Goal: Task Accomplishment & Management: Manage account settings

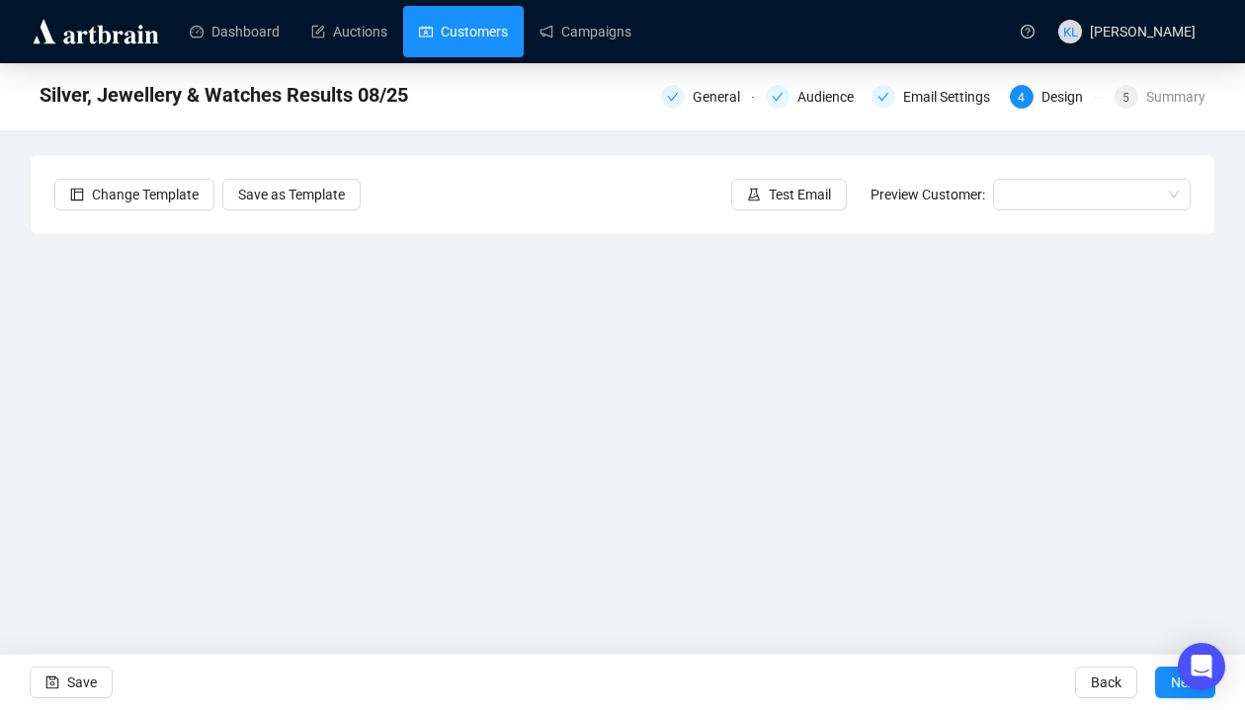
click at [456, 21] on link "Customers" at bounding box center [463, 31] width 89 height 51
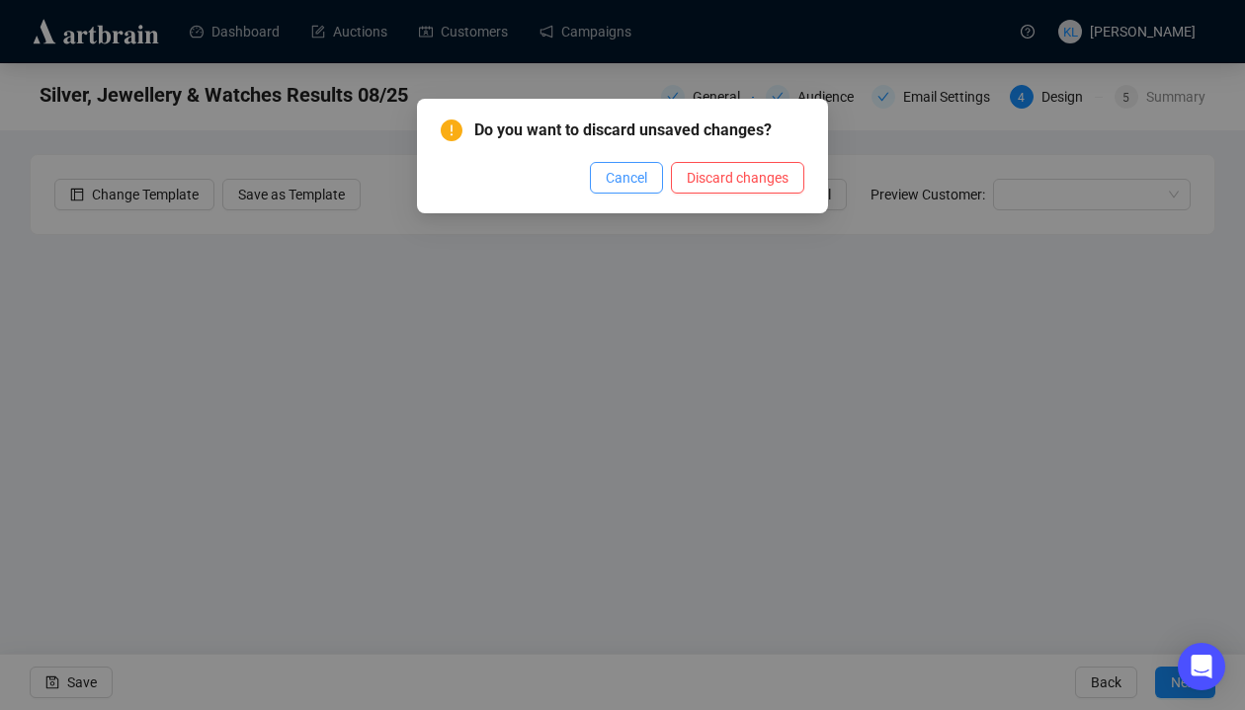
click at [623, 169] on span "Cancel" at bounding box center [627, 178] width 42 height 22
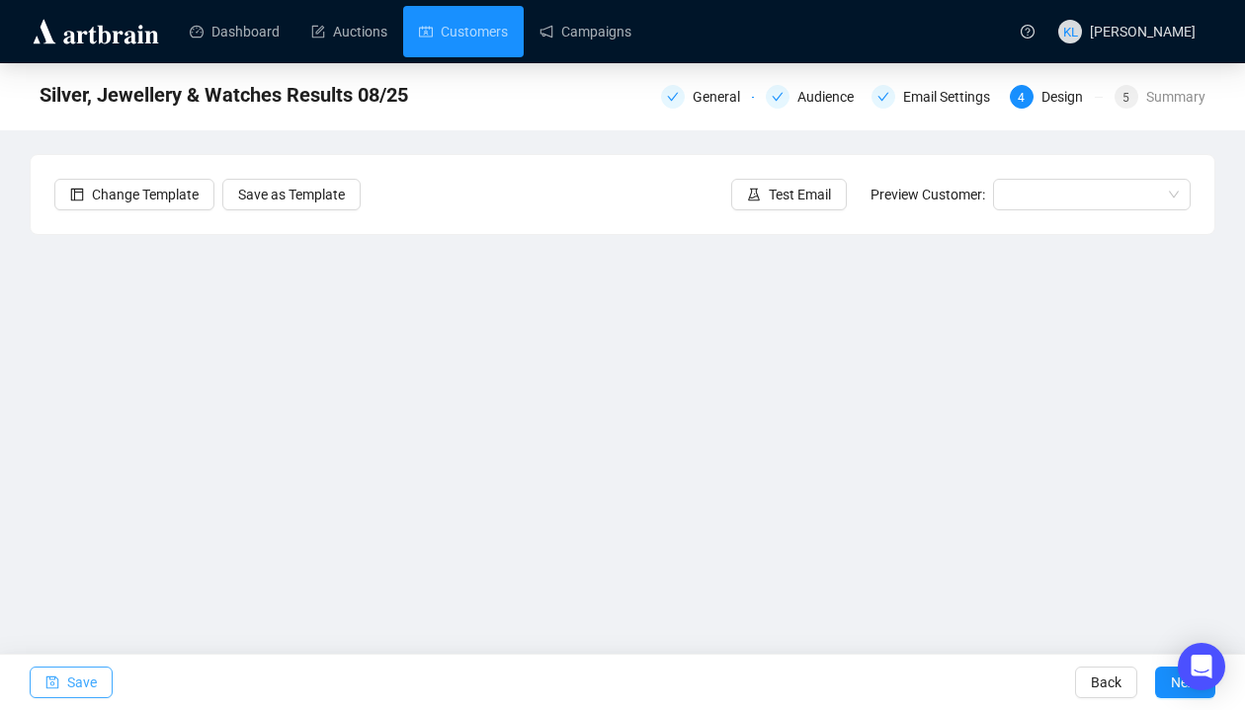
click at [86, 665] on span "Save" at bounding box center [82, 682] width 30 height 55
click at [466, 37] on link "Customers" at bounding box center [463, 31] width 89 height 51
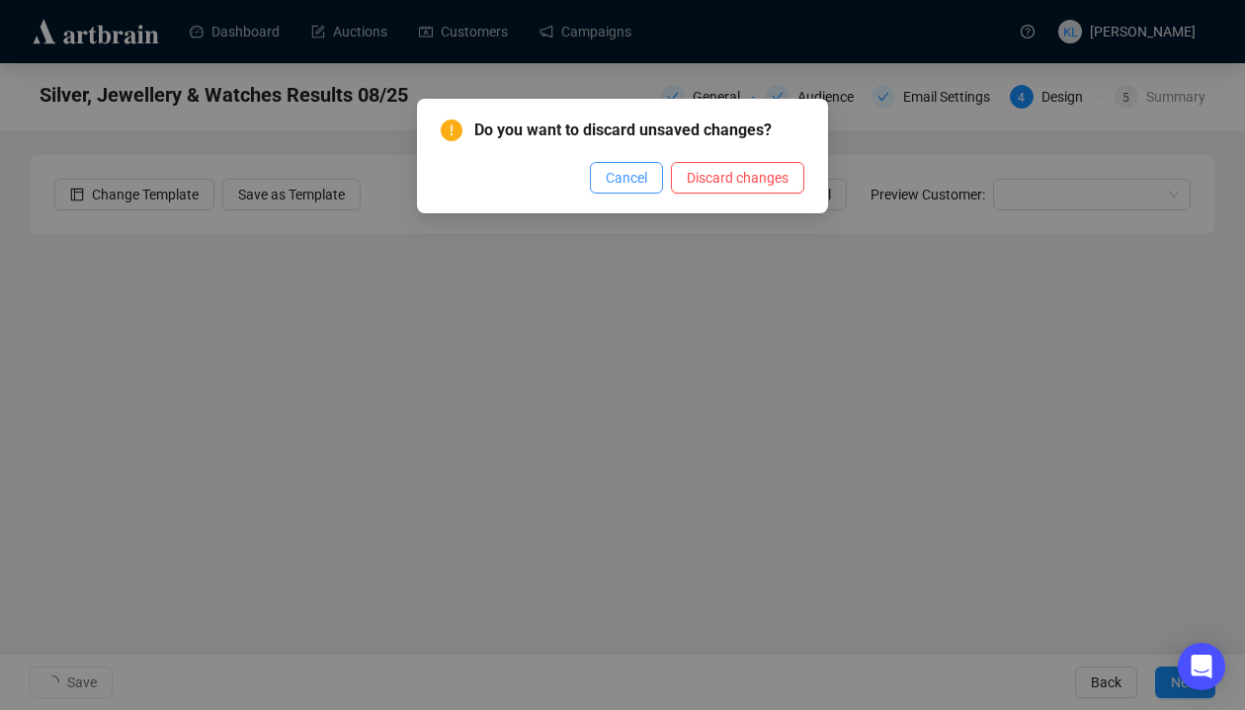
click at [632, 175] on span "Cancel" at bounding box center [627, 178] width 42 height 22
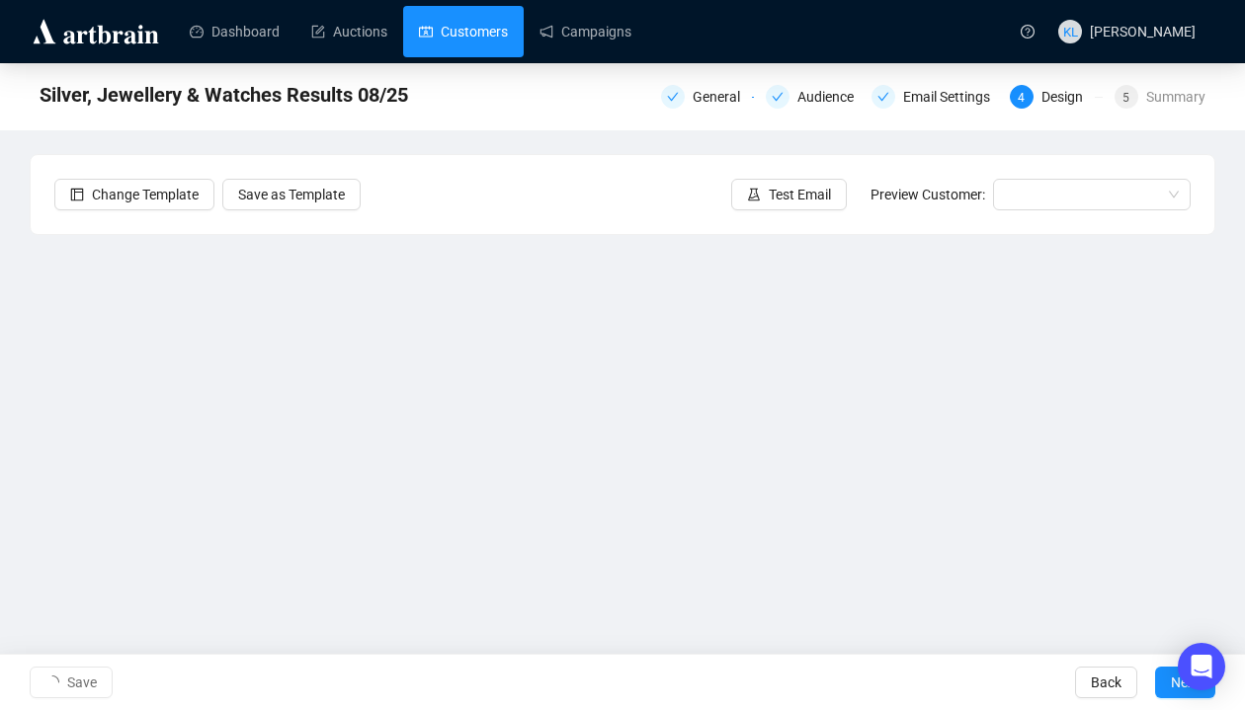
click at [441, 29] on link "Customers" at bounding box center [463, 31] width 89 height 51
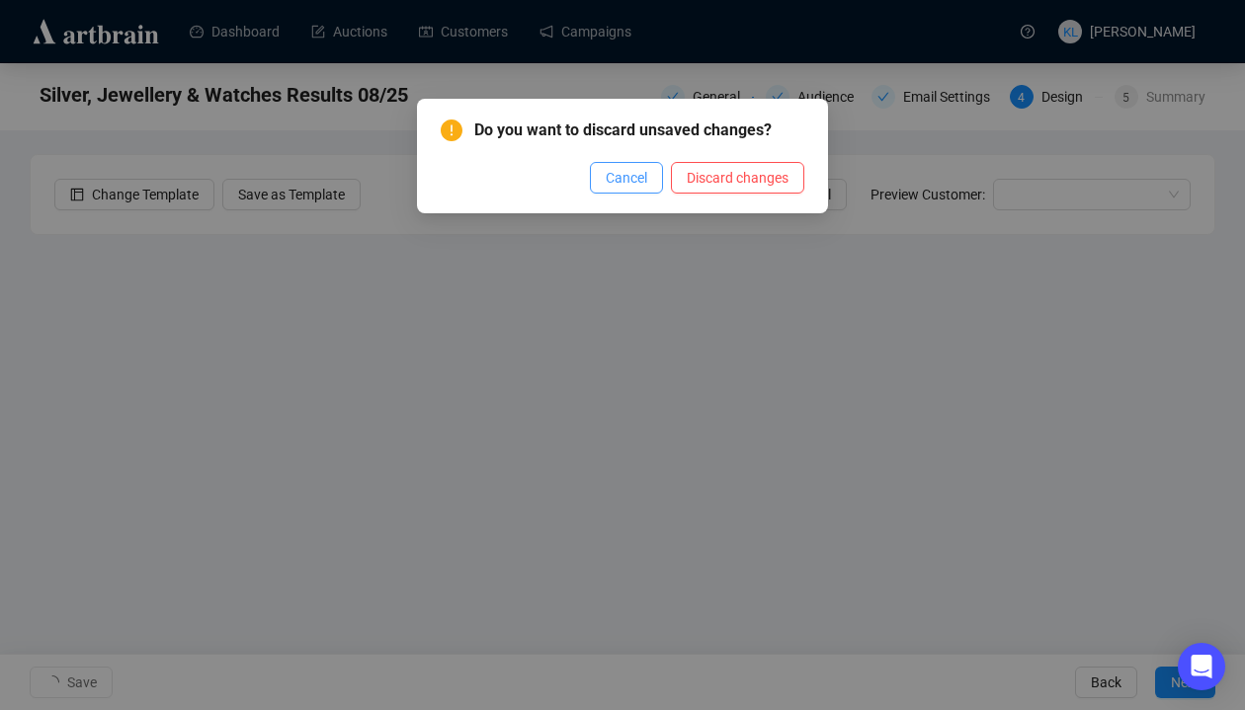
click at [623, 180] on span "Cancel" at bounding box center [627, 178] width 42 height 22
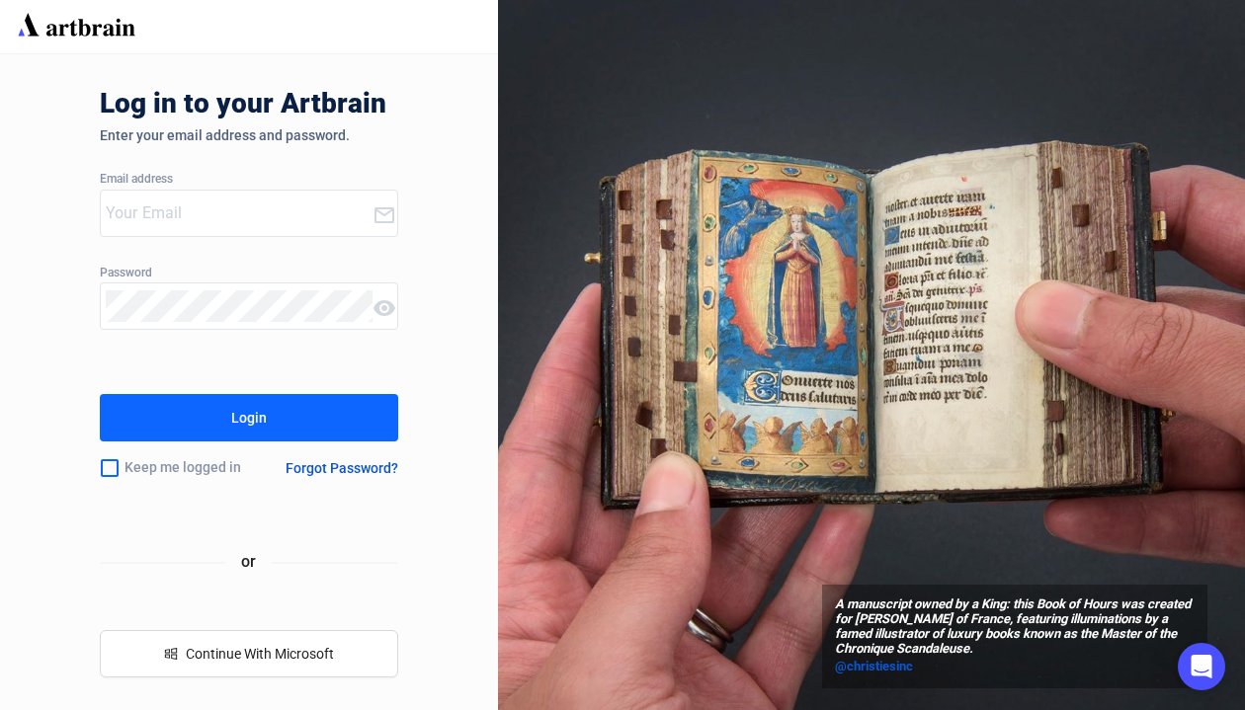
click at [255, 219] on input "email" at bounding box center [239, 214] width 267 height 32
type input "[EMAIL_ADDRESS][DOMAIN_NAME]"
click at [331, 463] on div "Forgot Password?" at bounding box center [342, 468] width 113 height 16
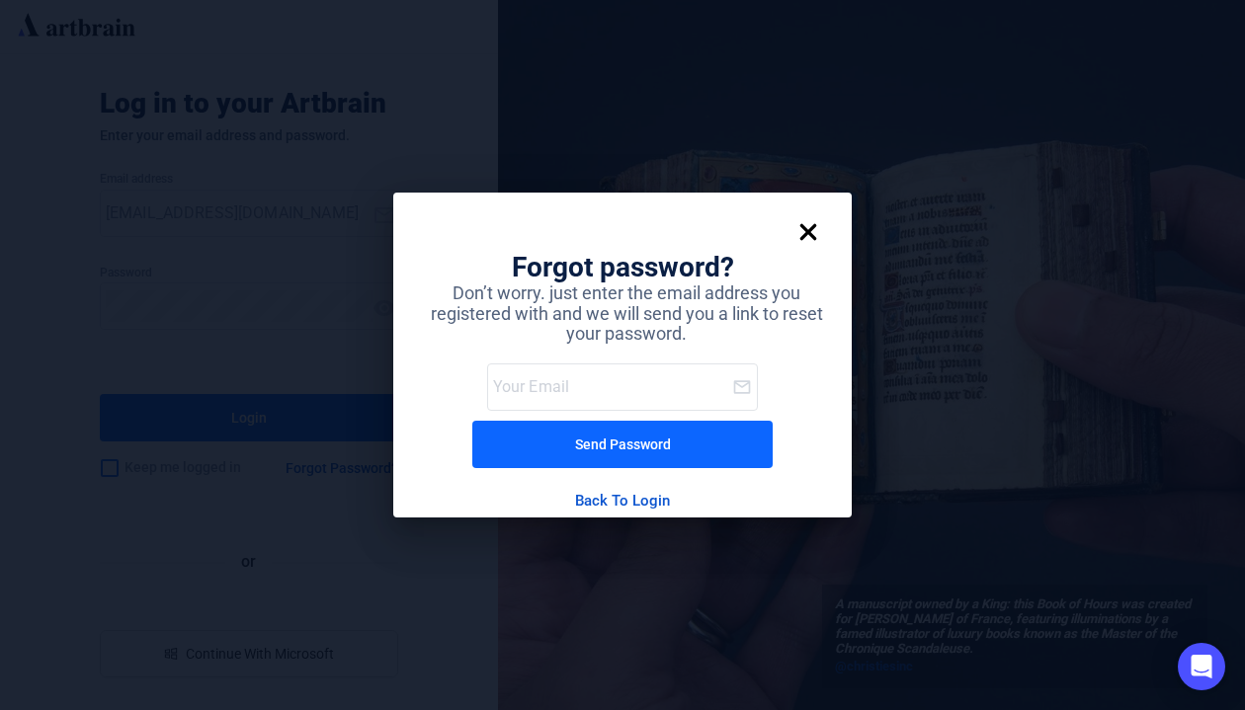
click at [577, 393] on input "email" at bounding box center [613, 388] width 240 height 32
type input "[EMAIL_ADDRESS][DOMAIN_NAME]"
click at [624, 455] on div "Send Password" at bounding box center [623, 445] width 96 height 32
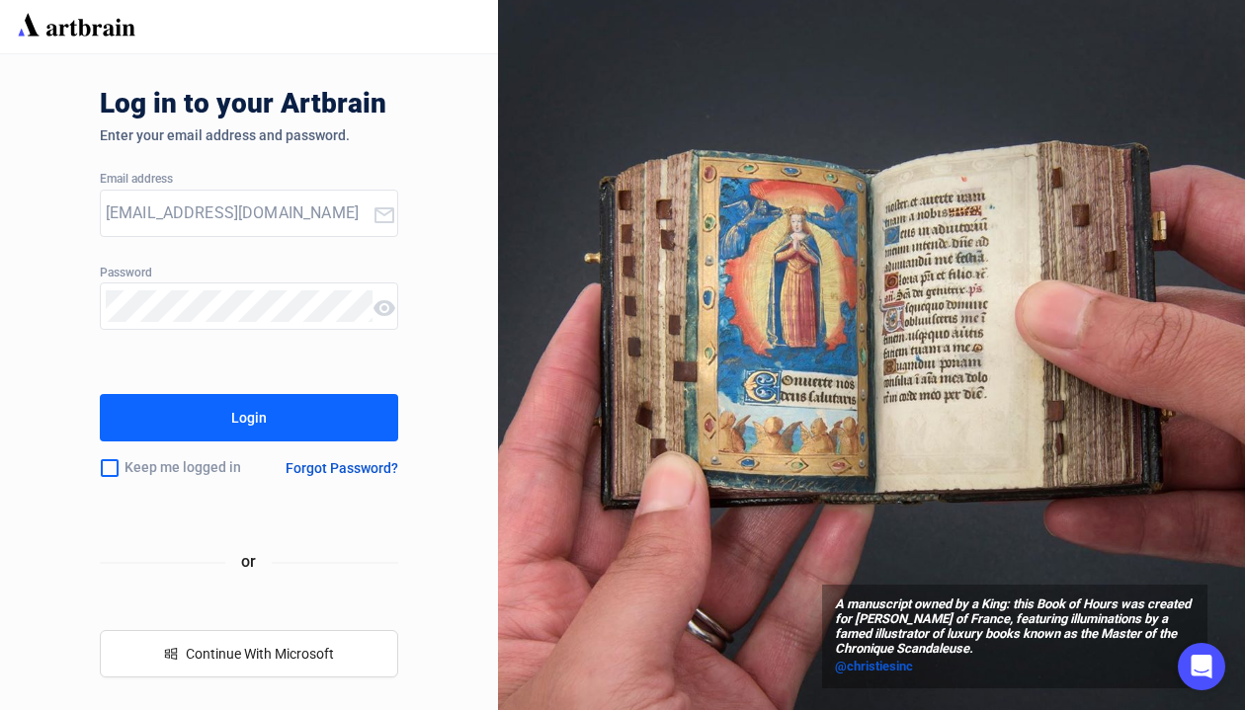
click at [237, 420] on div "Login" at bounding box center [249, 418] width 36 height 32
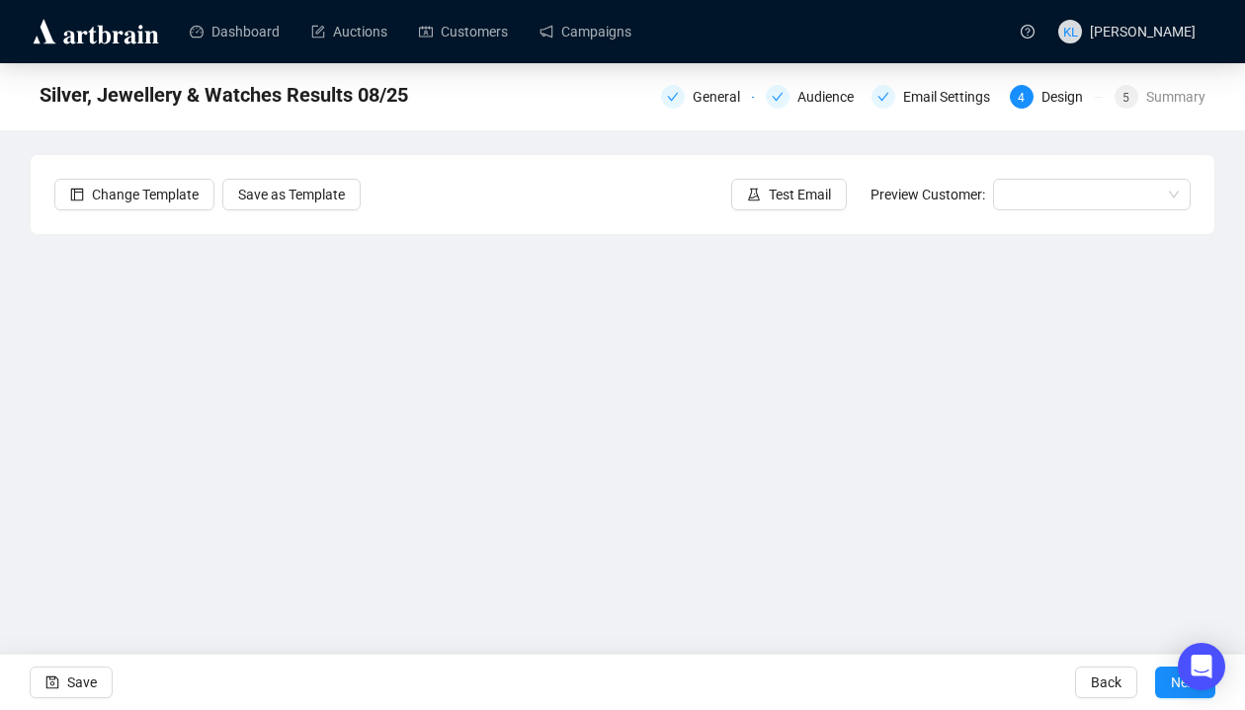
click at [549, 195] on div "Change Template Save as Template Test Email Preview Customer:" at bounding box center [623, 194] width 1184 height 79
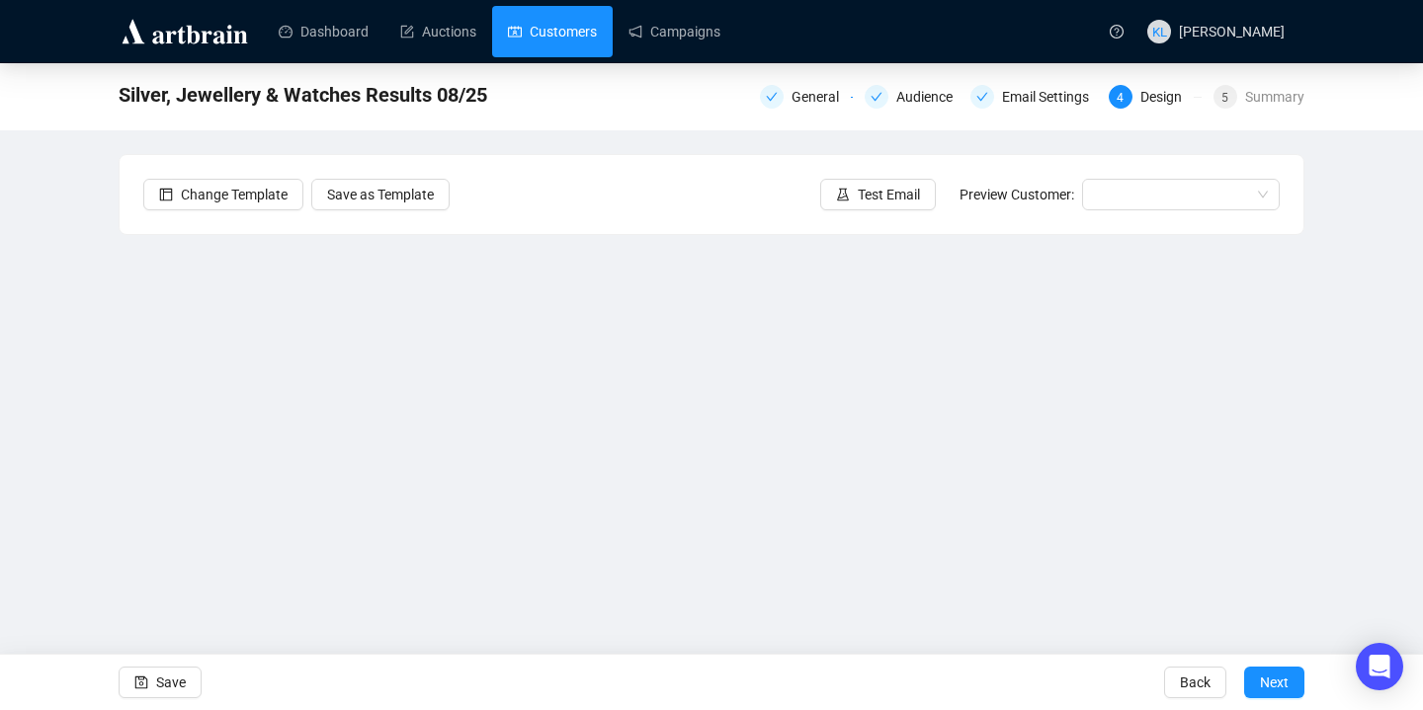
click at [554, 47] on link "Customers" at bounding box center [552, 31] width 89 height 51
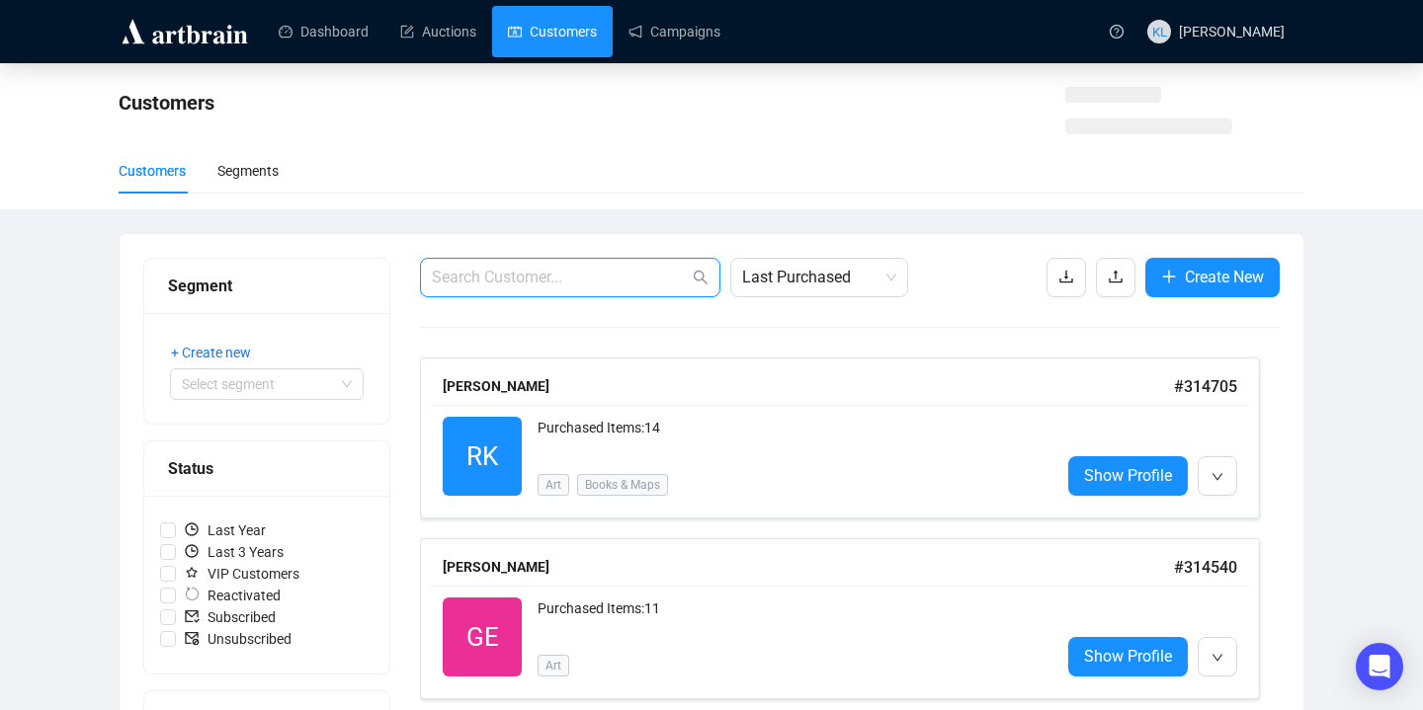
click at [609, 285] on input "text" at bounding box center [560, 278] width 257 height 24
paste input "Great condition. Wide leg. 3 side stripes. [PERSON_NAME] strap. Korean Japanese…"
type input "Great condition. Wide leg. 3 side stripes. [PERSON_NAME] strap. Korean Japanese…"
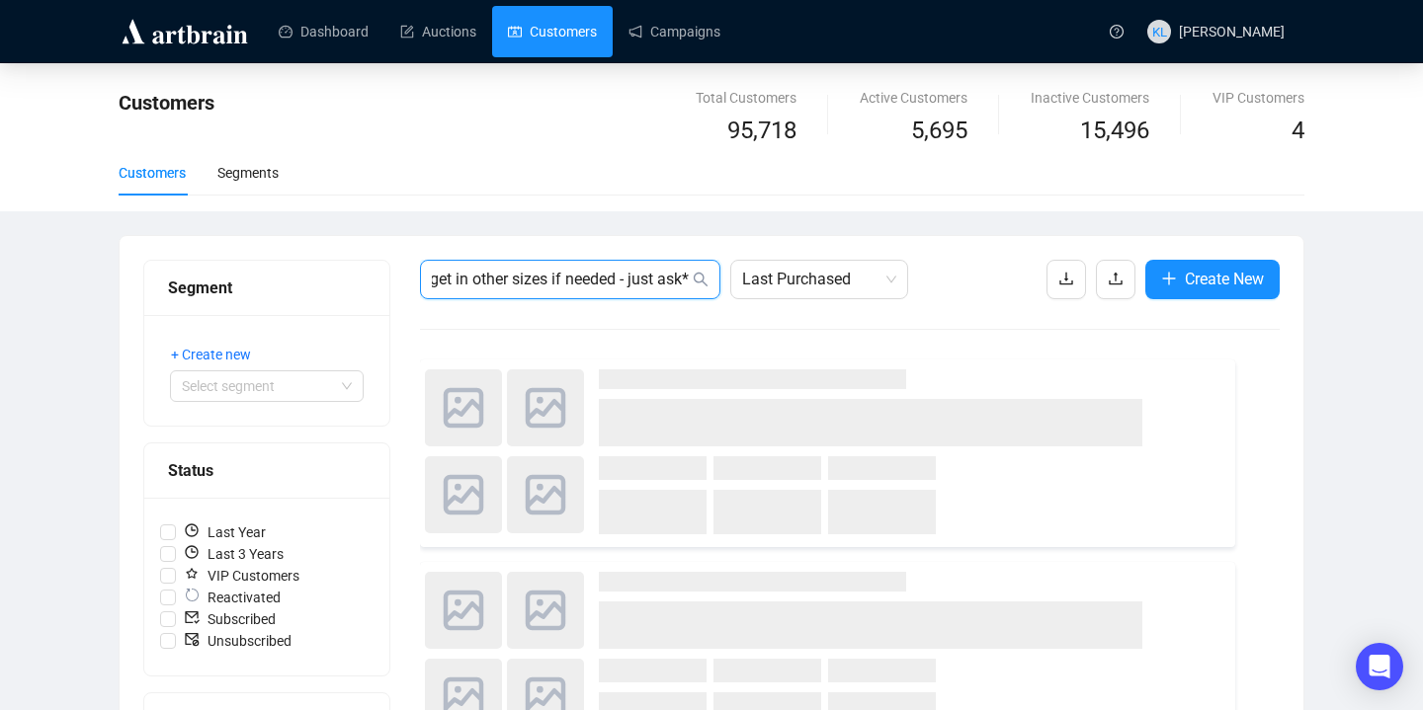
click at [609, 285] on input "Great condition. Wide leg. 3 side stripes. [PERSON_NAME] strap. Korean Japanese…" at bounding box center [560, 280] width 257 height 24
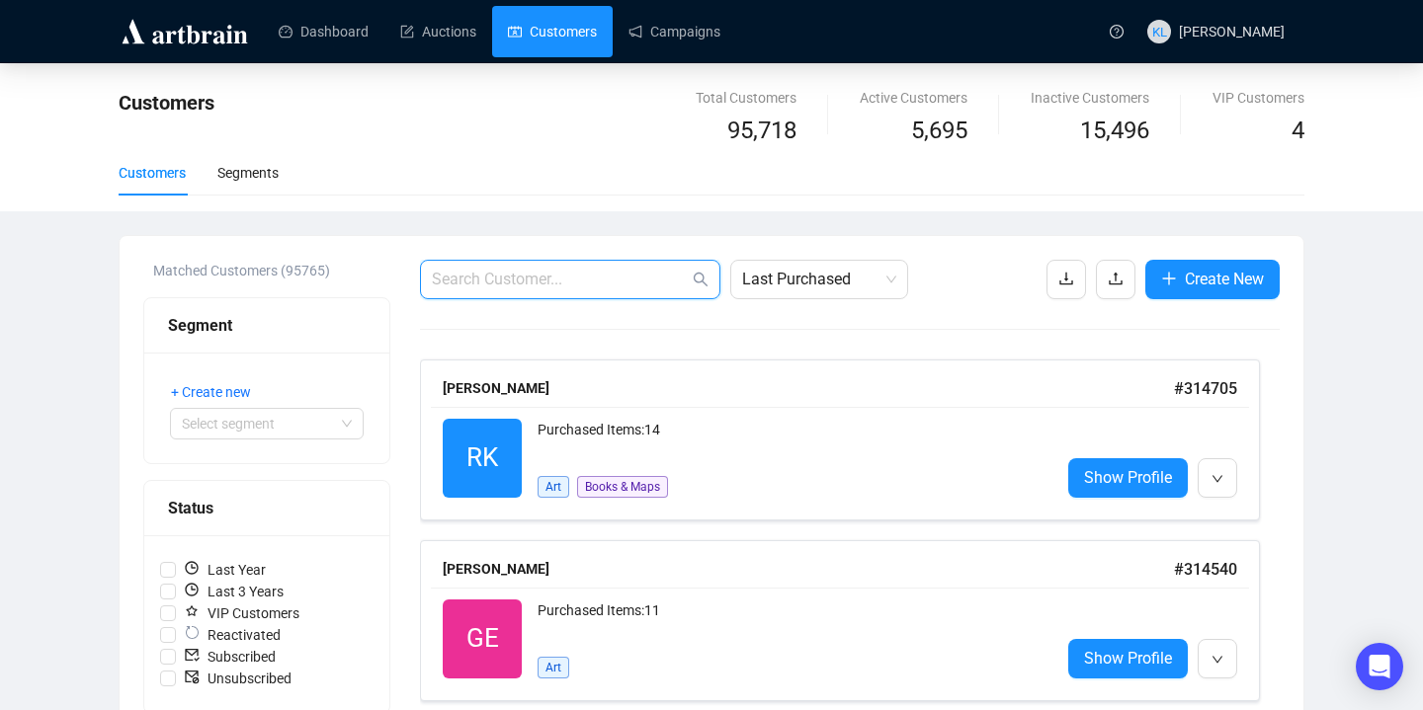
paste input "[EMAIL_ADDRESS][DOMAIN_NAME]"
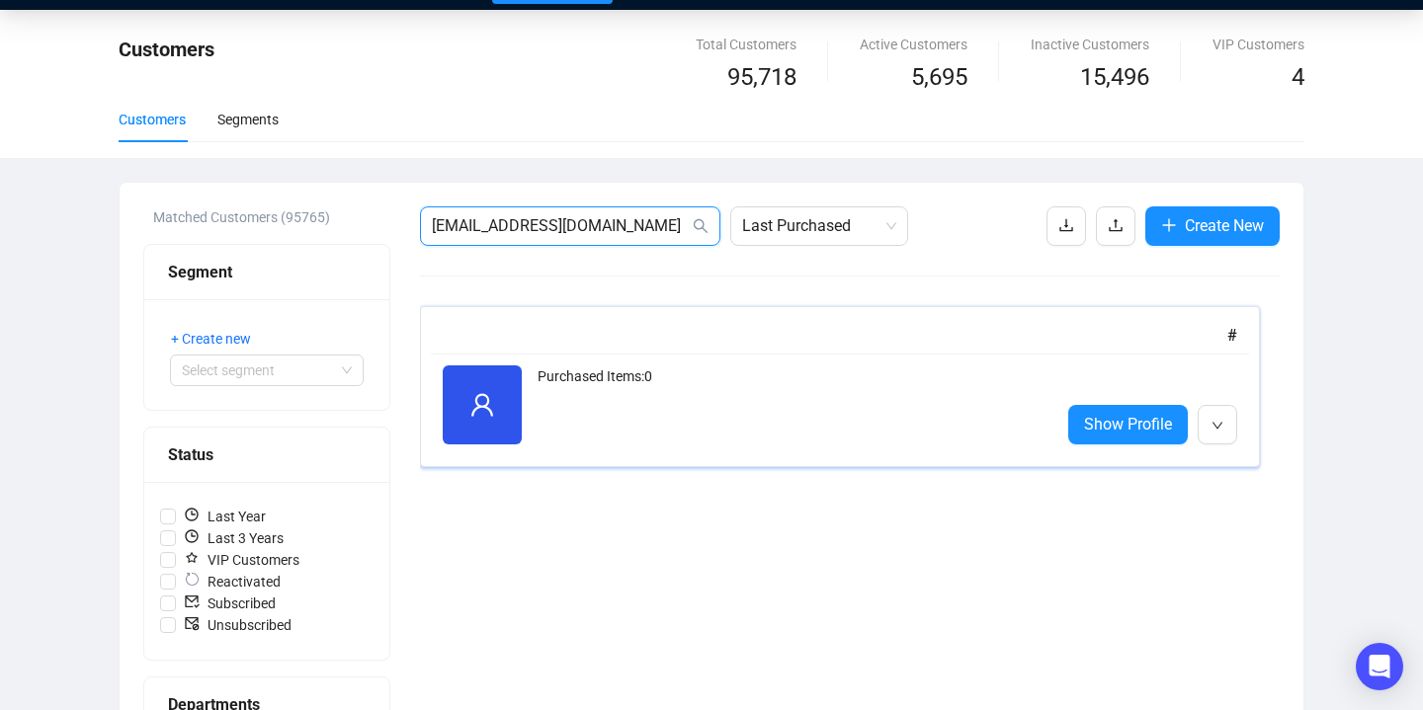
scroll to position [61, 0]
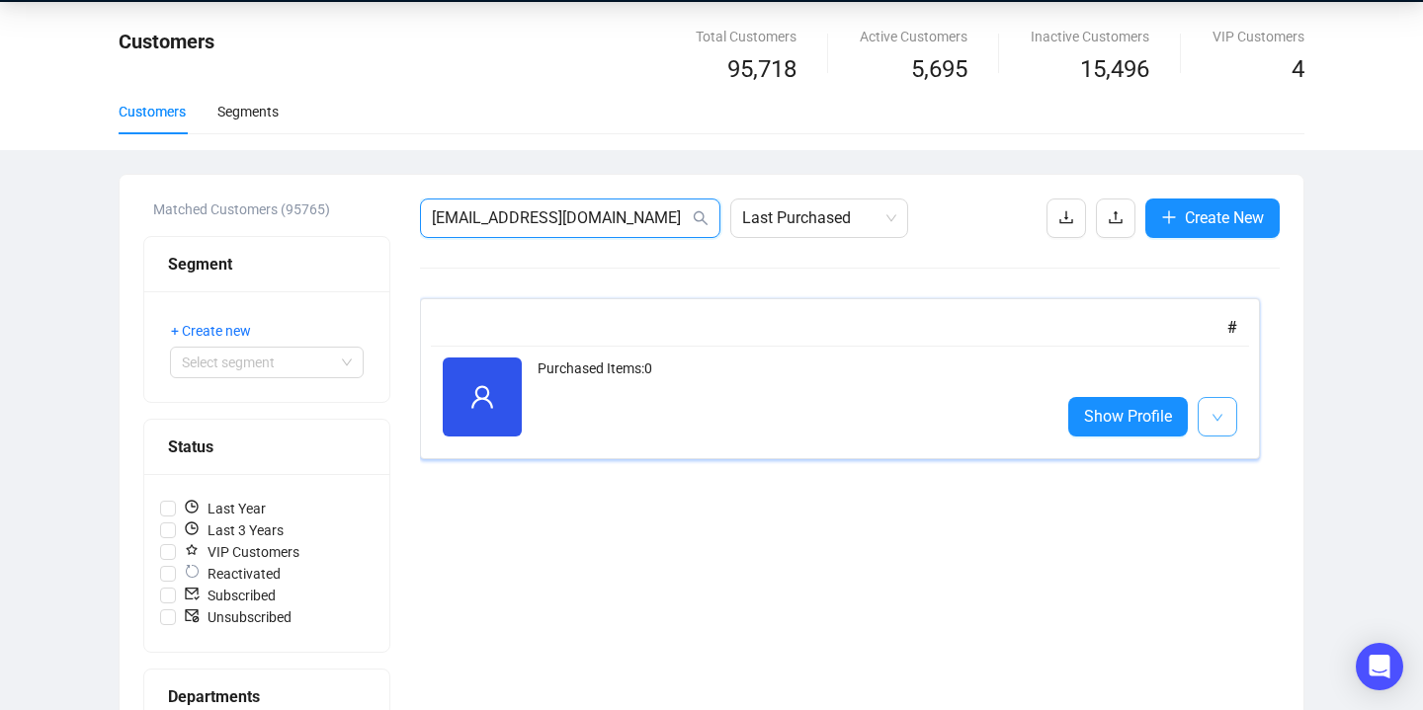
type input "[EMAIL_ADDRESS][DOMAIN_NAME]"
click at [1212, 422] on icon "down" at bounding box center [1217, 418] width 12 height 12
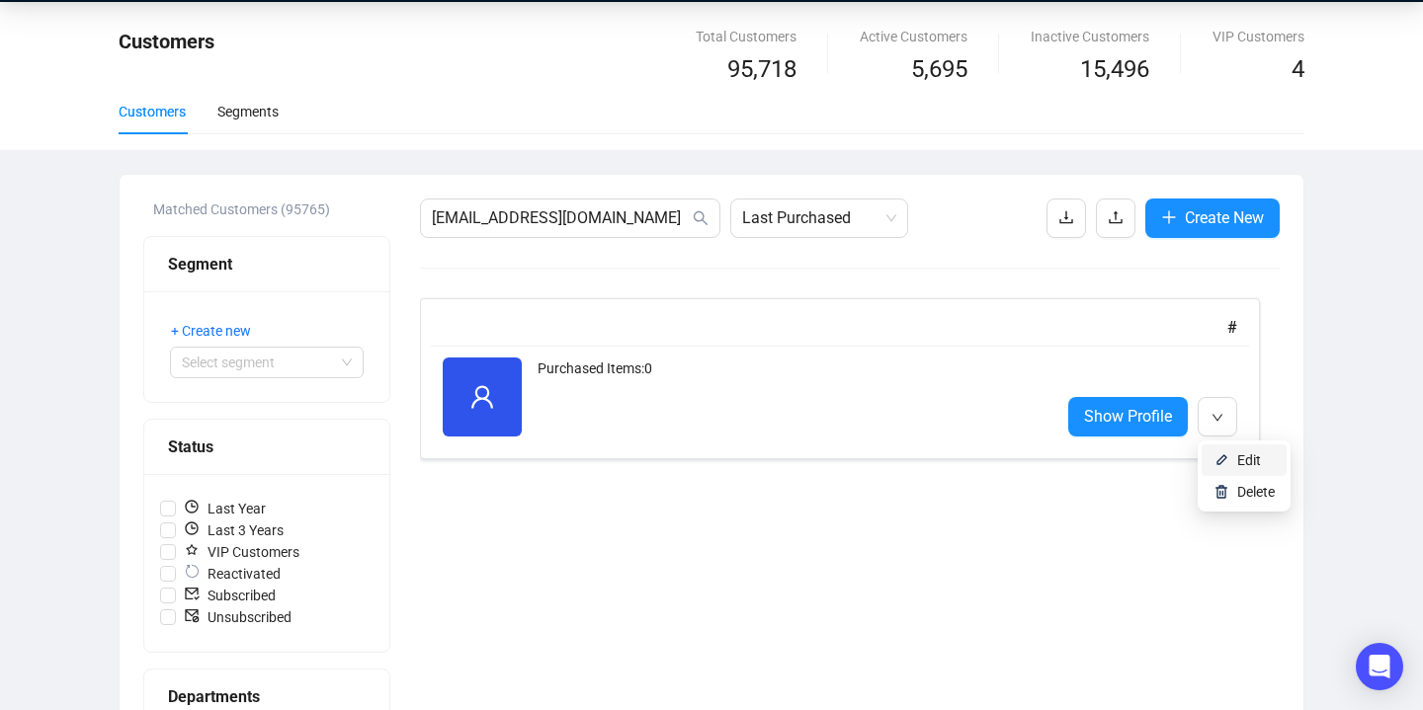
click at [1217, 455] on img at bounding box center [1221, 461] width 16 height 16
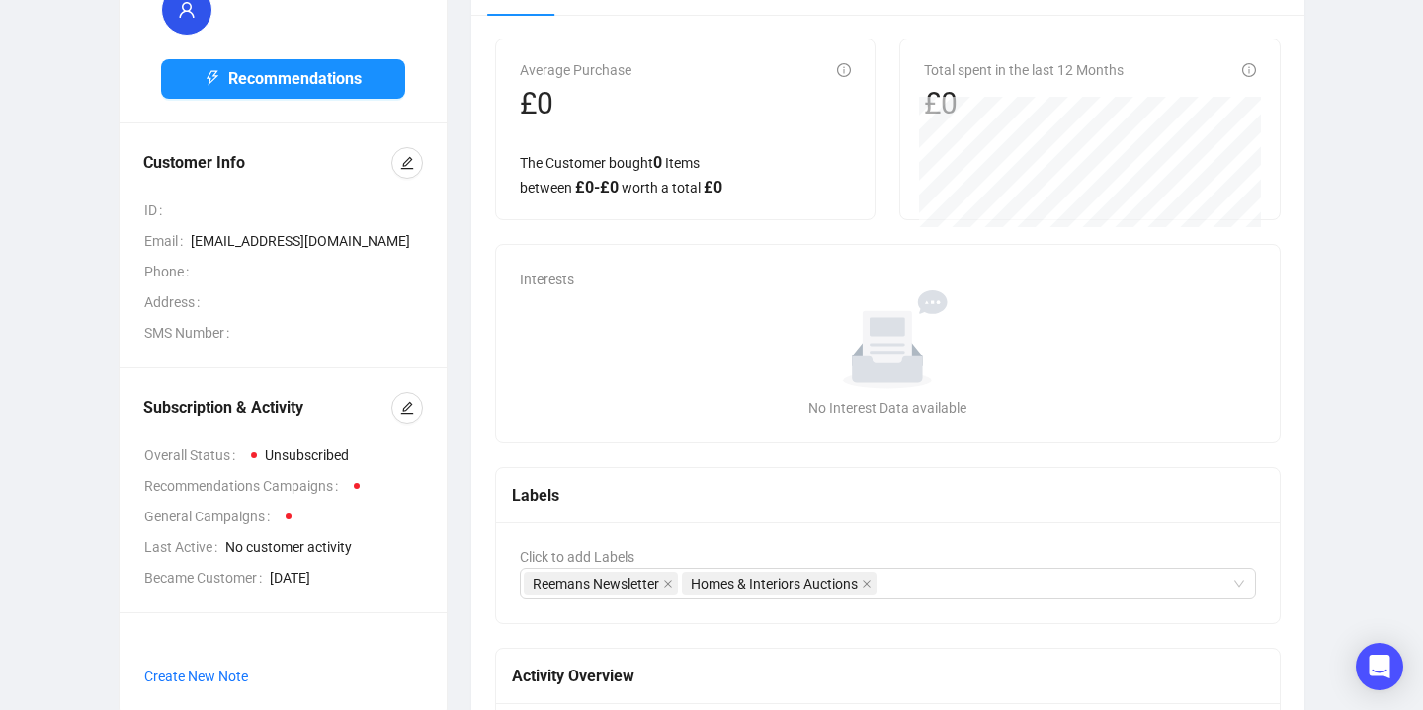
scroll to position [137, 0]
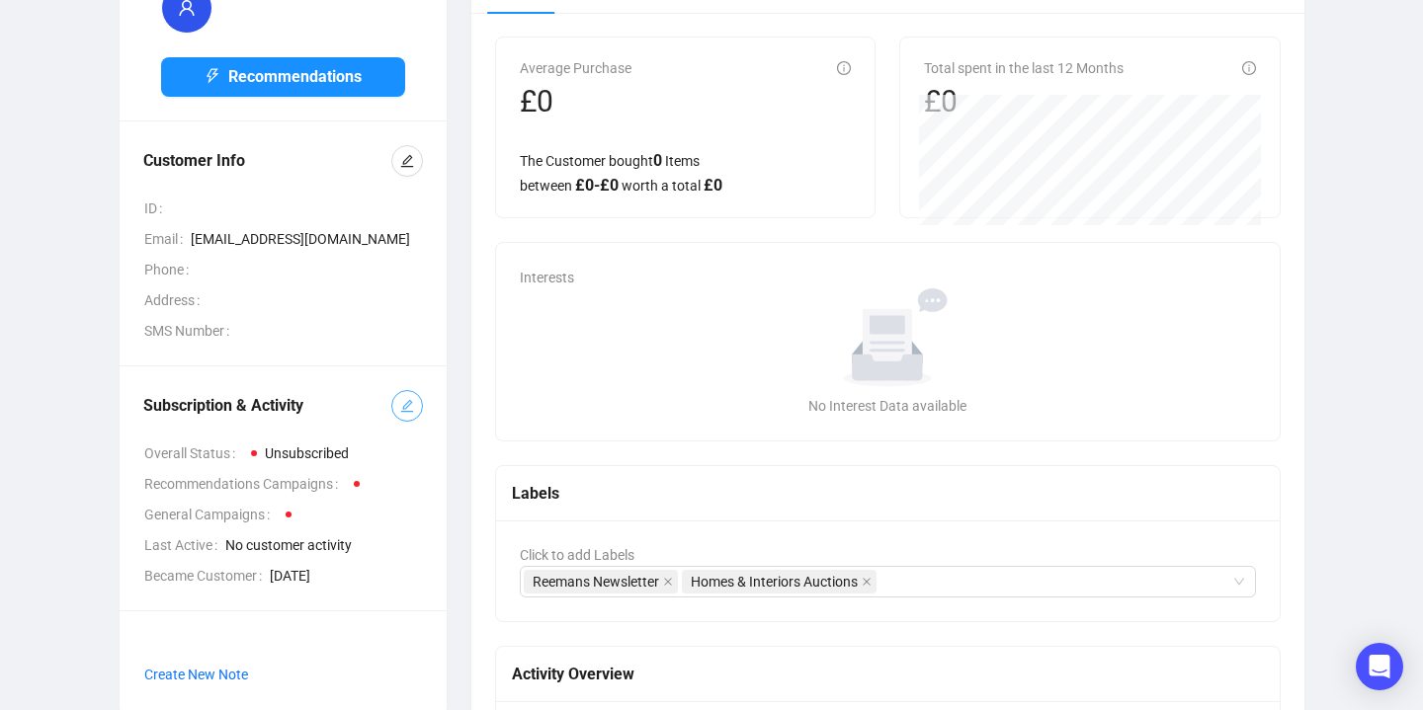
click at [404, 421] on button "button" at bounding box center [407, 406] width 32 height 32
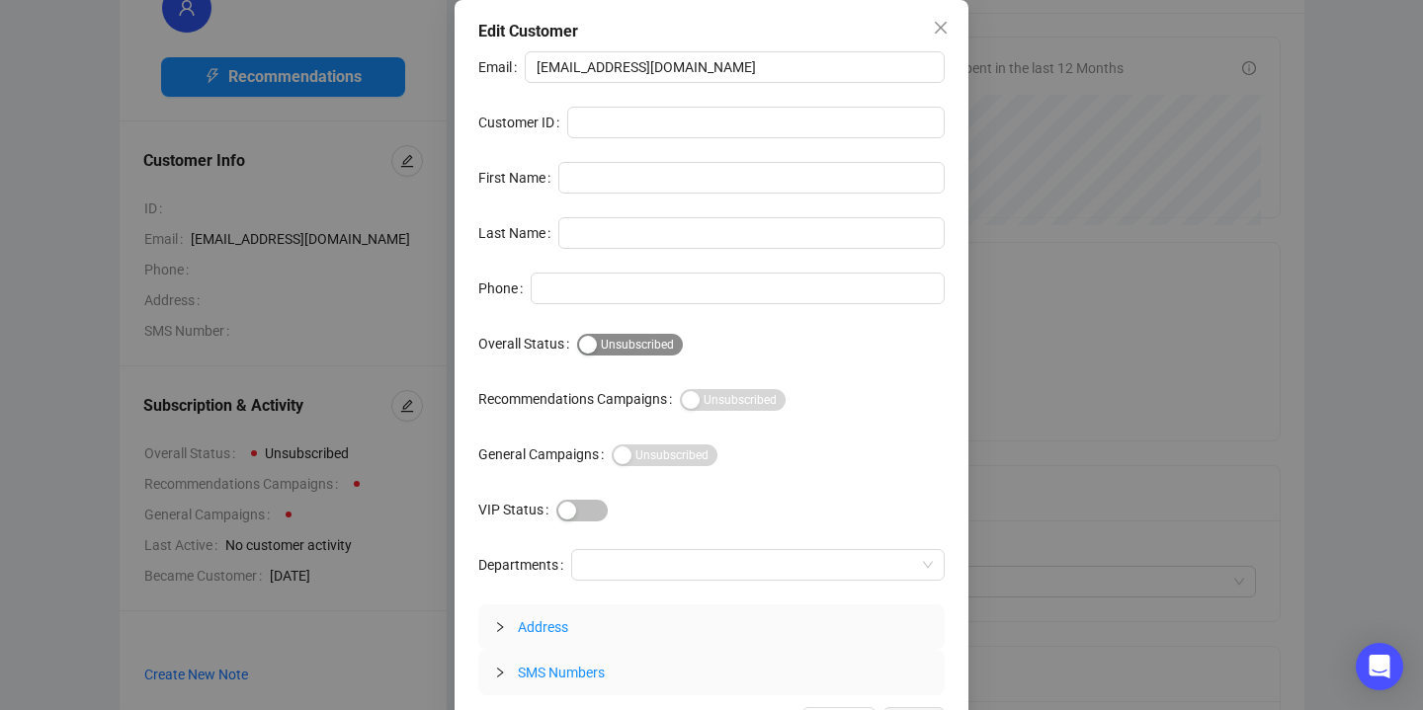
click at [589, 344] on div "button" at bounding box center [588, 345] width 18 height 18
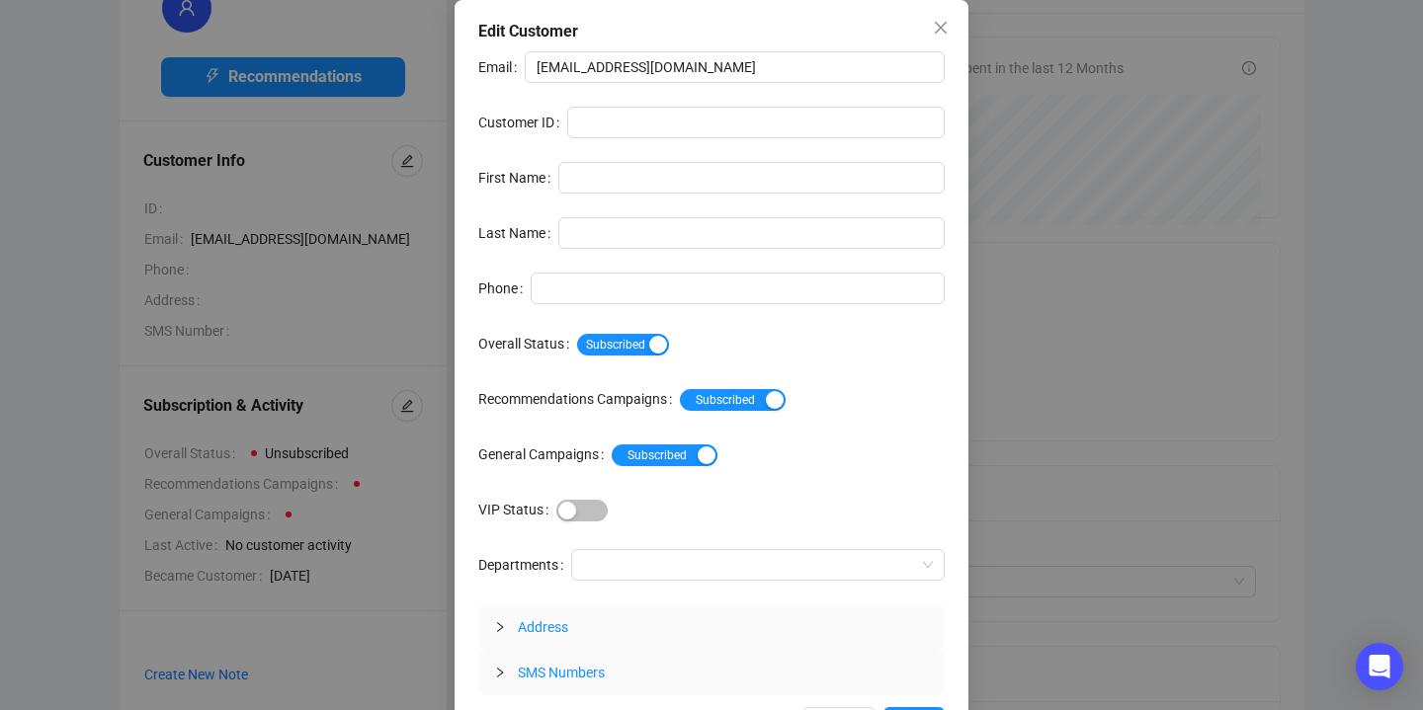
scroll to position [48, 0]
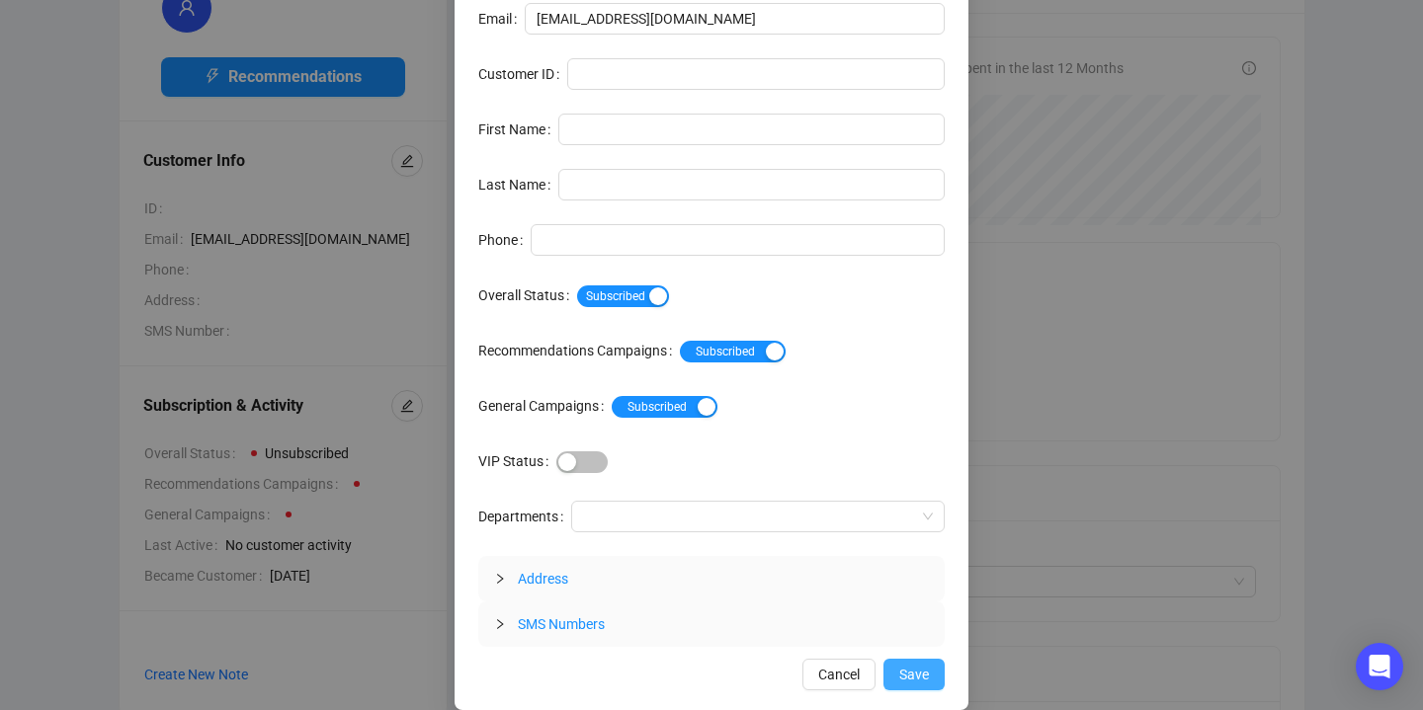
click at [911, 669] on span "Save" at bounding box center [914, 675] width 30 height 22
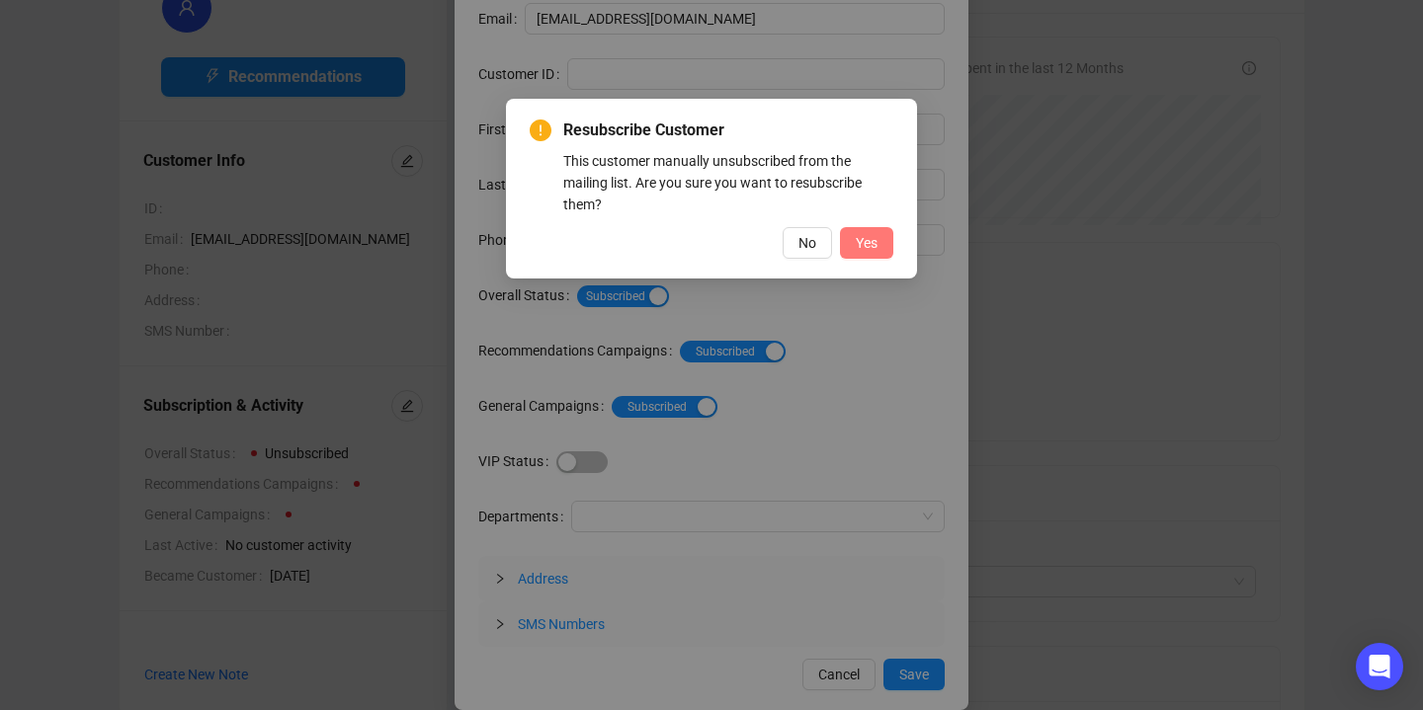
click at [876, 238] on span "Yes" at bounding box center [867, 243] width 22 height 22
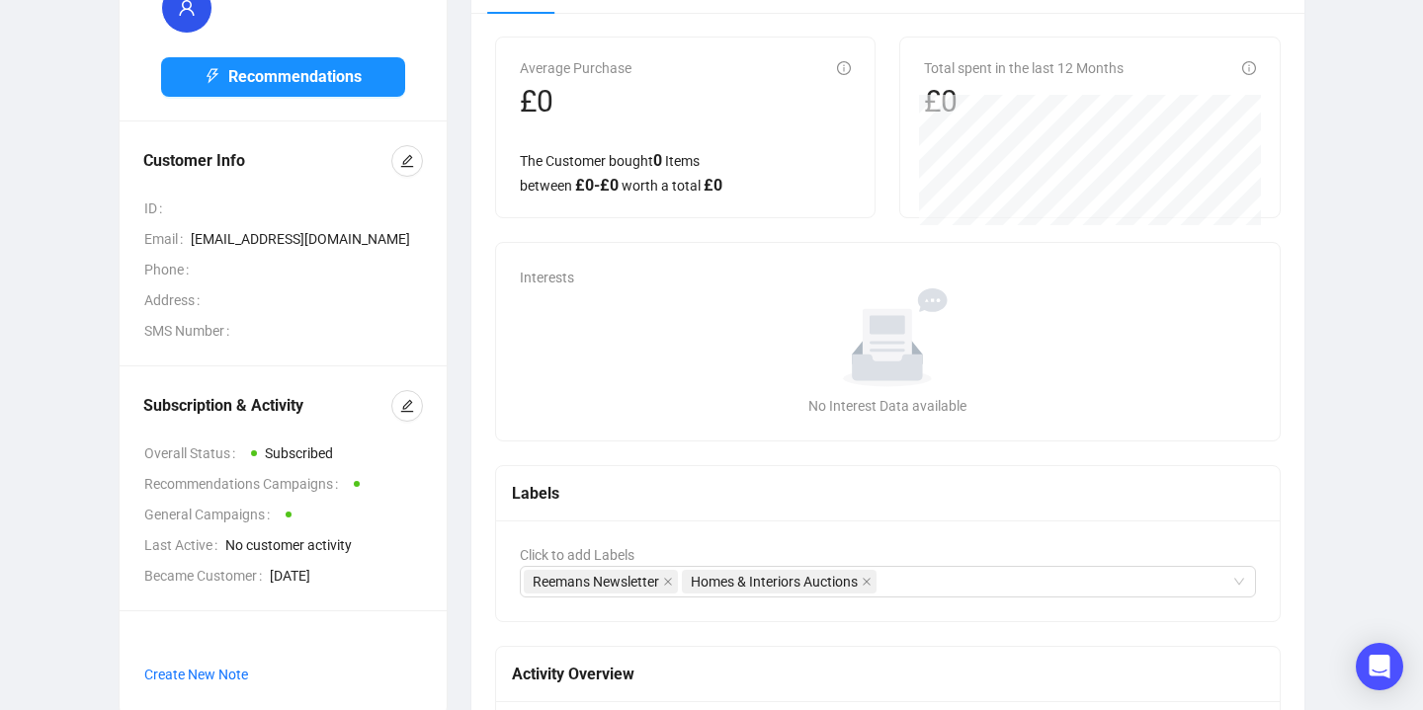
scroll to position [0, 0]
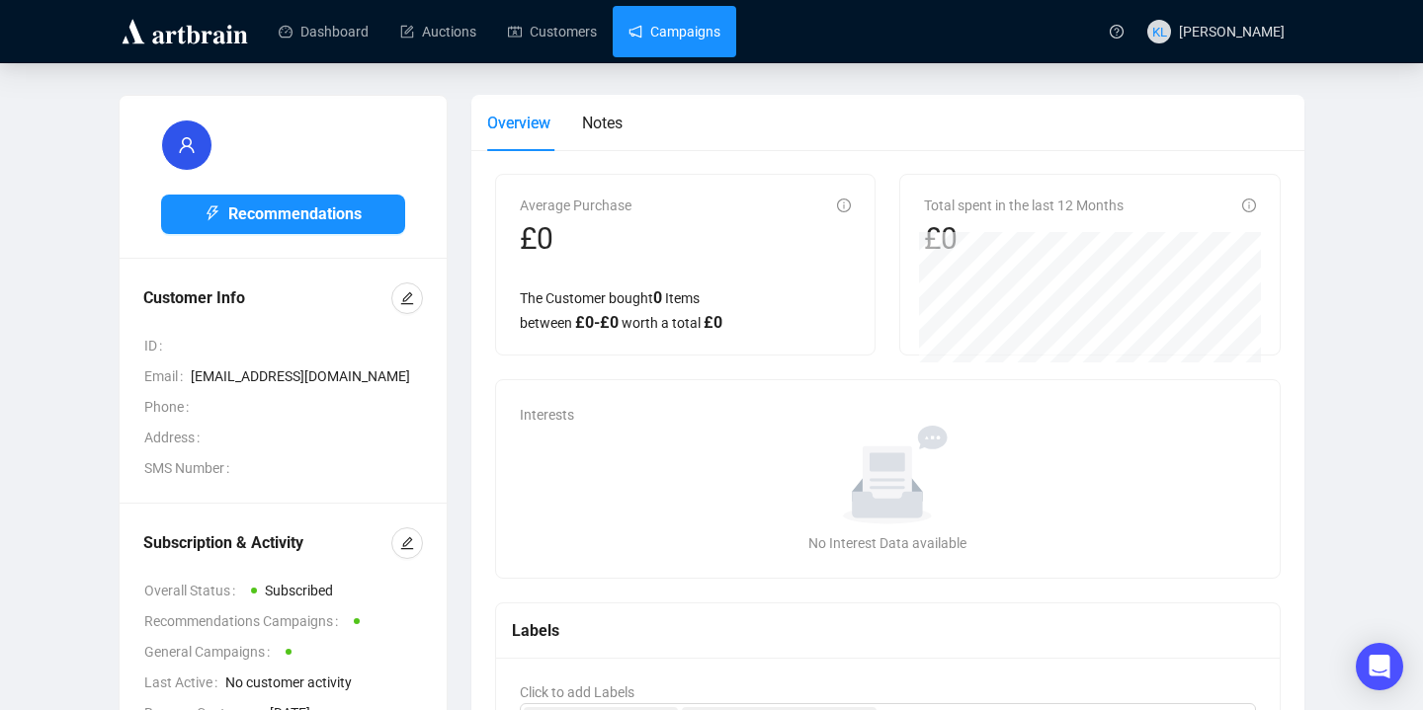
click at [686, 44] on link "Campaigns" at bounding box center [674, 31] width 92 height 51
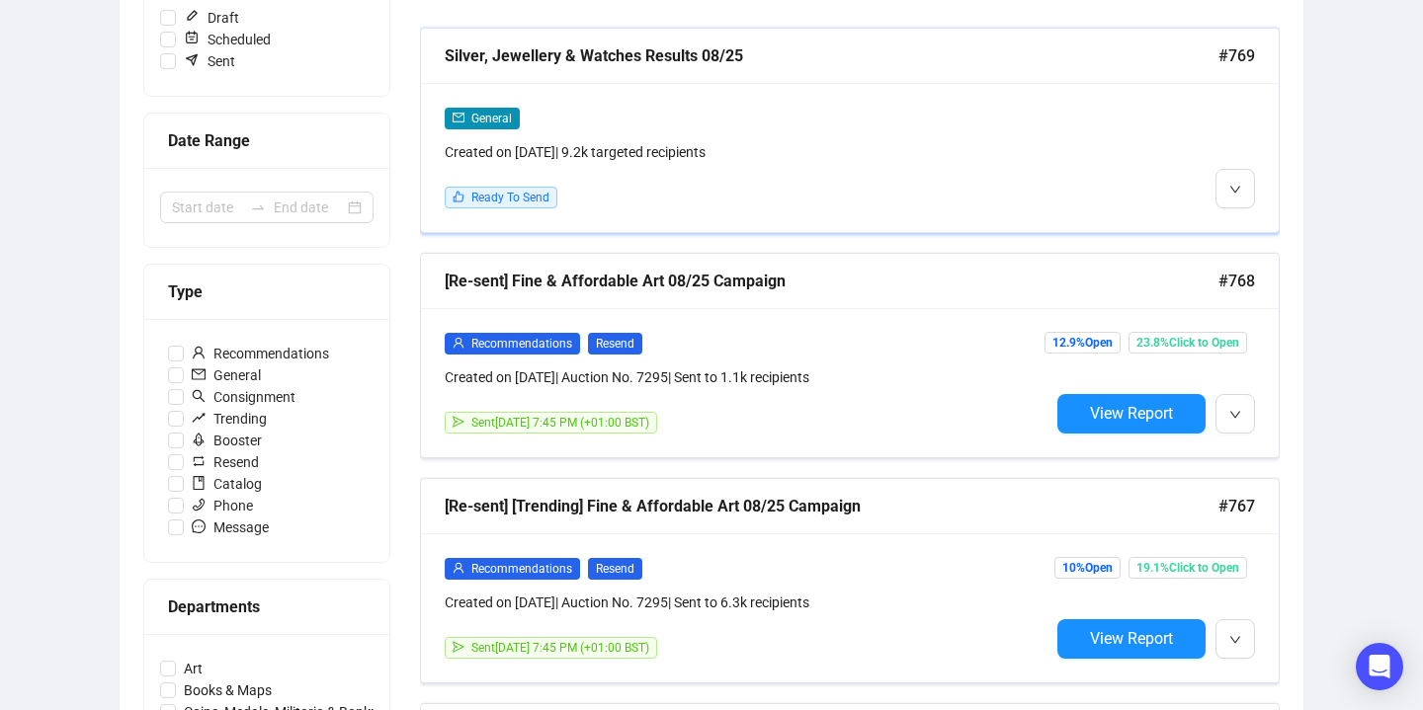
scroll to position [345, 0]
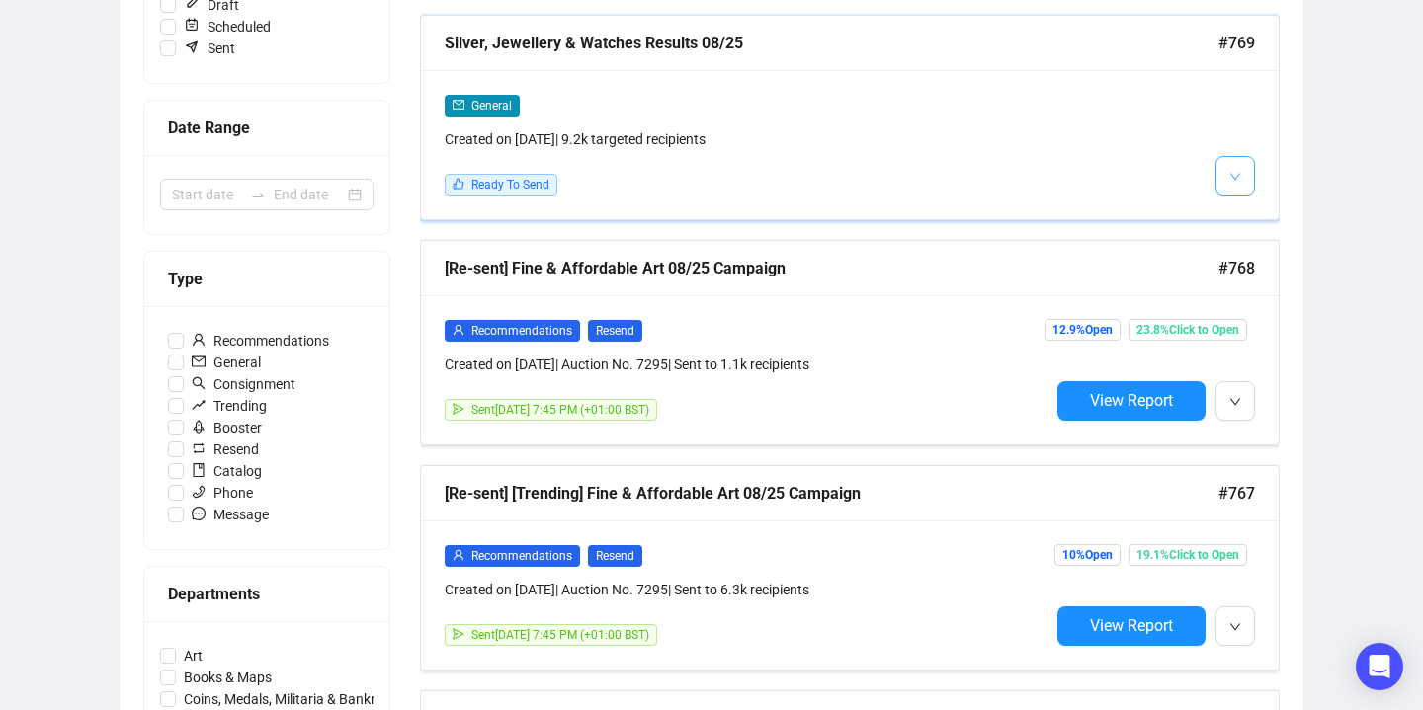
click at [1244, 178] on button "button" at bounding box center [1235, 176] width 40 height 40
click at [1242, 209] on li "Edit" at bounding box center [1271, 219] width 105 height 32
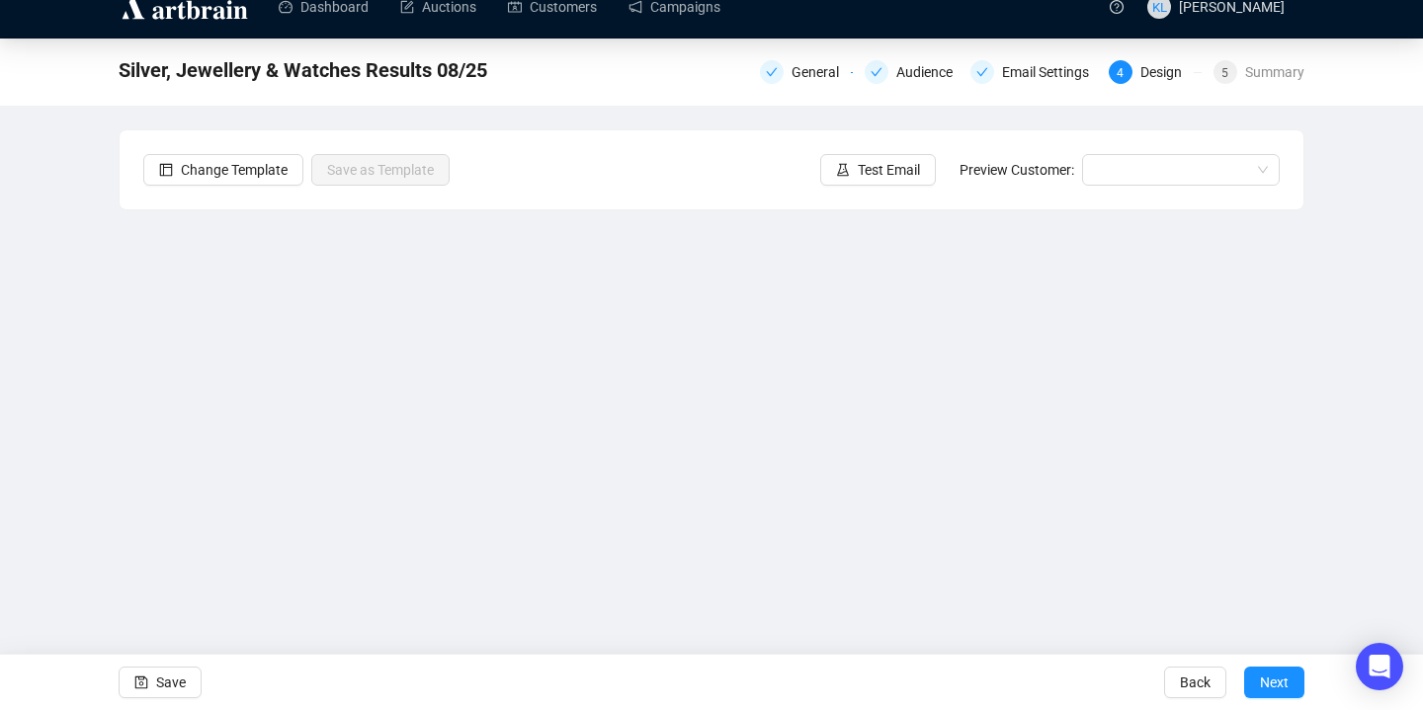
scroll to position [25, 0]
click at [163, 683] on span "Save" at bounding box center [171, 682] width 30 height 55
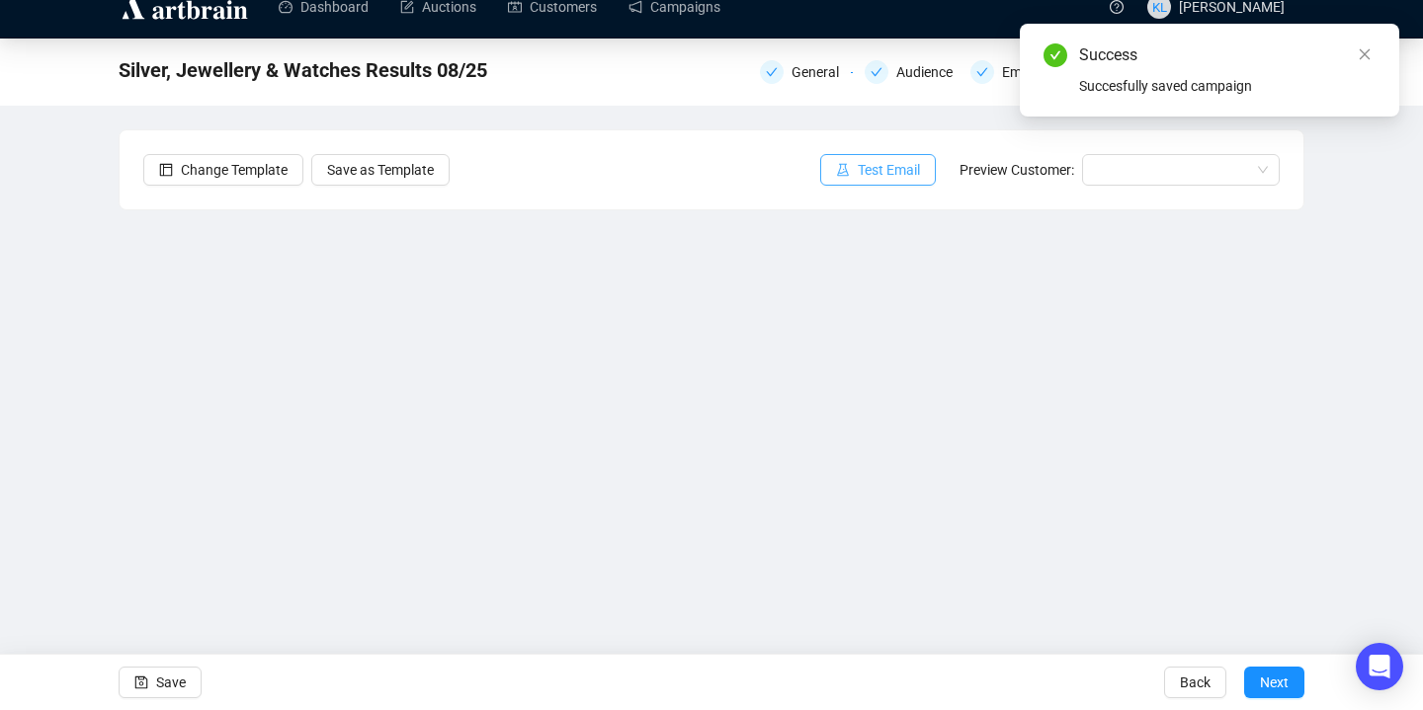
click at [883, 168] on span "Test Email" at bounding box center [889, 170] width 62 height 22
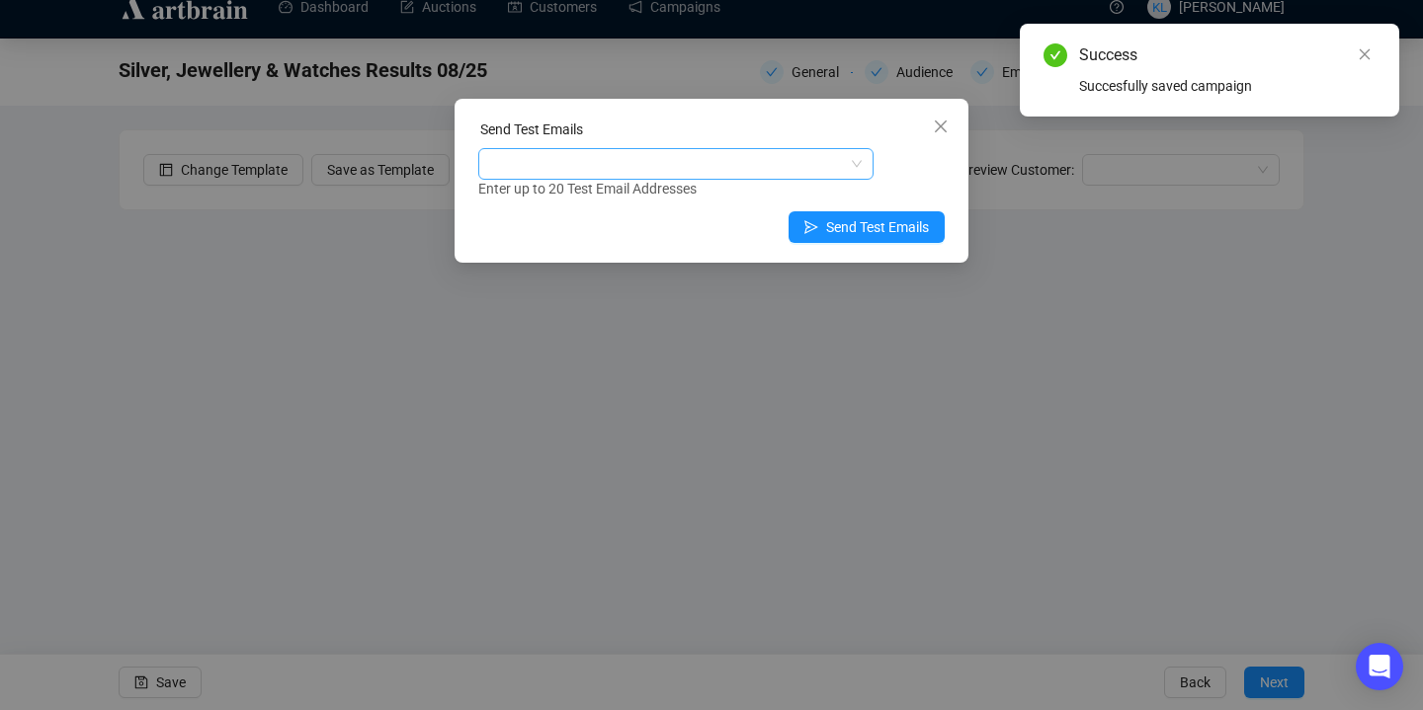
click at [672, 162] on div at bounding box center [665, 164] width 367 height 28
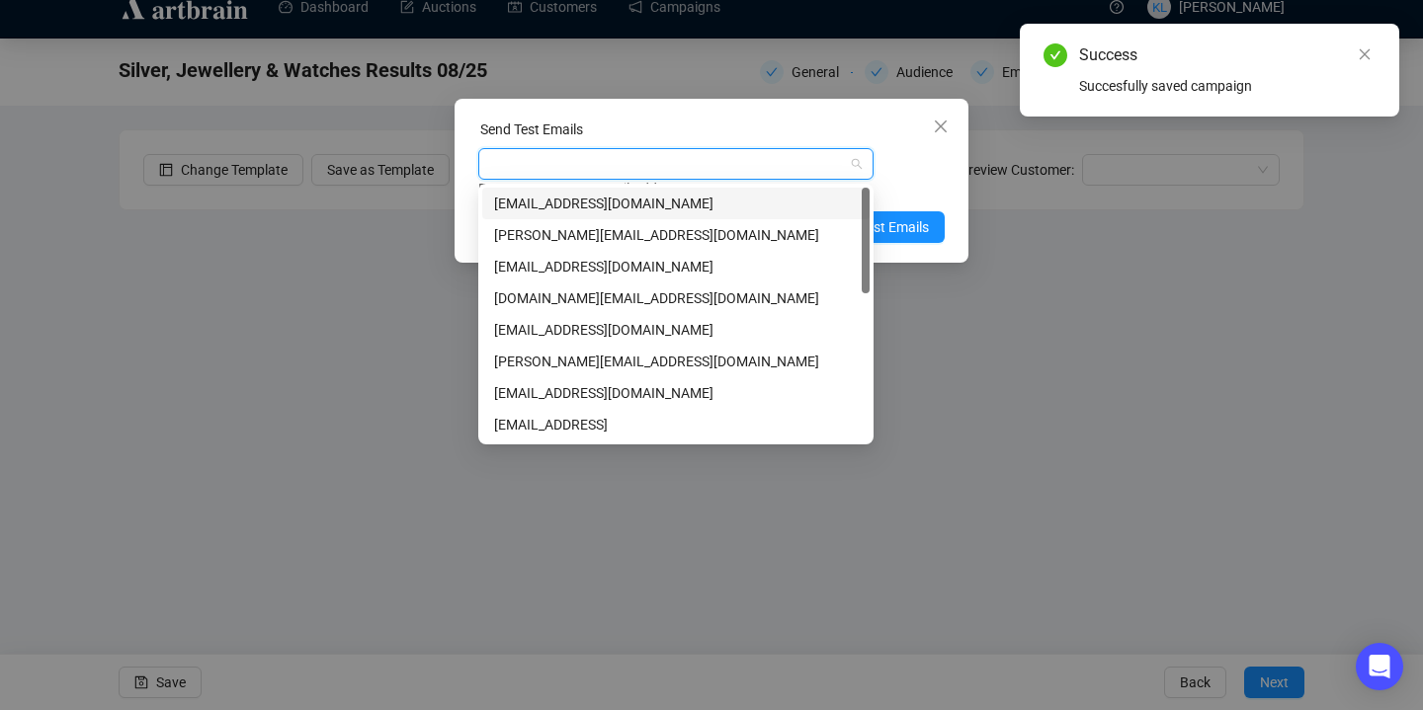
click at [671, 209] on div "[EMAIL_ADDRESS][DOMAIN_NAME]" at bounding box center [676, 204] width 364 height 22
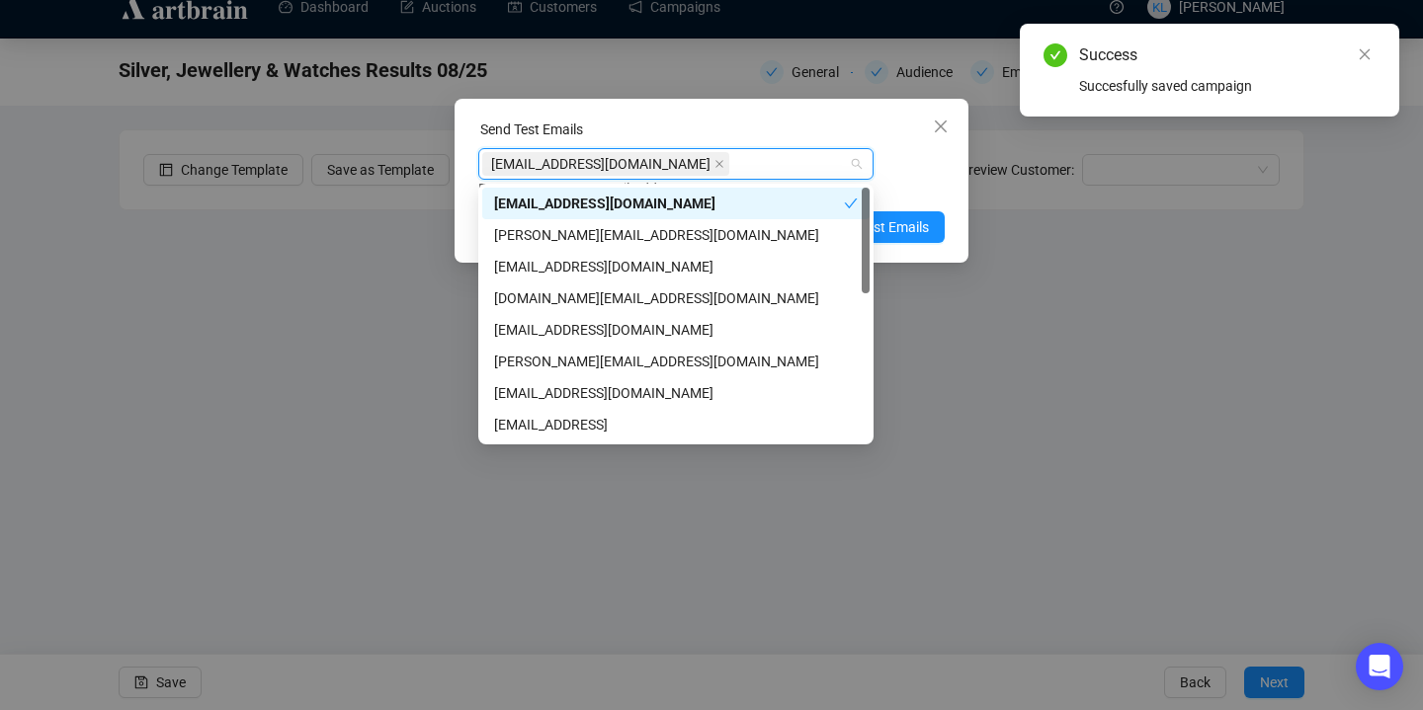
click at [928, 166] on div "[EMAIL_ADDRESS][DOMAIN_NAME] Enter up to 20 Test Email Addresses" at bounding box center [711, 173] width 466 height 51
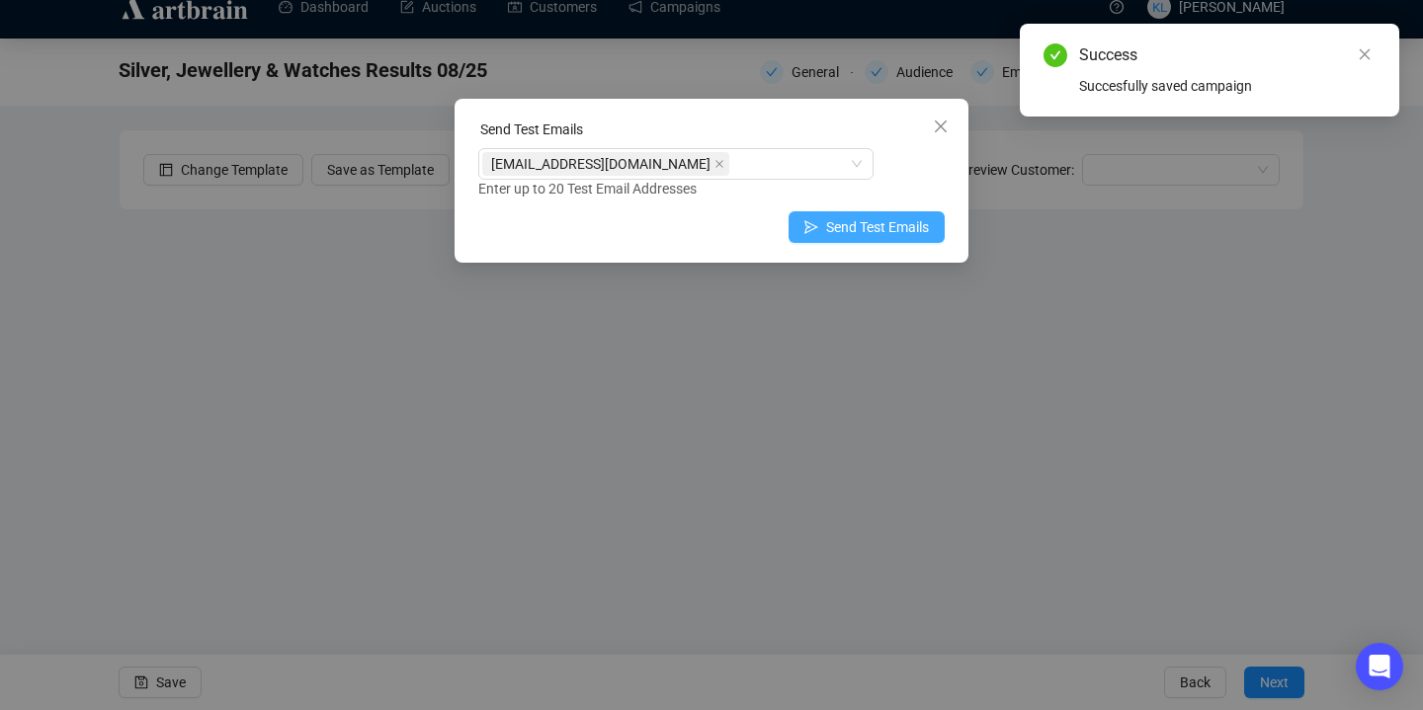
click at [904, 221] on span "Send Test Emails" at bounding box center [877, 227] width 103 height 22
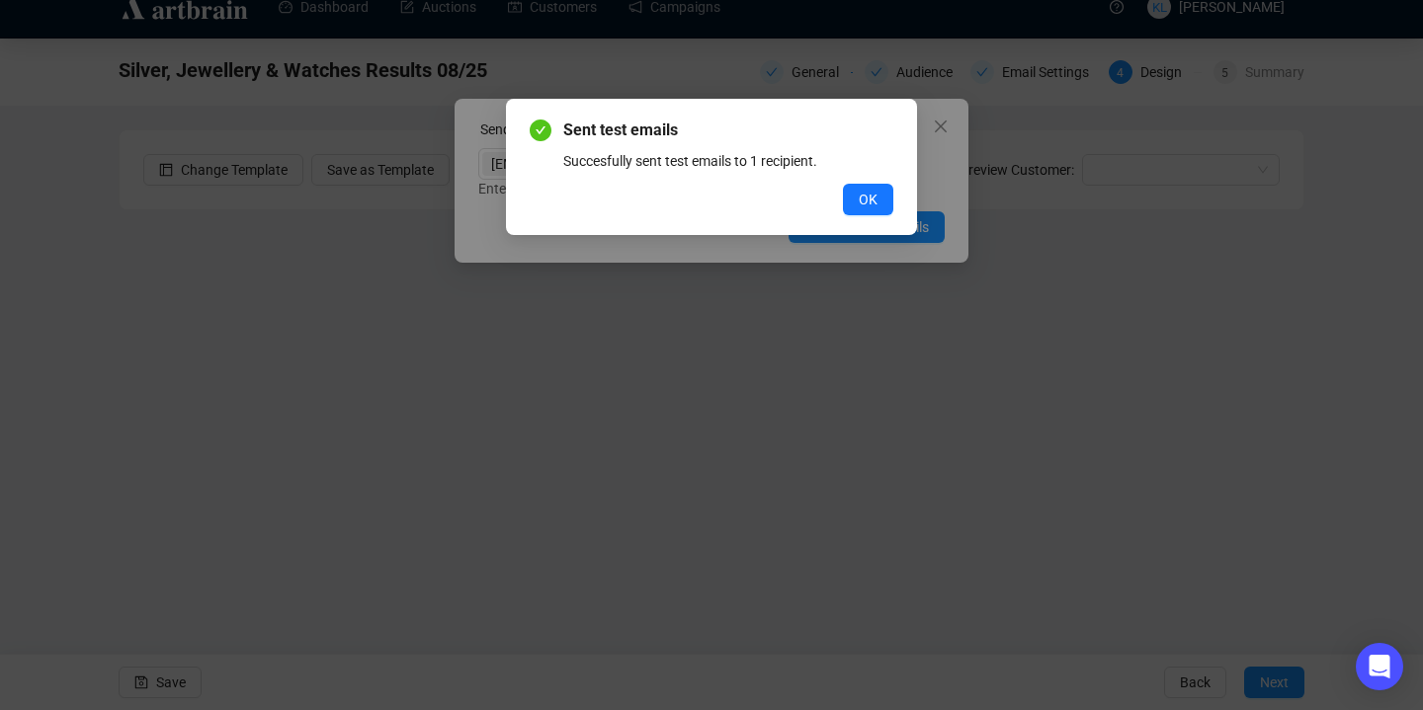
click at [861, 215] on div "Sent test emails Succesfully sent test emails to 1 recipient. OK" at bounding box center [711, 167] width 411 height 136
click at [859, 190] on span "OK" at bounding box center [868, 200] width 19 height 22
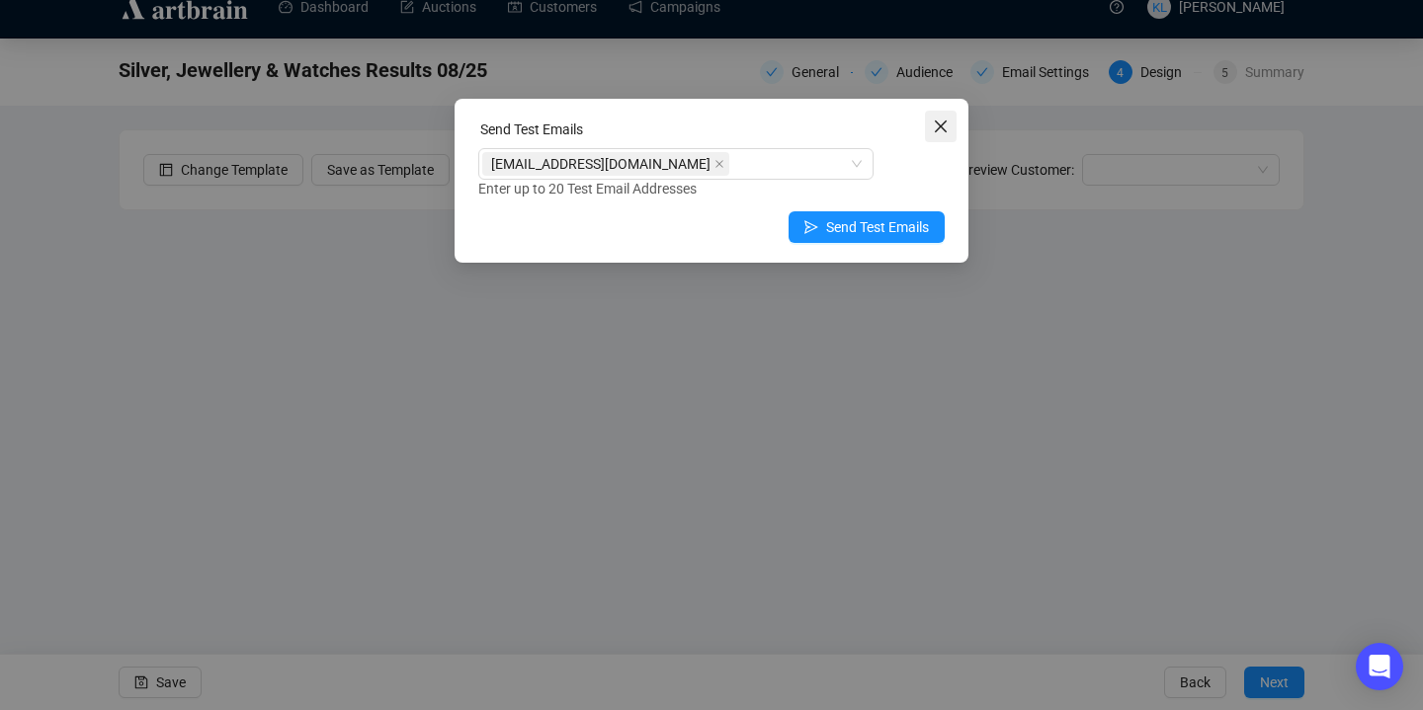
click at [931, 129] on span "Close" at bounding box center [941, 127] width 32 height 16
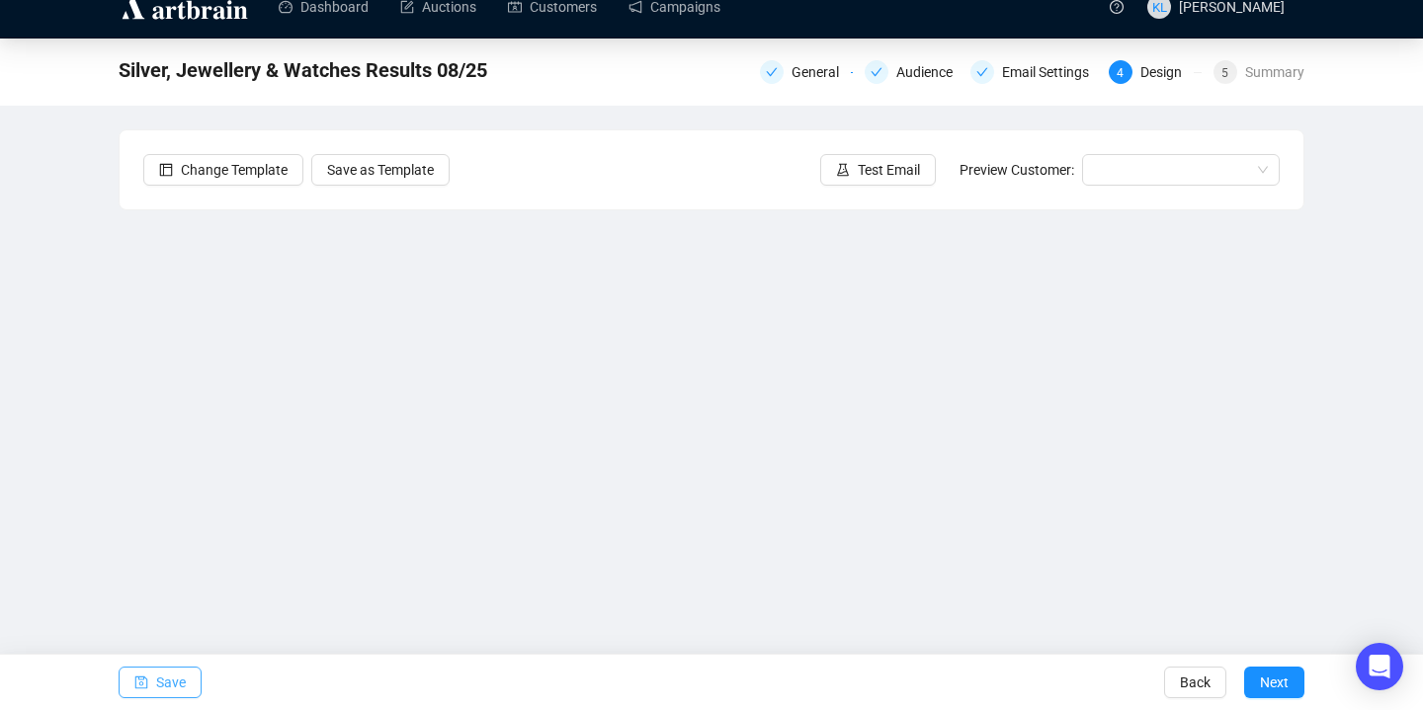
click at [168, 667] on span "Save" at bounding box center [171, 682] width 30 height 55
click at [165, 685] on span "Save" at bounding box center [171, 682] width 30 height 55
click at [177, 675] on span "Save" at bounding box center [171, 682] width 30 height 55
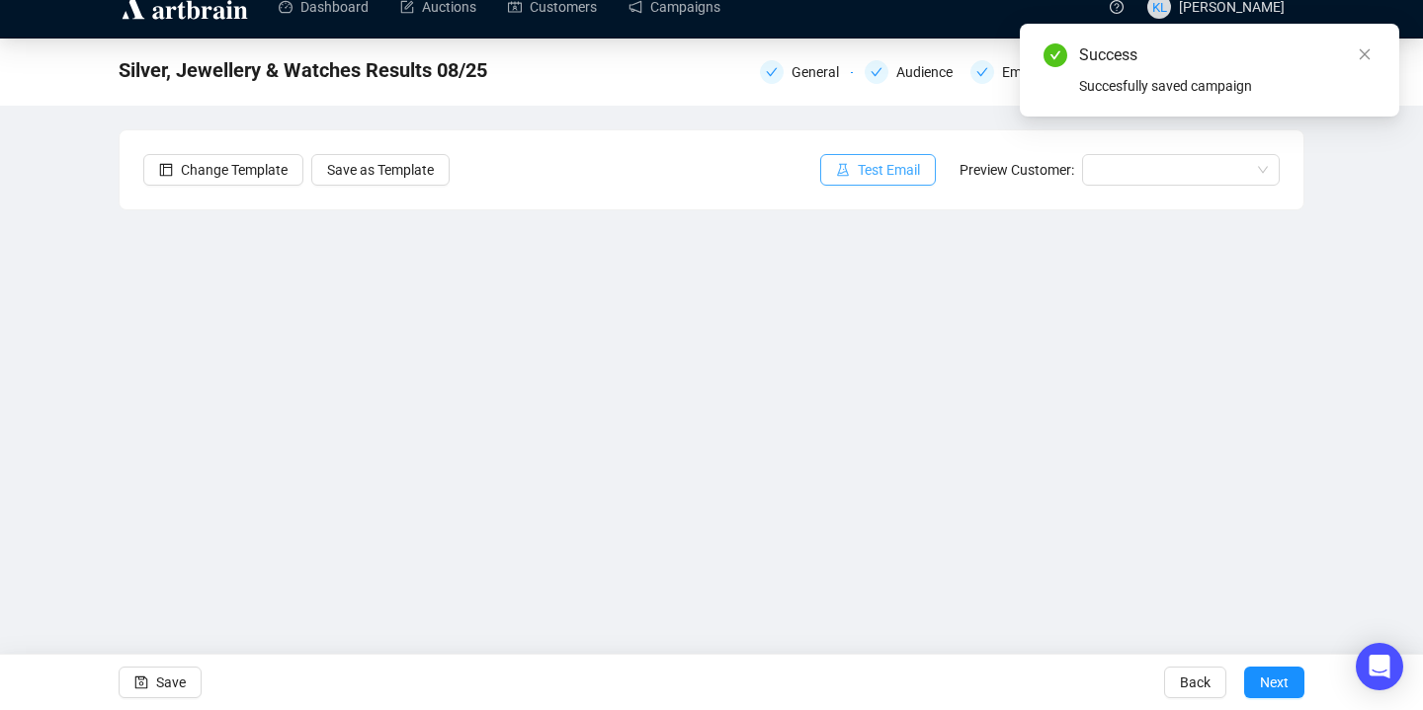
click at [876, 172] on span "Test Email" at bounding box center [889, 170] width 62 height 22
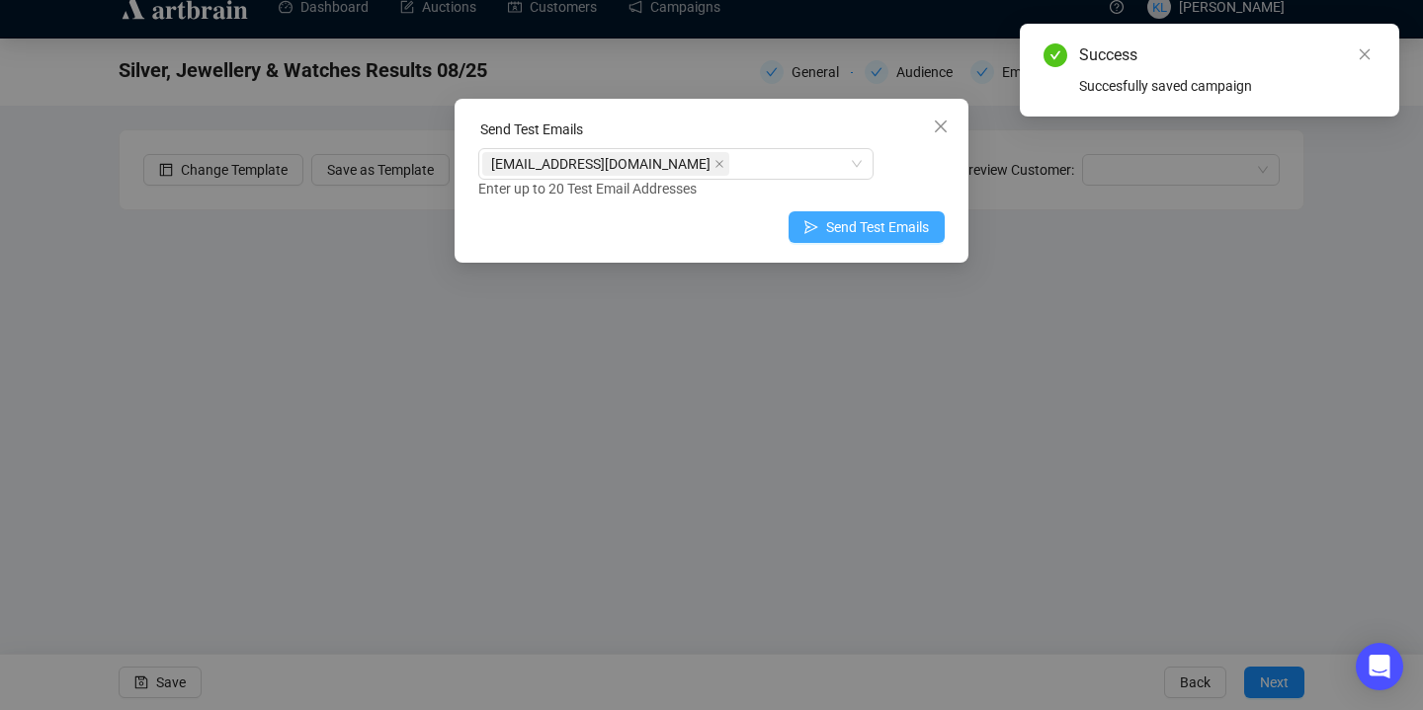
click at [817, 233] on button "Send Test Emails" at bounding box center [867, 227] width 156 height 32
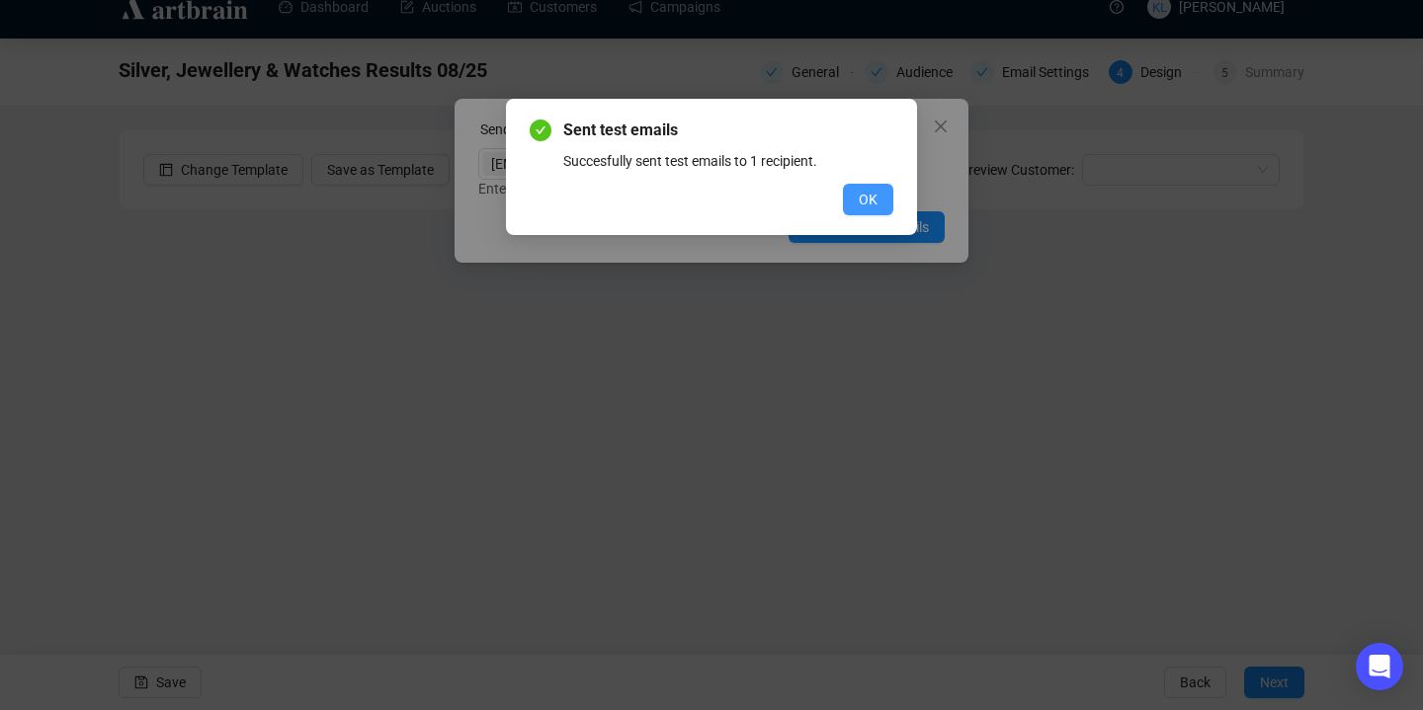
click at [853, 203] on button "OK" at bounding box center [868, 200] width 50 height 32
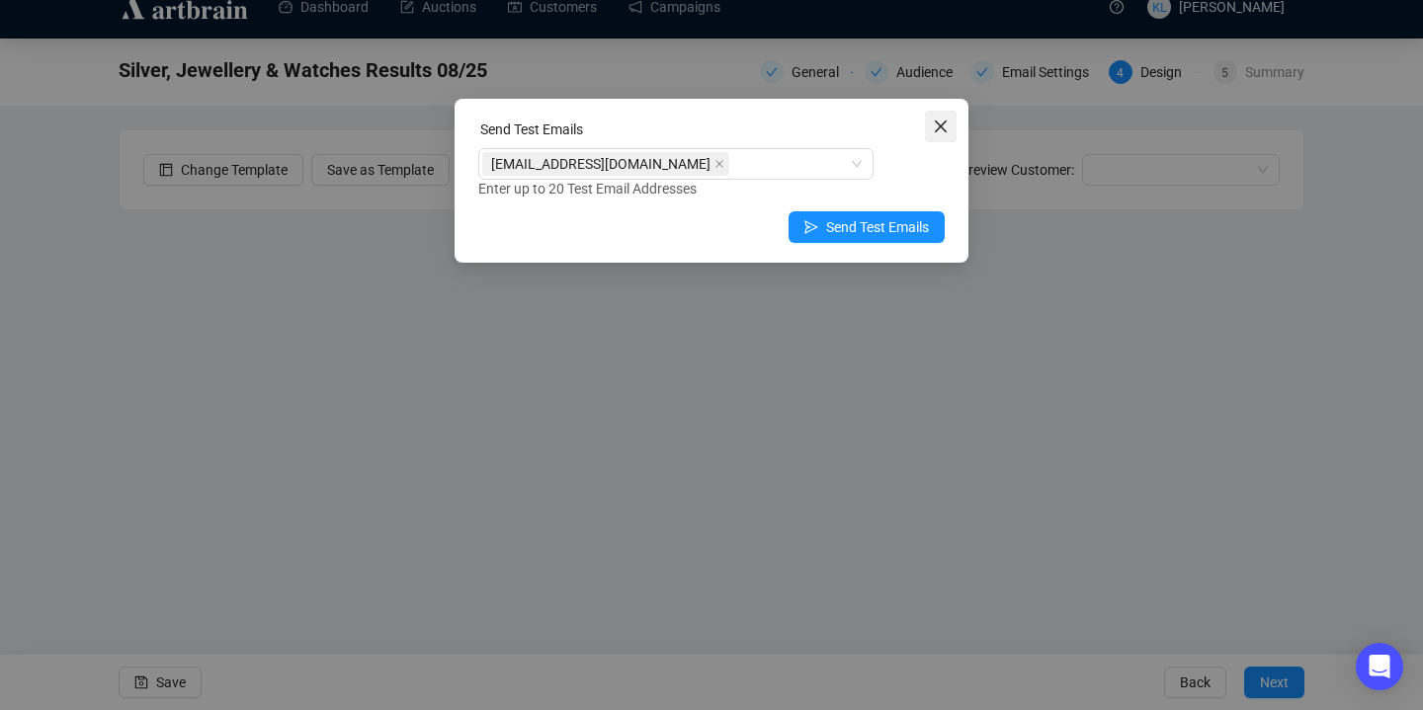
click at [941, 129] on icon "close" at bounding box center [941, 127] width 16 height 16
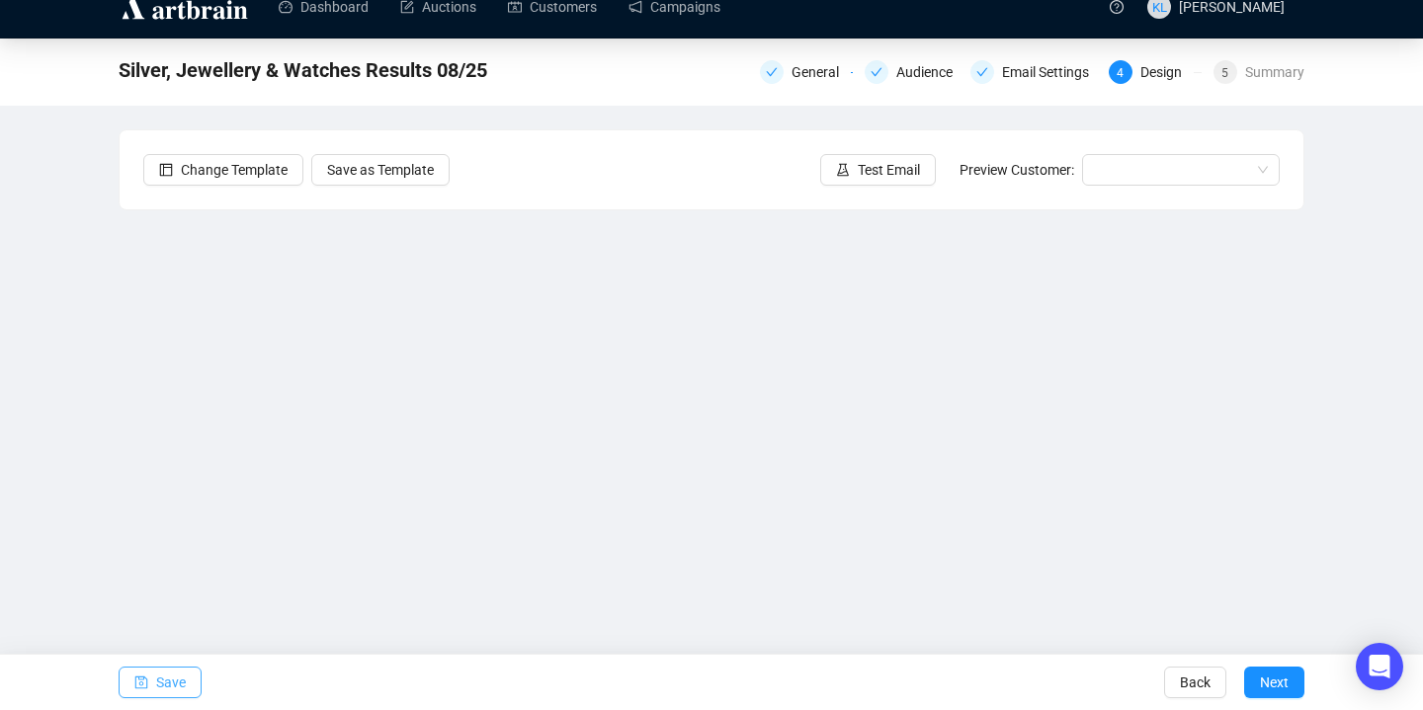
click at [176, 679] on span "Save" at bounding box center [171, 682] width 30 height 55
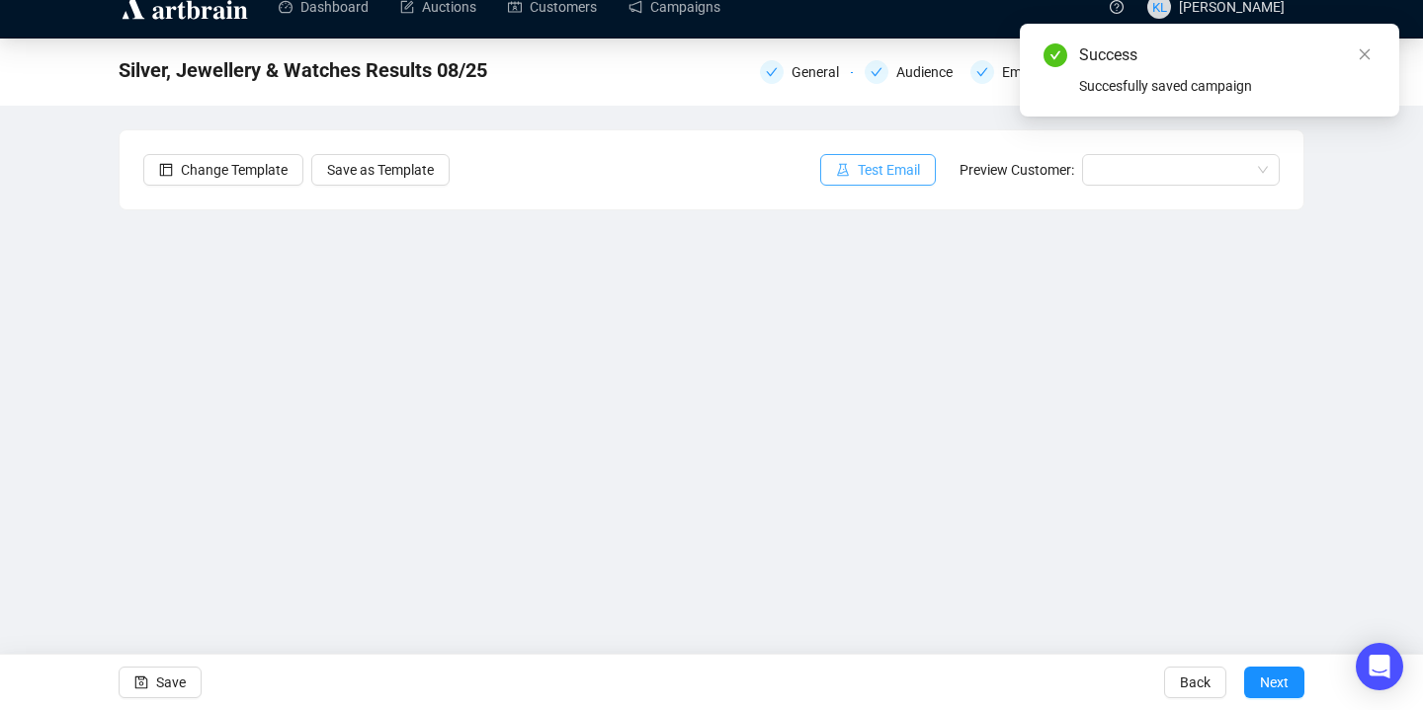
click at [880, 176] on span "Test Email" at bounding box center [889, 170] width 62 height 22
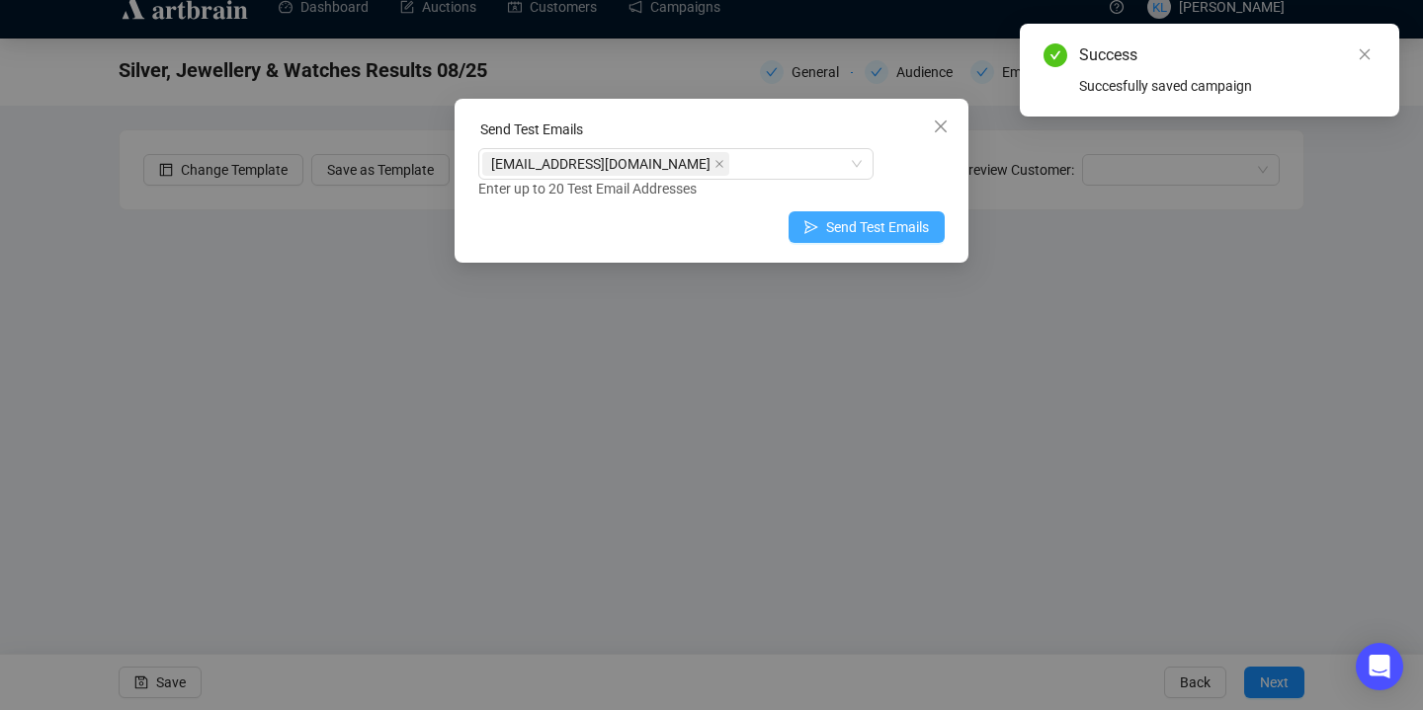
click at [810, 223] on icon "send" at bounding box center [811, 227] width 14 height 14
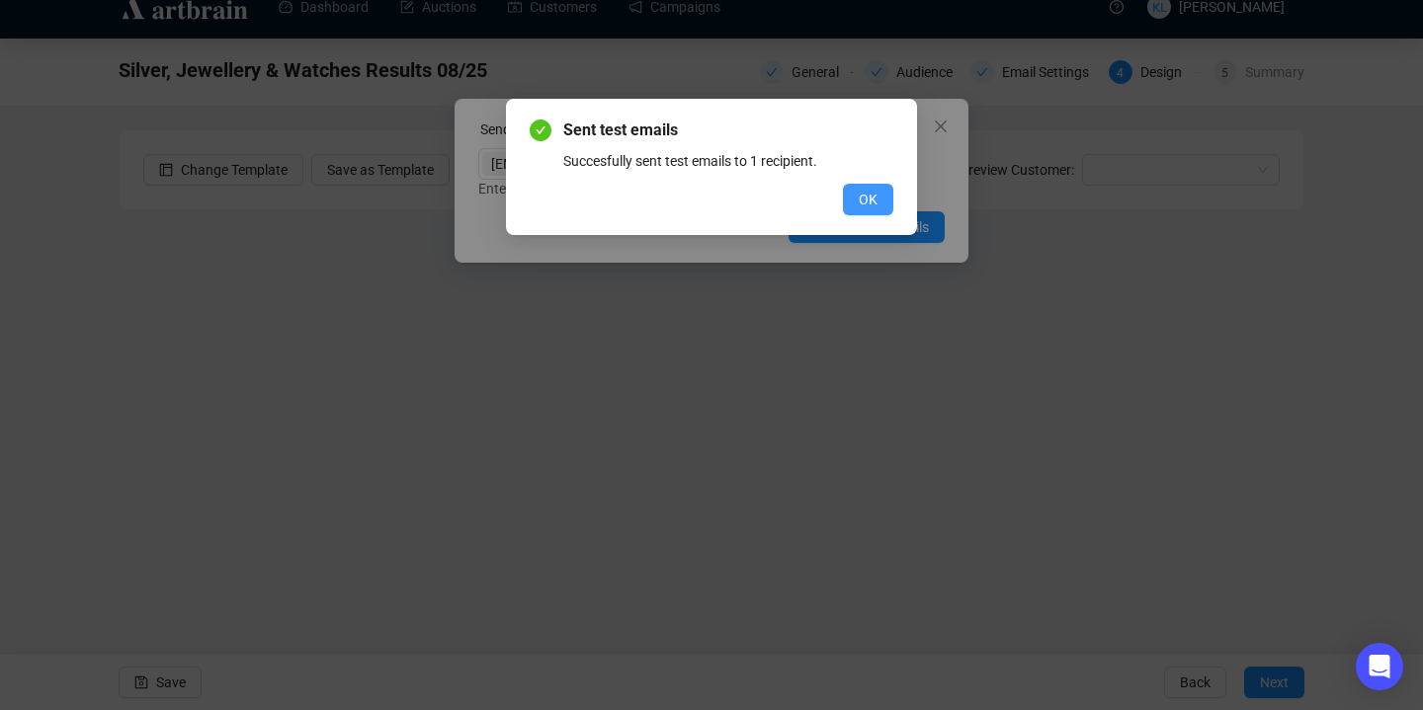
click at [859, 203] on span "OK" at bounding box center [868, 200] width 19 height 22
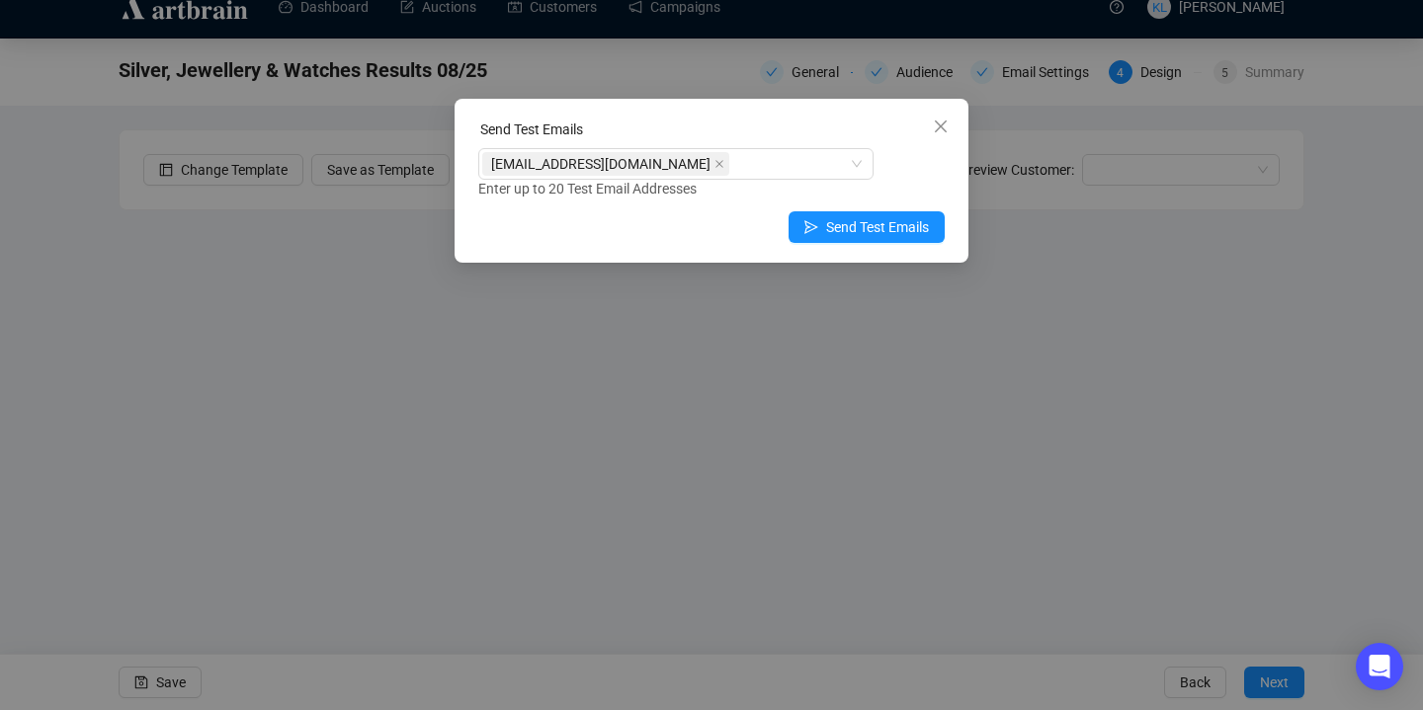
click at [932, 130] on span "Close" at bounding box center [941, 127] width 32 height 16
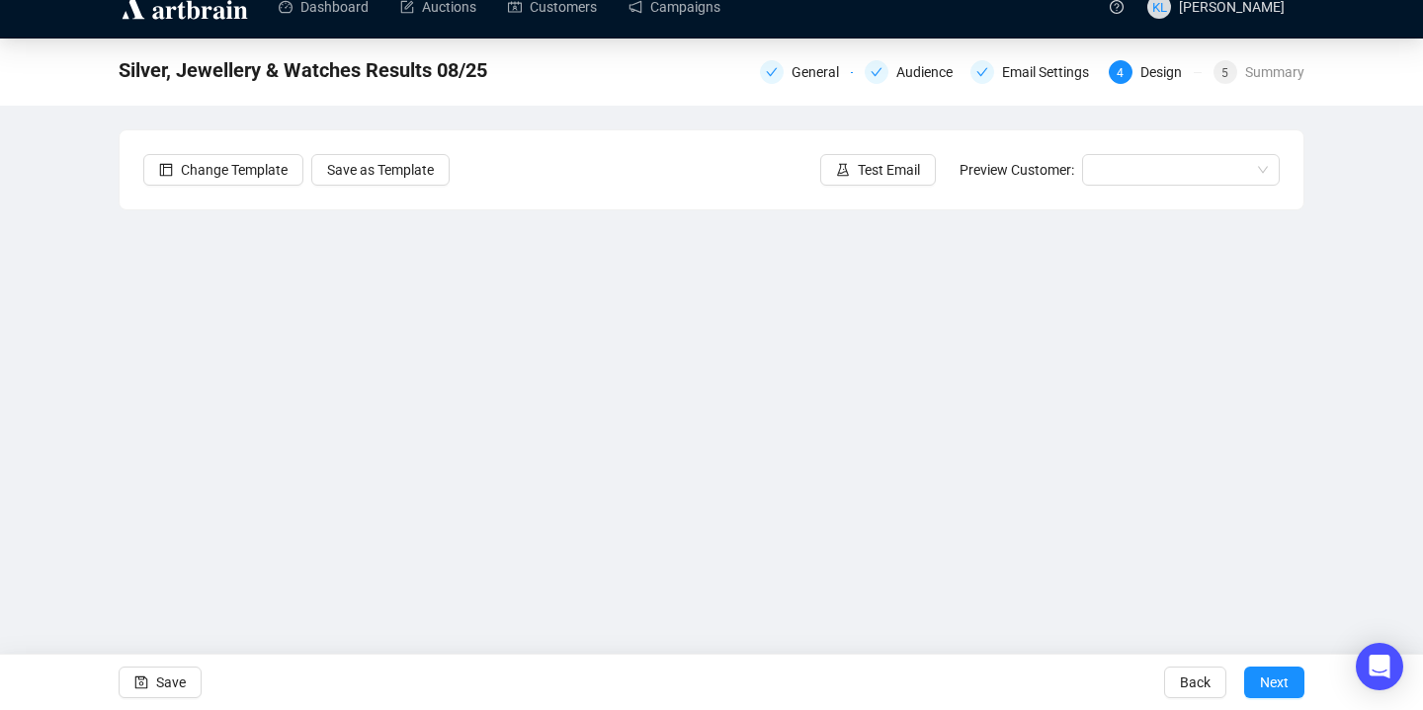
scroll to position [0, 0]
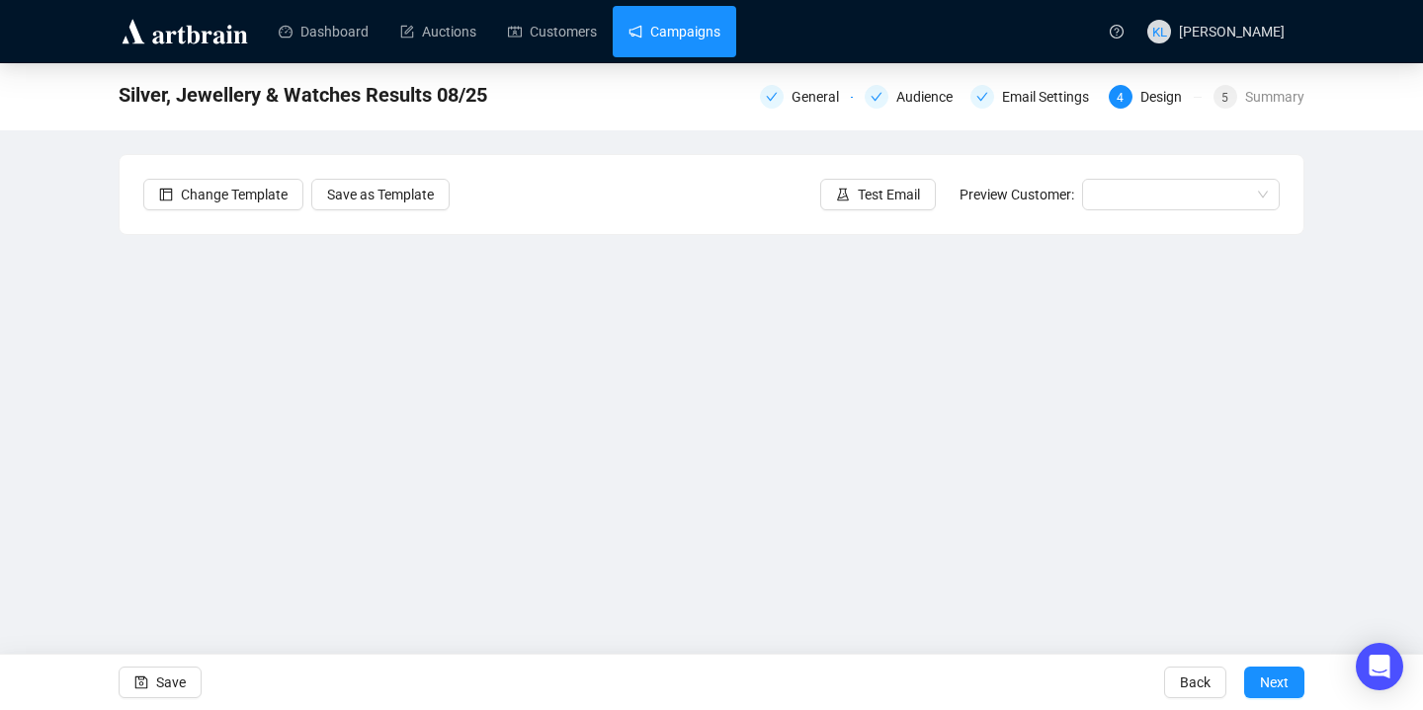
click at [677, 42] on link "Campaigns" at bounding box center [674, 31] width 92 height 51
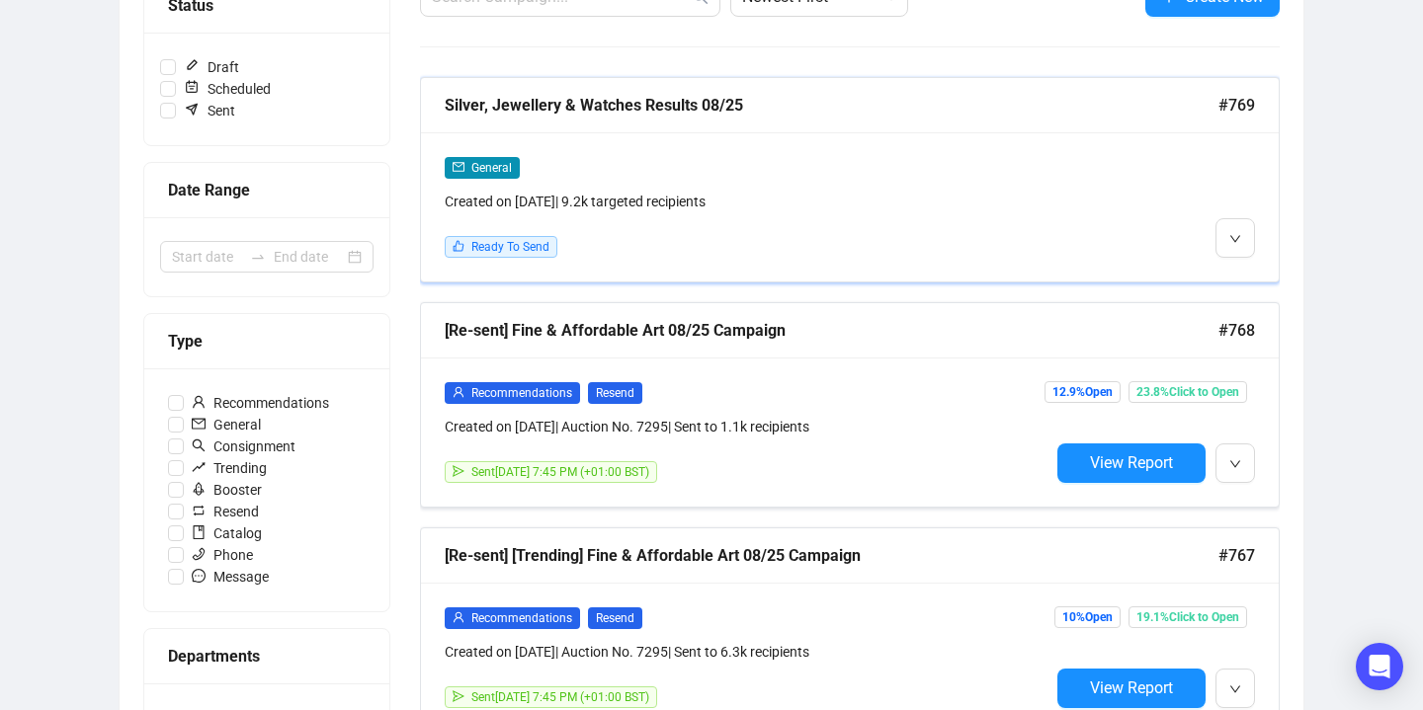
scroll to position [286, 0]
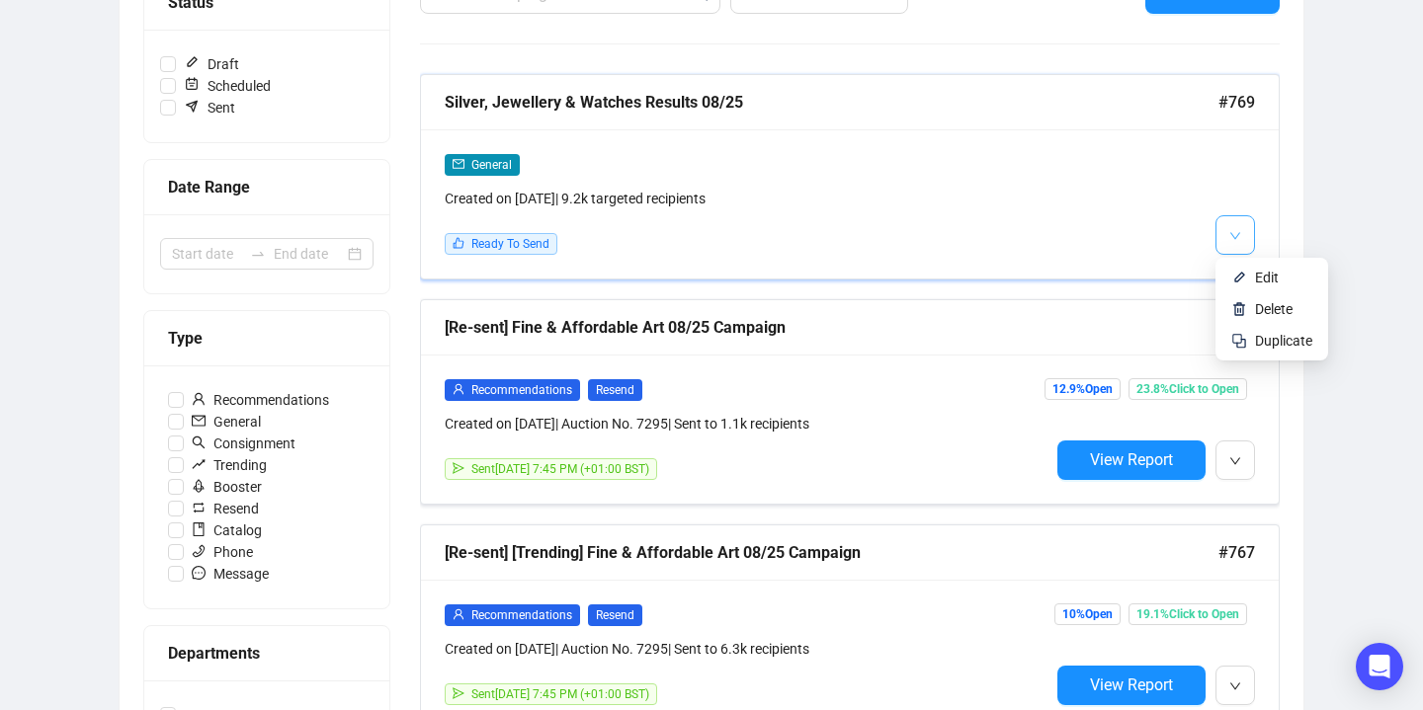
click at [1240, 237] on icon "down" at bounding box center [1235, 236] width 12 height 12
click at [1244, 331] on li "Duplicate" at bounding box center [1271, 341] width 105 height 32
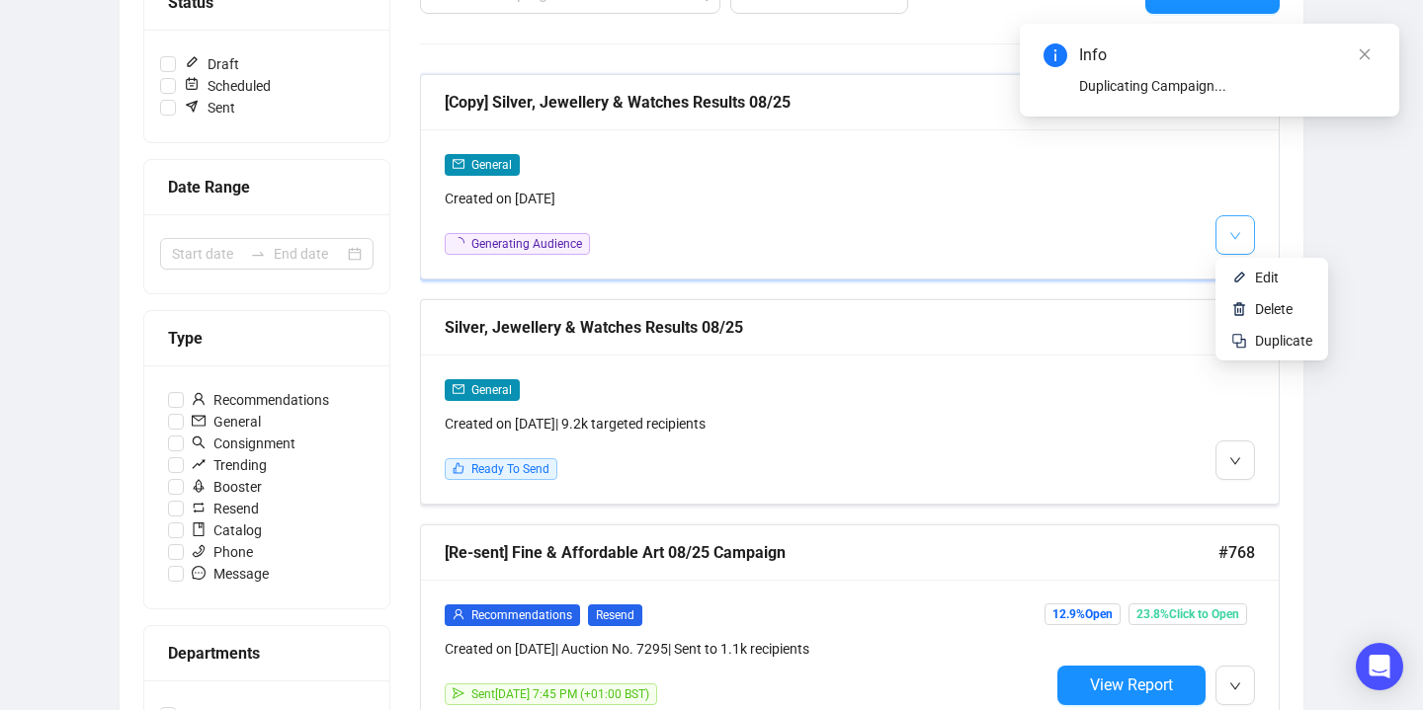
click at [1244, 234] on button "button" at bounding box center [1235, 235] width 40 height 40
click at [1240, 268] on li "Edit" at bounding box center [1271, 278] width 105 height 32
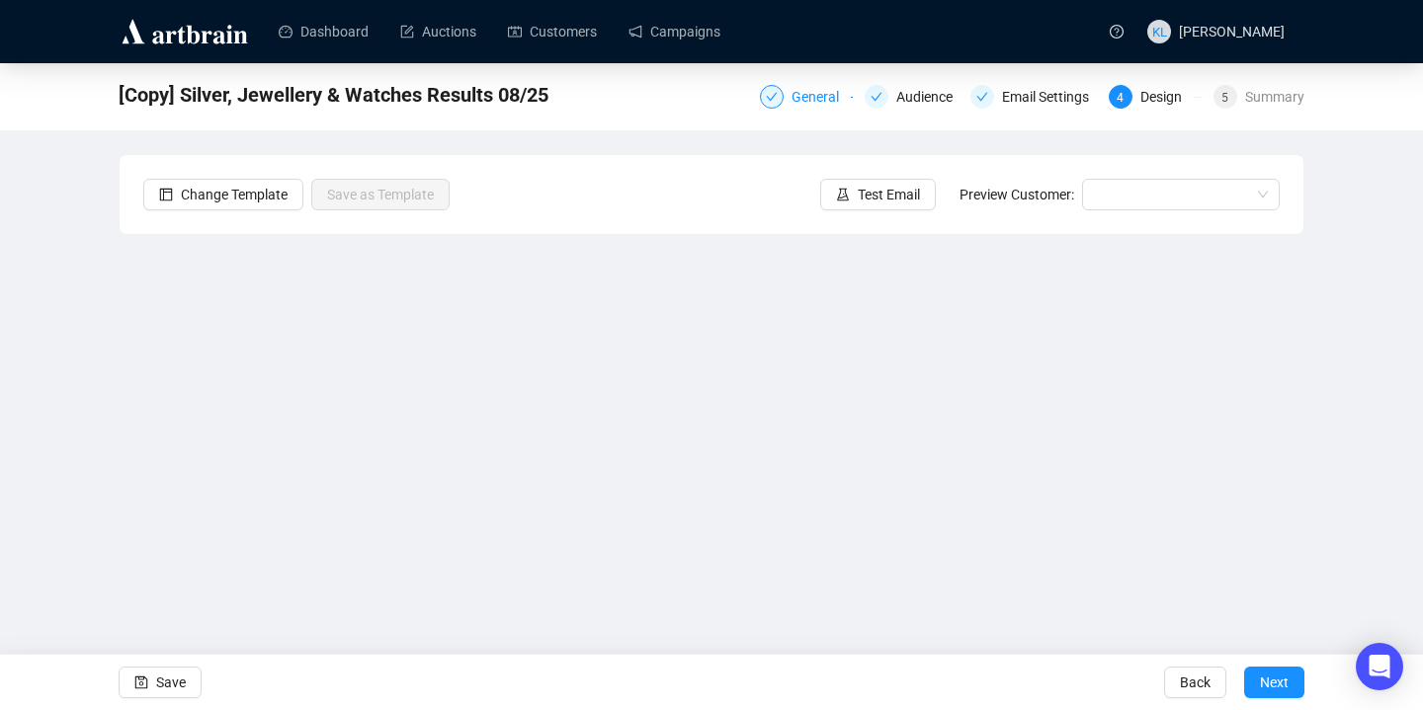
click at [806, 97] on div "General" at bounding box center [820, 97] width 59 height 24
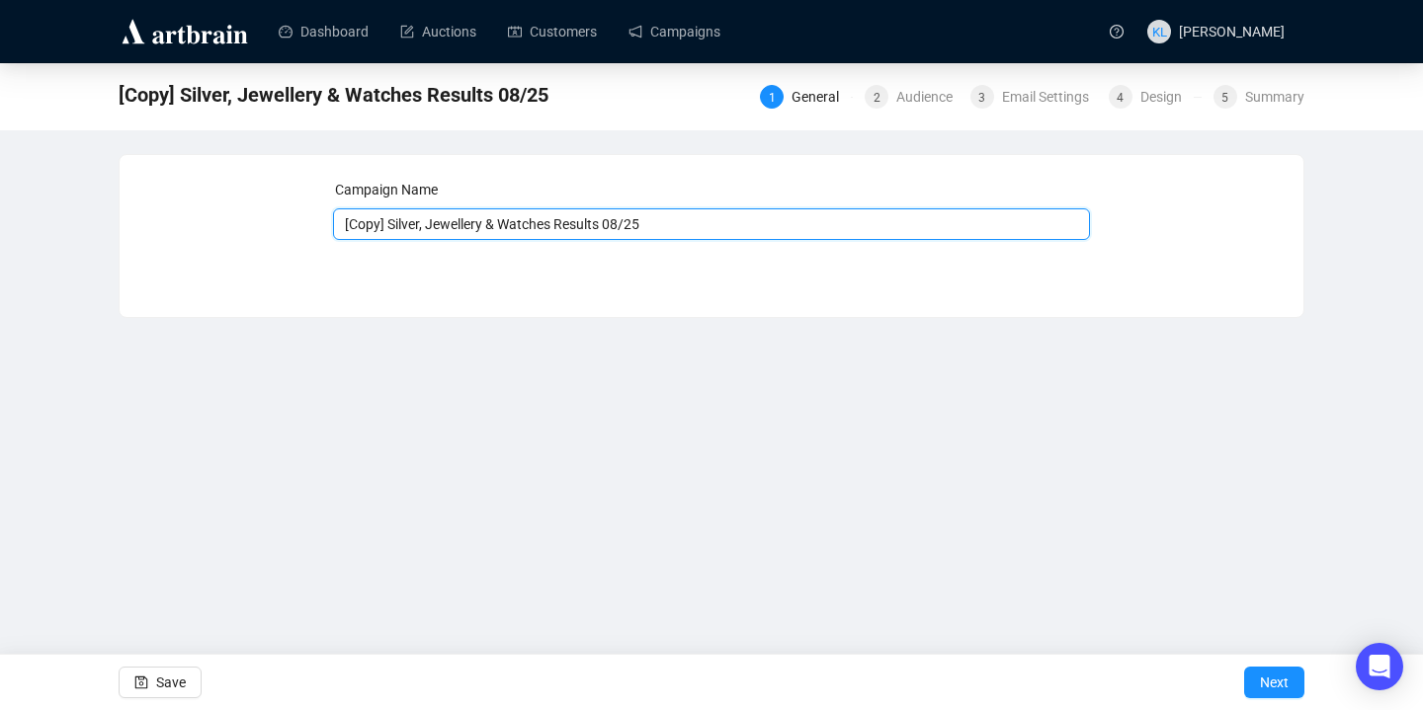
click at [517, 230] on input "[Copy] Silver, Jewellery & Watches Results 08/25" at bounding box center [712, 224] width 758 height 32
drag, startPoint x: 564, startPoint y: 223, endPoint x: 319, endPoint y: 223, distance: 245.1
click at [319, 223] on div "Campaign Name [Copy] Silver, Jewellery & Watches Results 08/25 Save Next" at bounding box center [711, 221] width 1136 height 85
type input "Fine & Affordable Art Results 08/25"
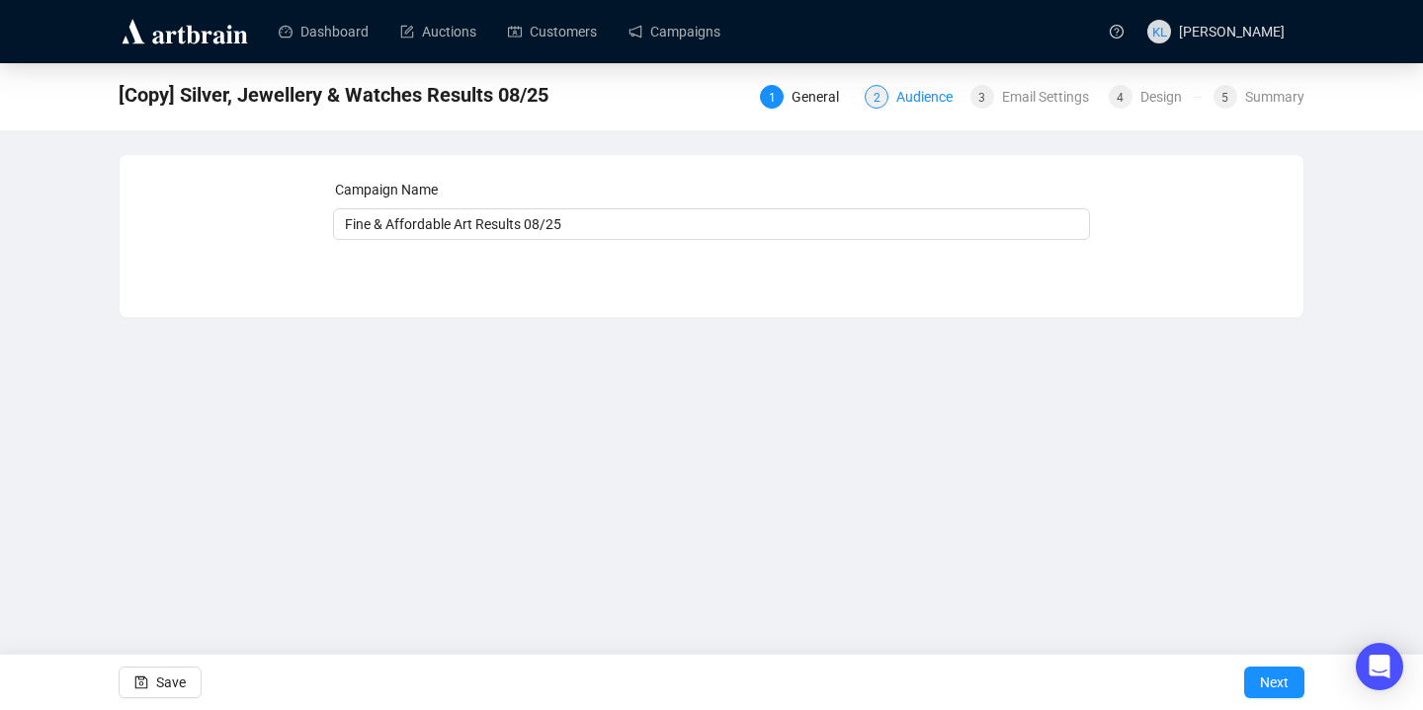
click at [884, 97] on div "2 Audience" at bounding box center [911, 97] width 93 height 24
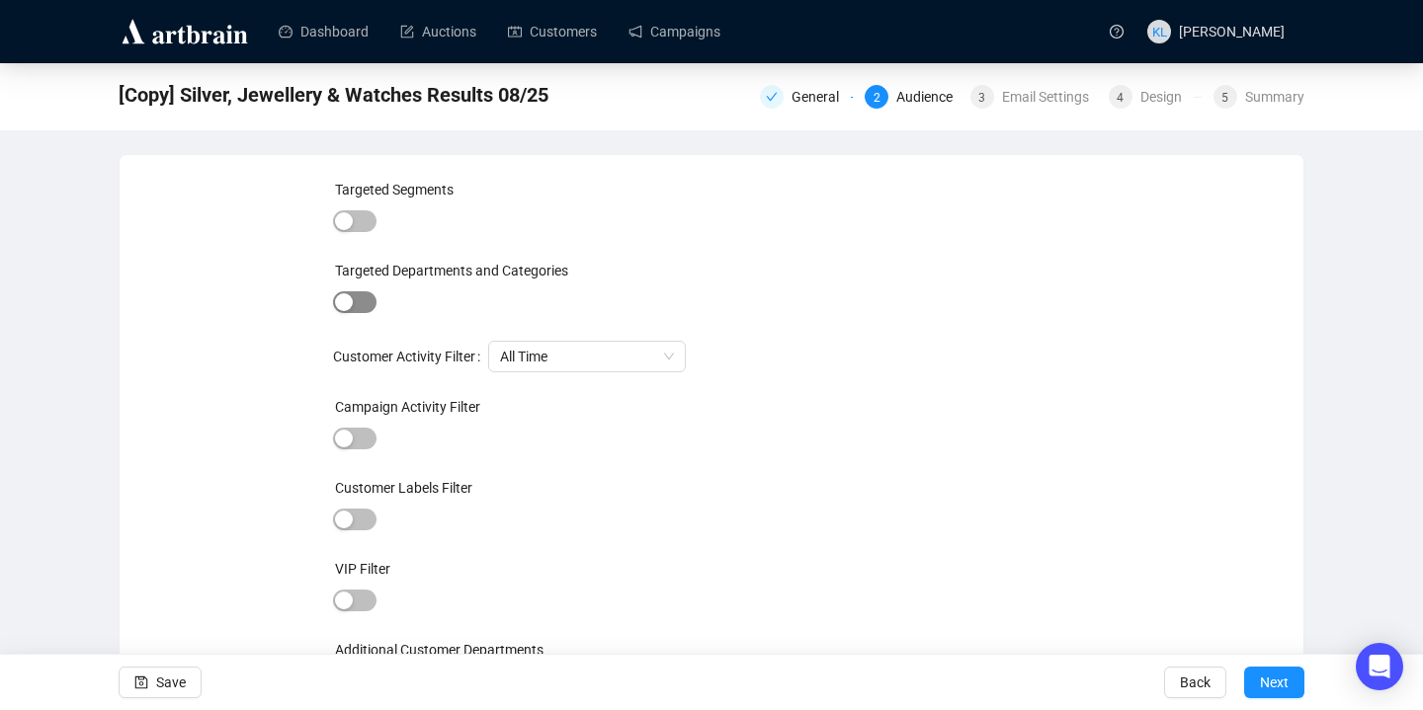
click at [354, 305] on span "button" at bounding box center [354, 302] width 43 height 22
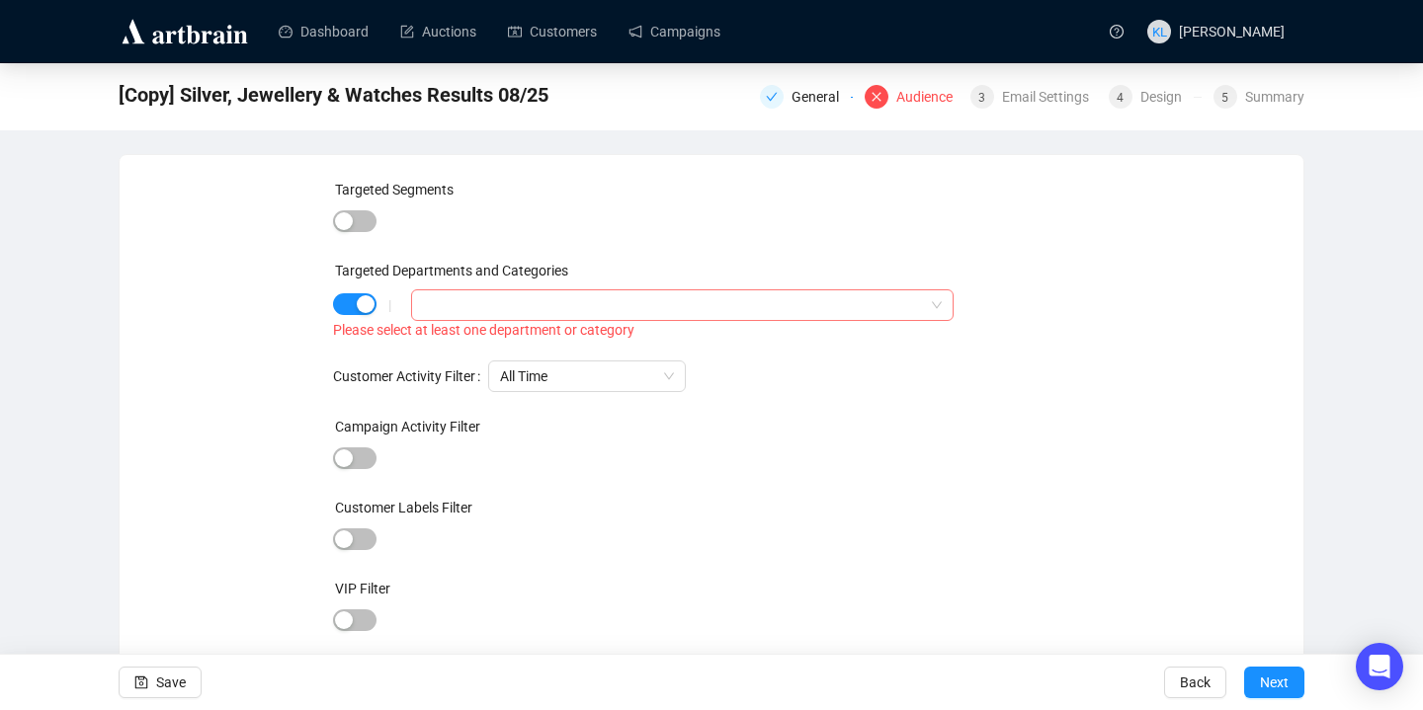
click at [441, 311] on div at bounding box center [672, 305] width 514 height 28
click at [425, 342] on icon "caret-down" at bounding box center [427, 345] width 4 height 7
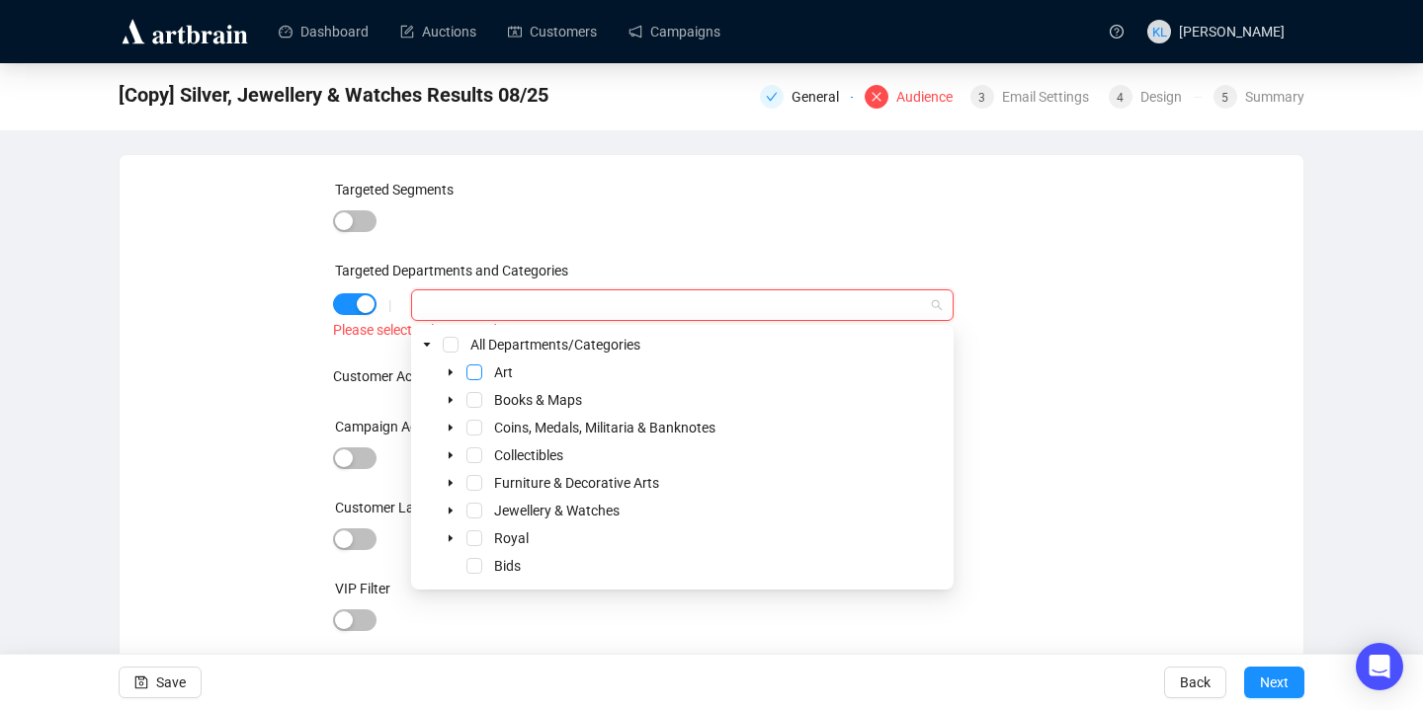
click at [466, 367] on span "Select Art" at bounding box center [474, 373] width 16 height 16
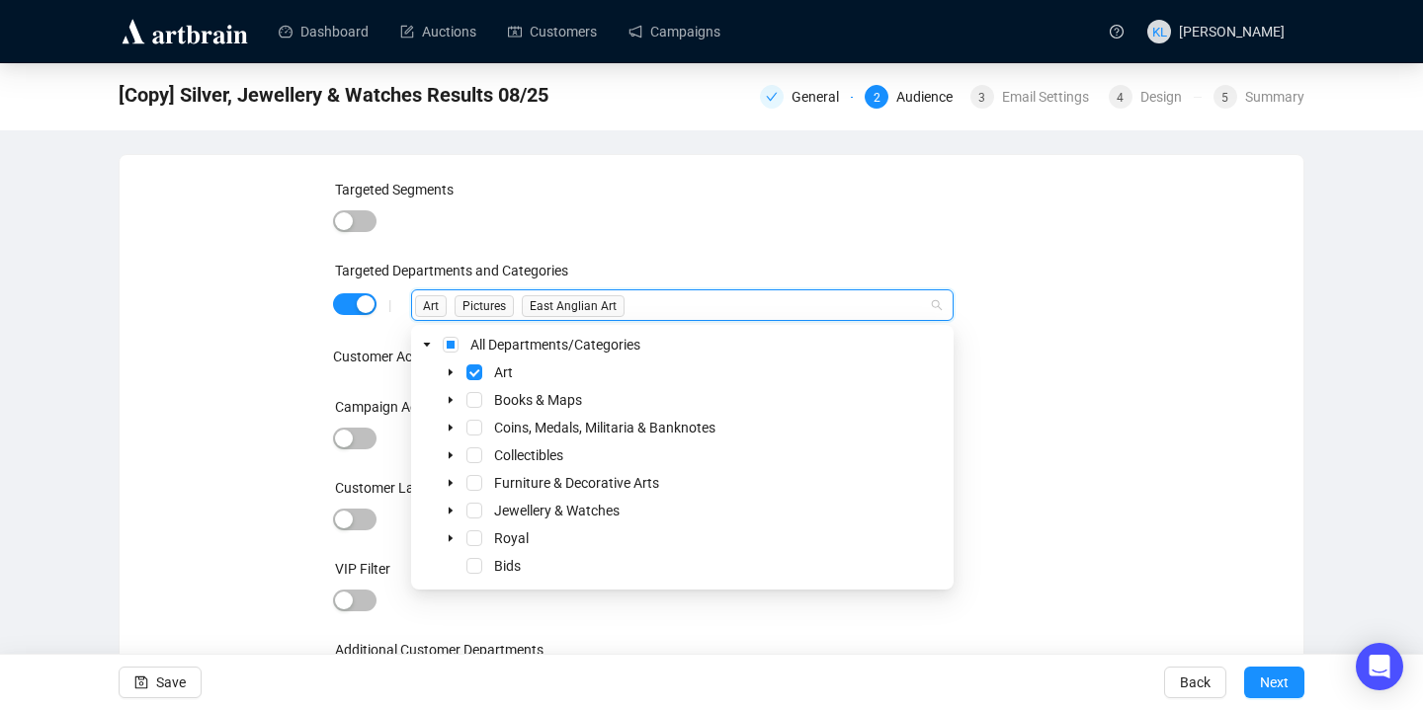
click at [1001, 110] on div "General 2 Audience 3 Email Settings 4 Design 5 Summary" at bounding box center [1032, 95] width 544 height 32
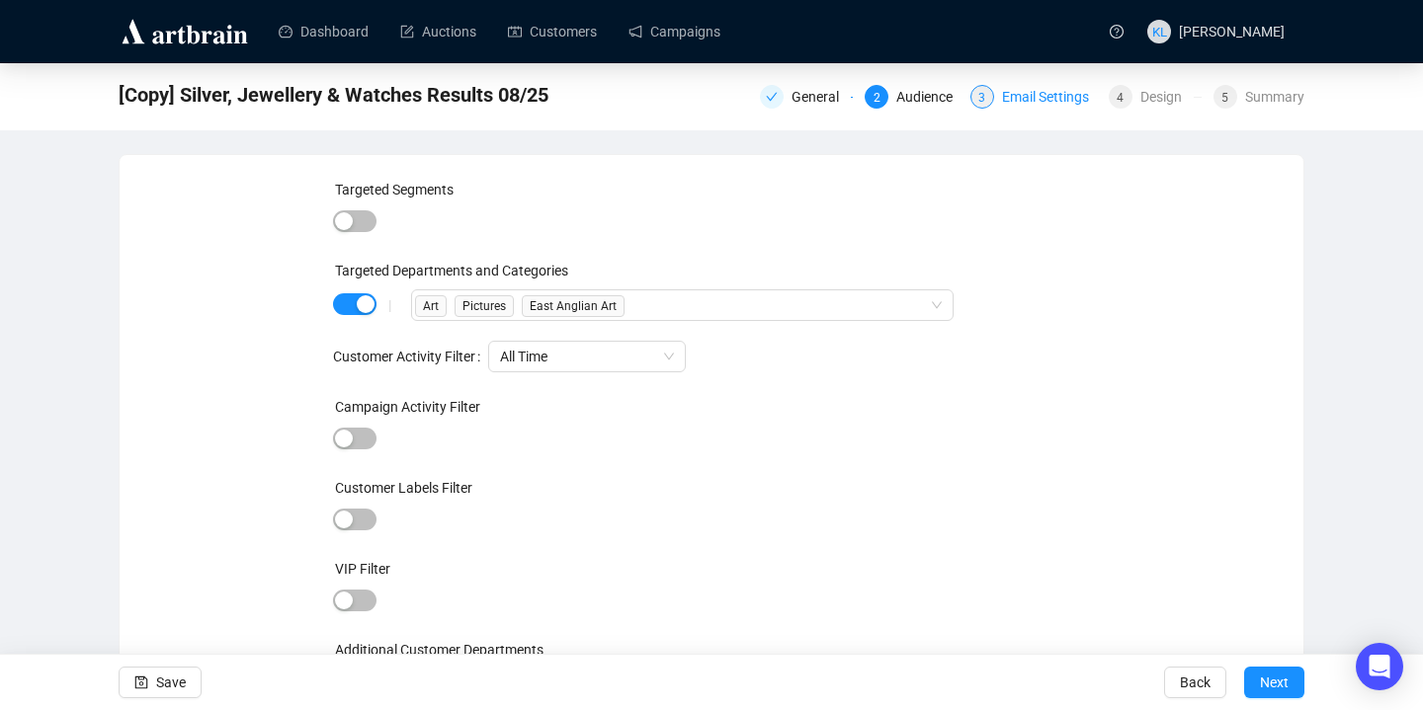
click at [1002, 103] on div "Email Settings" at bounding box center [1051, 97] width 99 height 24
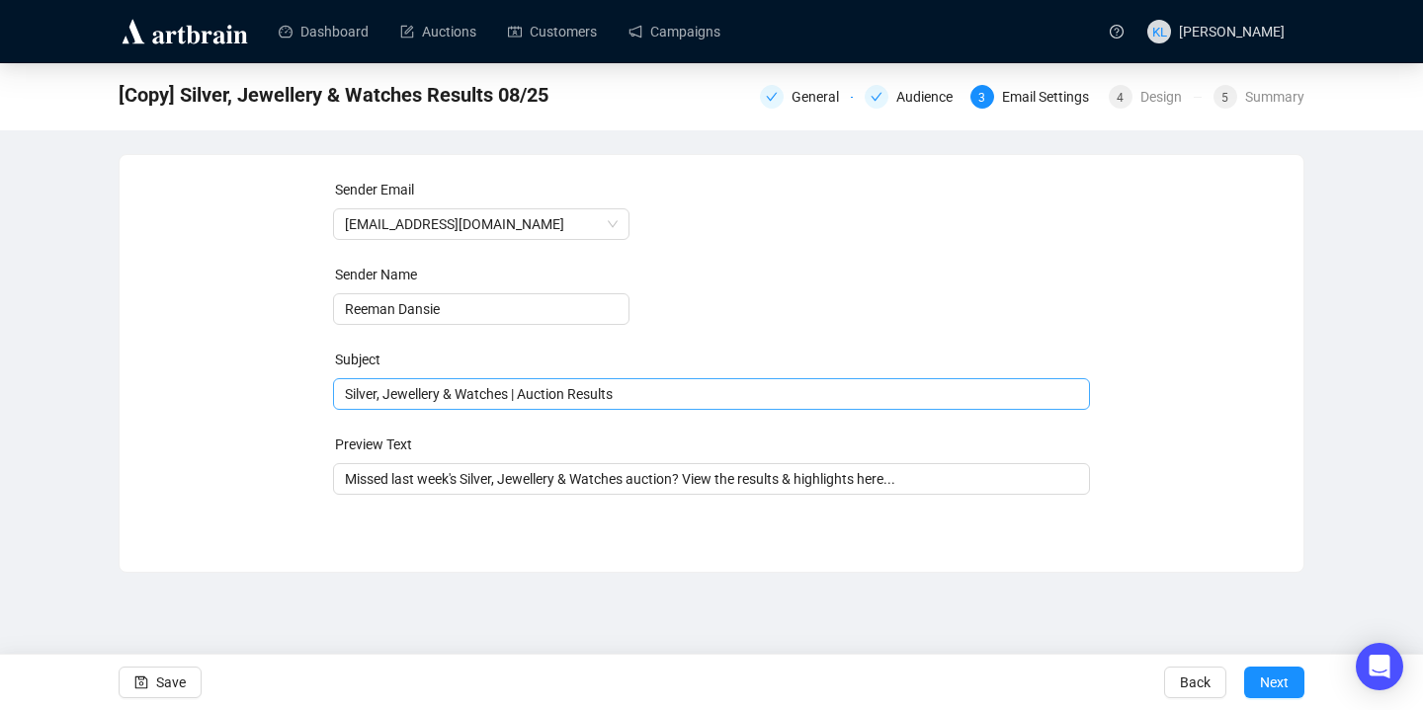
click at [558, 406] on div "Silver, Jewellery & Watches | Auction Results" at bounding box center [712, 394] width 758 height 32
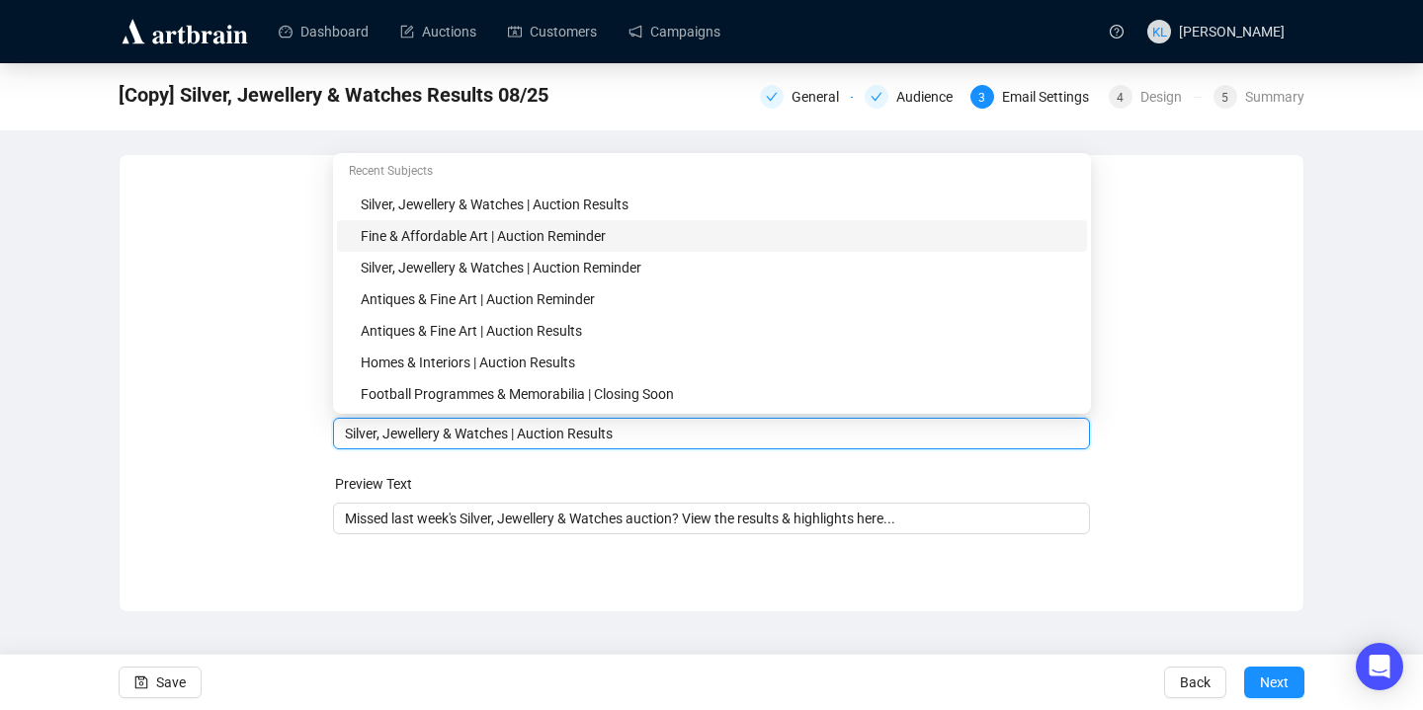
click at [502, 235] on div "Fine & Affordable Art | Auction Reminder" at bounding box center [718, 236] width 714 height 22
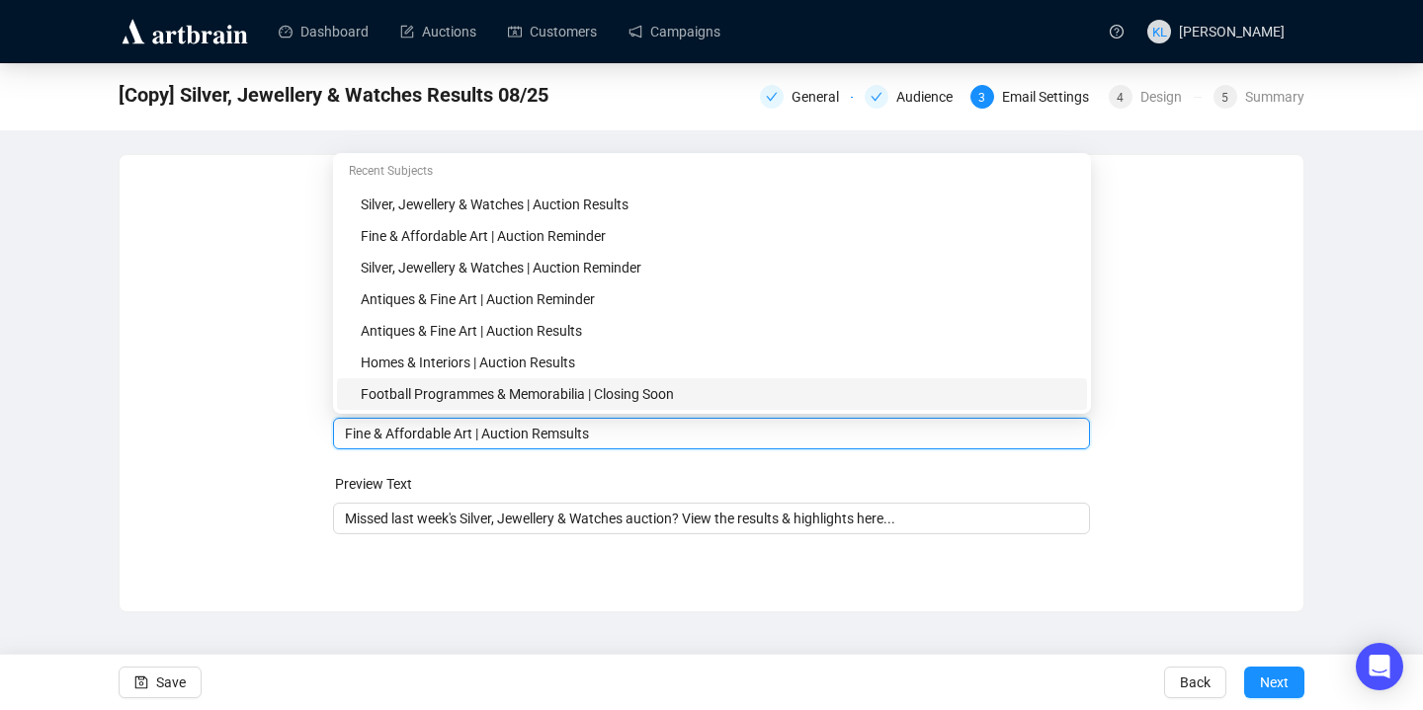
click at [579, 436] on input "Fine & Affordable Art | Auction Remsults" at bounding box center [712, 434] width 734 height 22
drag, startPoint x: 476, startPoint y: 435, endPoint x: 340, endPoint y: 434, distance: 136.4
click at [340, 435] on div "Fine & Affordable Art | Auction Results" at bounding box center [712, 434] width 758 height 32
type input "Fine & Affordable Art | Auction Results"
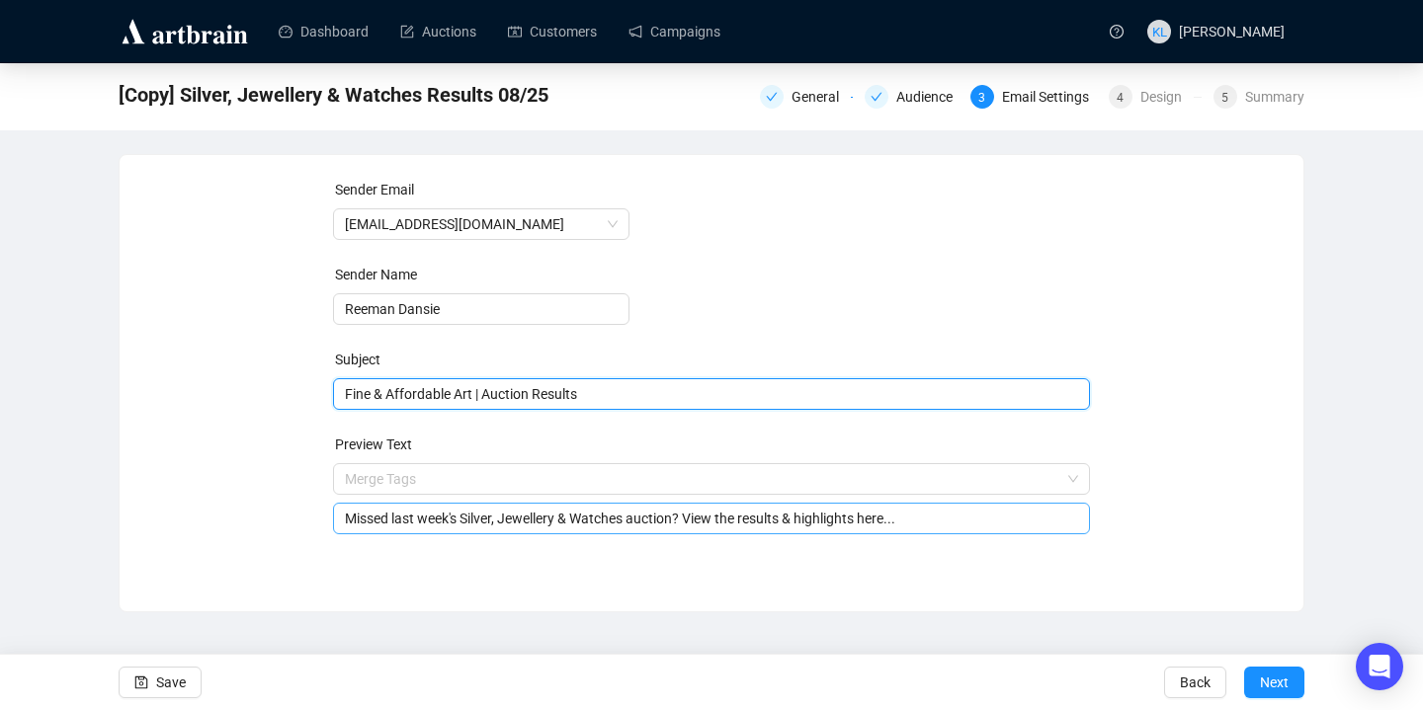
click at [545, 516] on input "Missed last week's Silver, Jewellery & Watches auction? View the results & high…" at bounding box center [712, 519] width 734 height 22
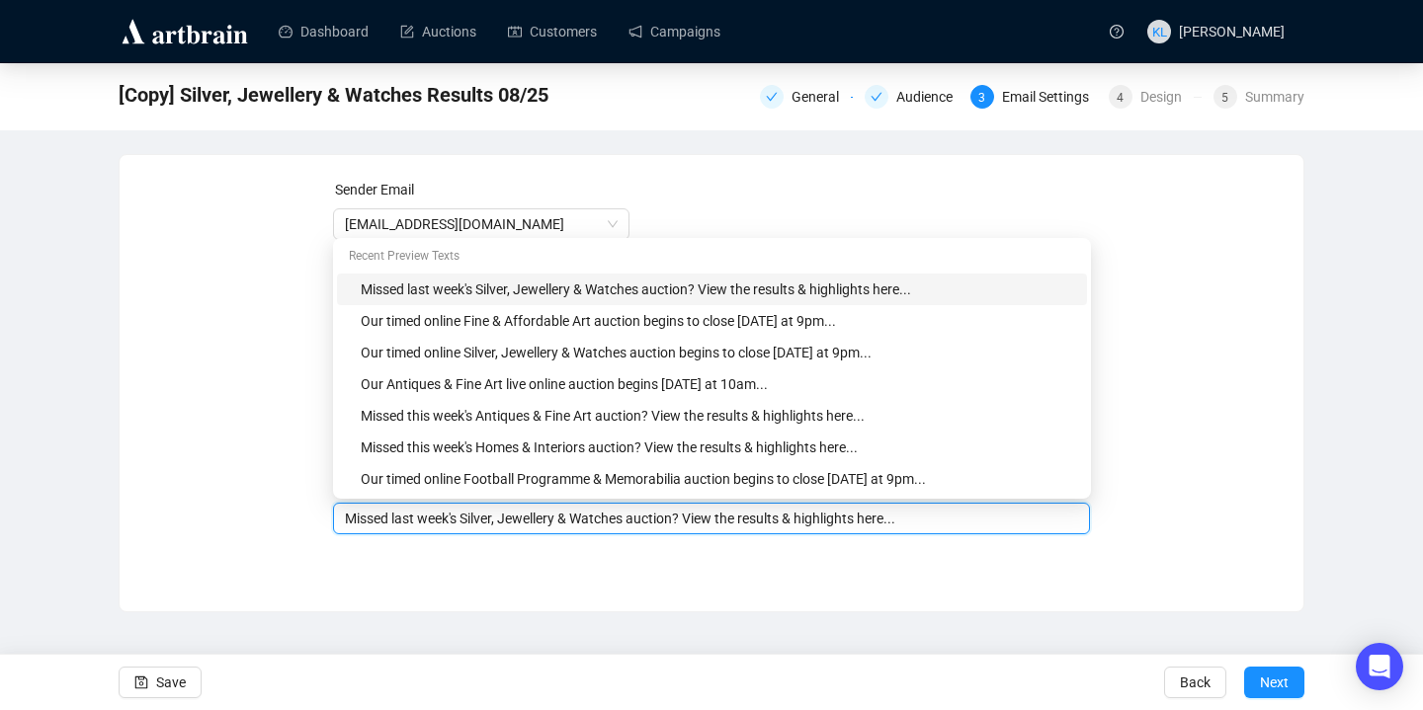
drag, startPoint x: 640, startPoint y: 521, endPoint x: 468, endPoint y: 521, distance: 171.9
click at [468, 521] on input "Missed last week's Silver, Jewellery & Watches auction? View the results & high…" at bounding box center [712, 519] width 734 height 22
paste input "Fine & Affordable Art"
click at [795, 560] on div "Sender Email [EMAIL_ADDRESS][DOMAIN_NAME] Sender Name [PERSON_NAME] Subject Fin…" at bounding box center [712, 368] width 1184 height 427
drag, startPoint x: 640, startPoint y: 522, endPoint x: 468, endPoint y: 522, distance: 171.9
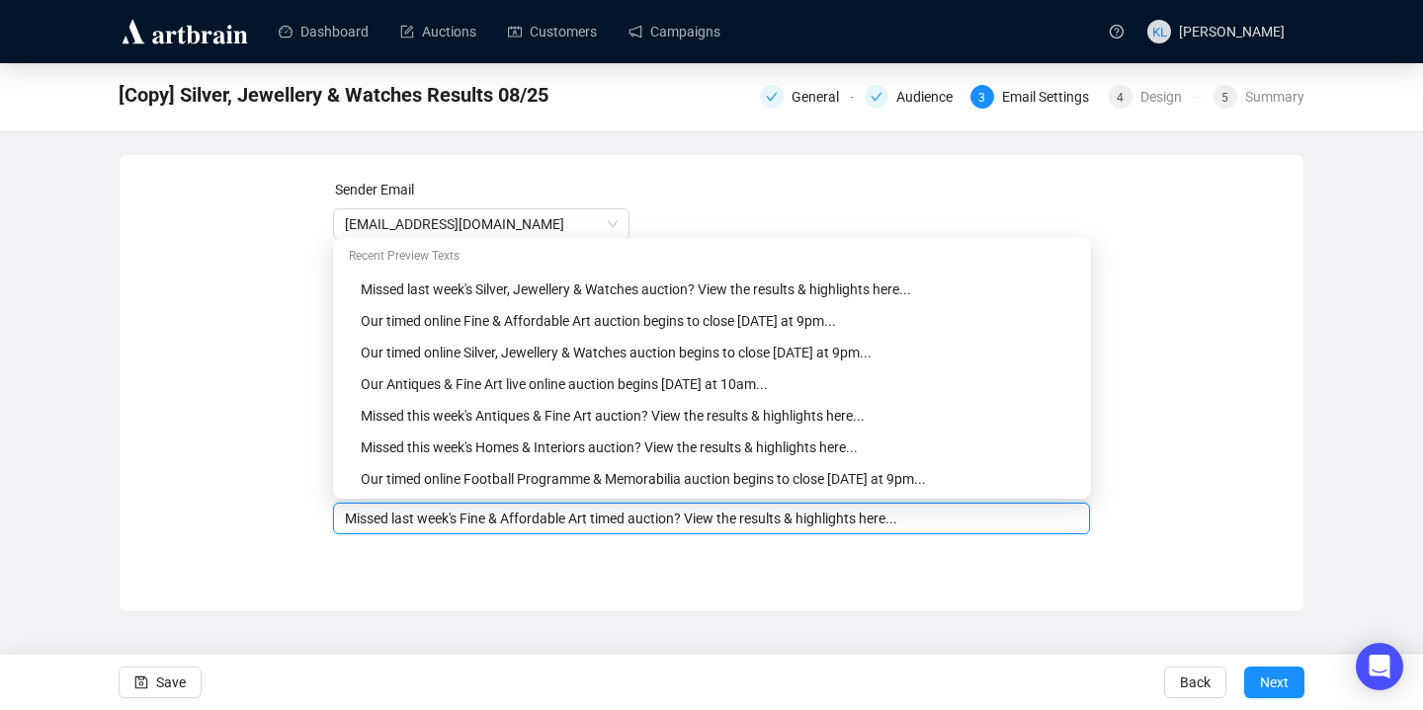
click at [468, 522] on input "Missed last week's Fine & Affordable Art timed auction? View the results & high…" at bounding box center [712, 519] width 734 height 22
type input "Missed last week's timed picture auction? View the results & highlights here..."
click at [164, 666] on span "Save" at bounding box center [171, 682] width 30 height 55
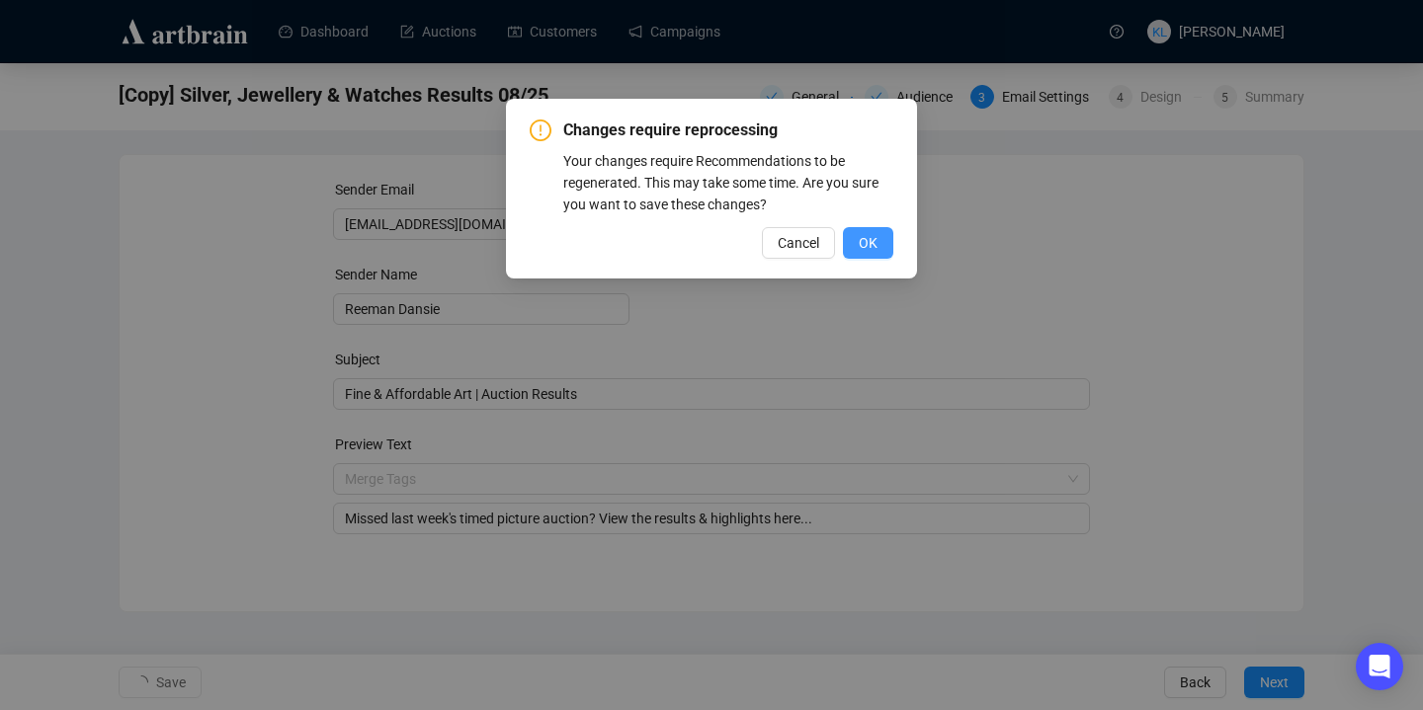
click at [877, 240] on button "OK" at bounding box center [868, 243] width 50 height 32
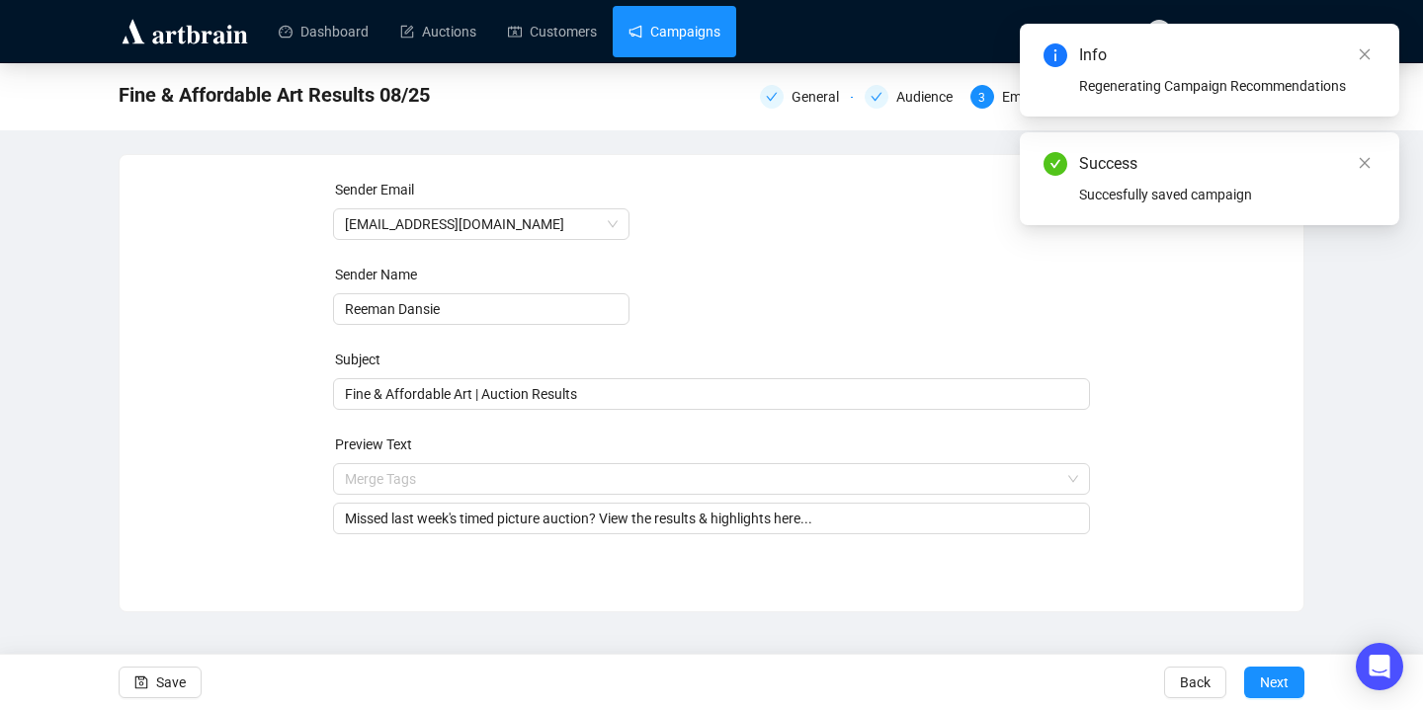
click at [680, 40] on link "Campaigns" at bounding box center [674, 31] width 92 height 51
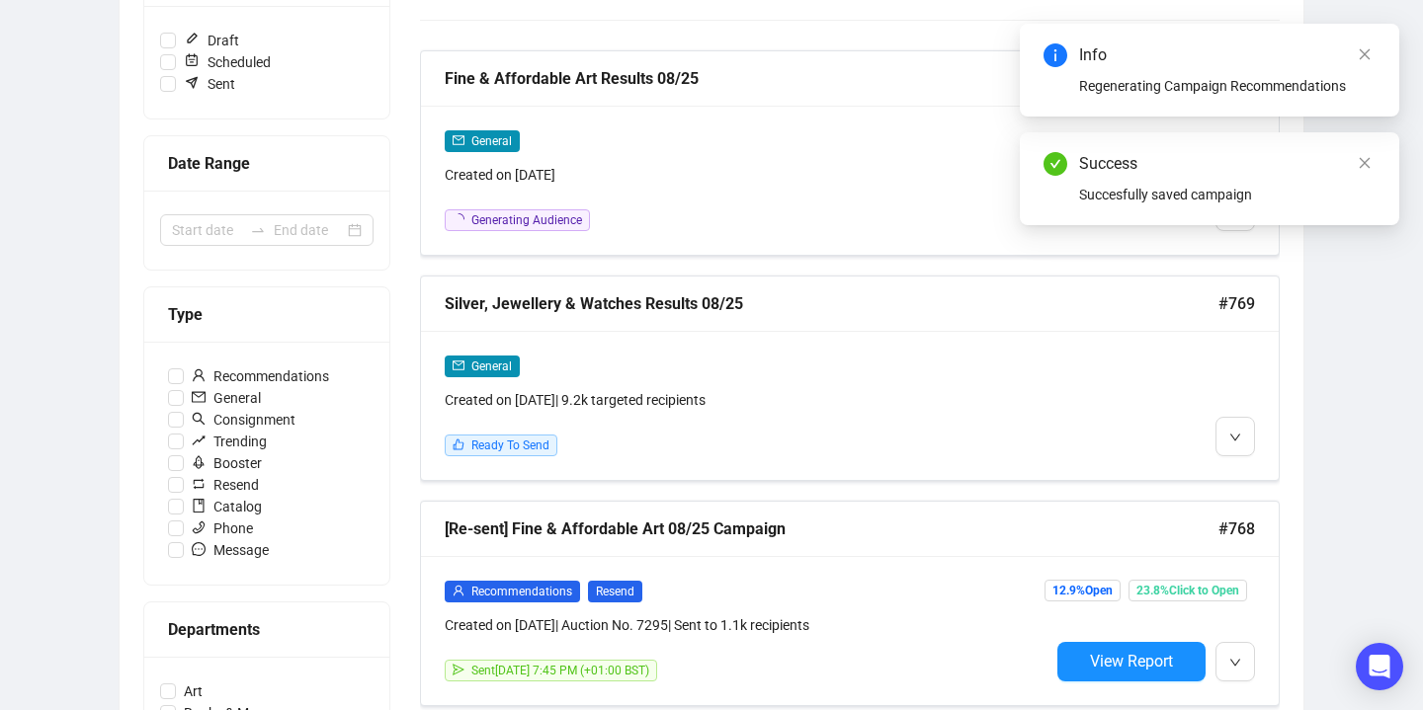
scroll to position [339, 0]
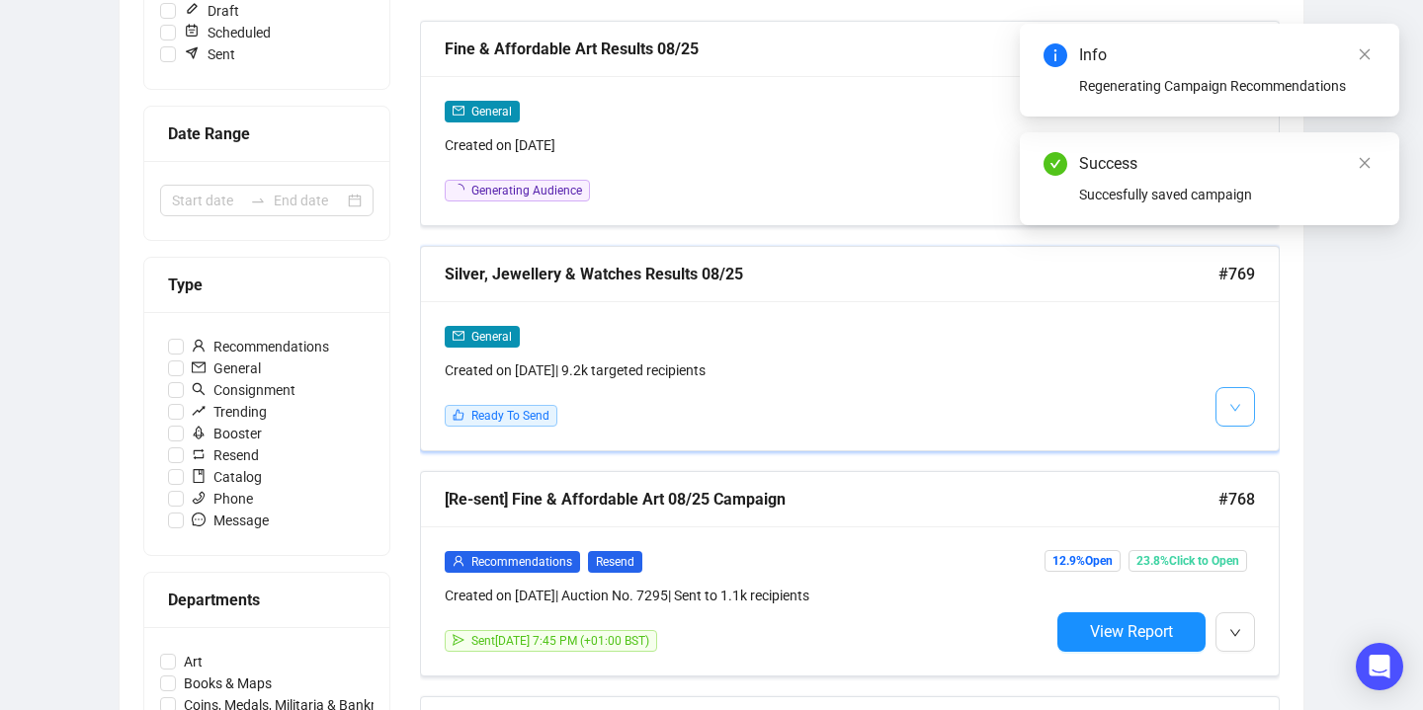
click at [1237, 402] on icon "down" at bounding box center [1235, 408] width 12 height 12
click at [1244, 442] on li "Edit" at bounding box center [1271, 450] width 105 height 32
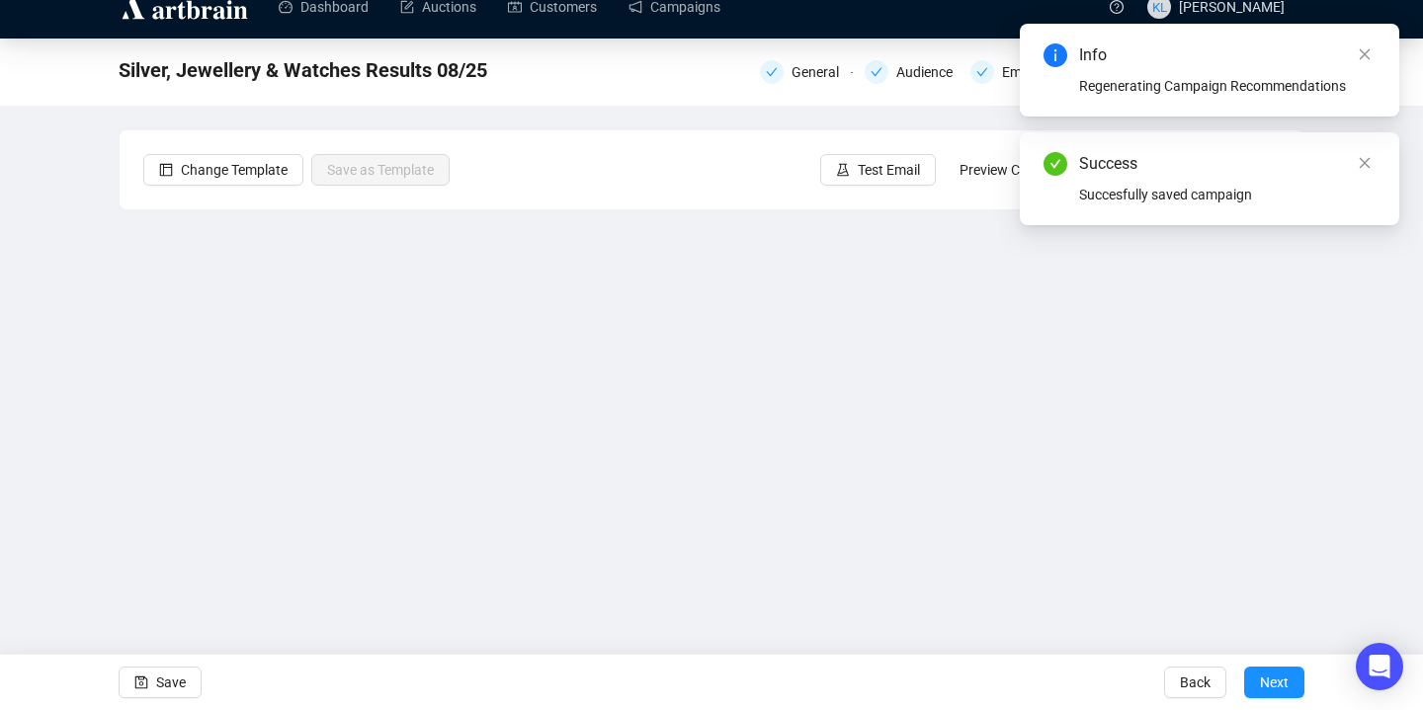
scroll to position [25, 0]
click at [915, 70] on div "Audience" at bounding box center [930, 72] width 68 height 24
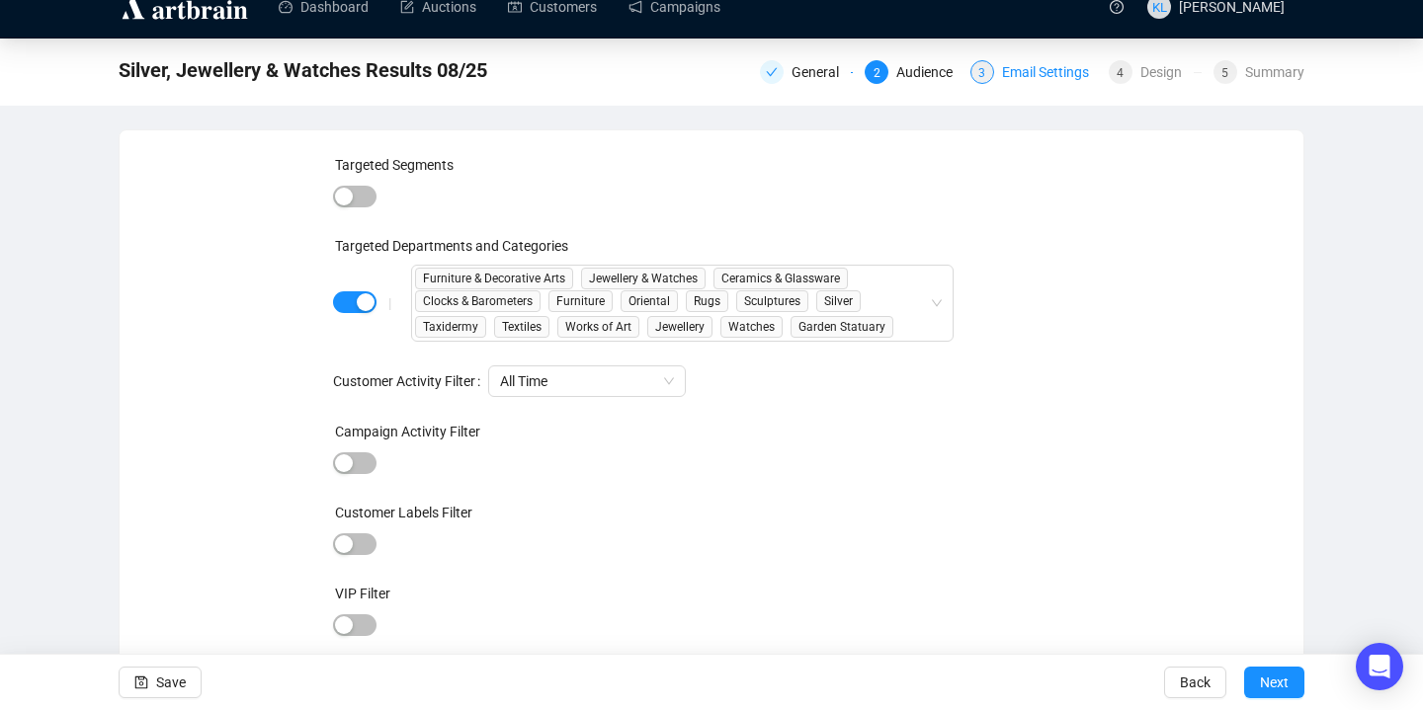
click at [991, 71] on div "3 Email Settings" at bounding box center [1033, 72] width 126 height 24
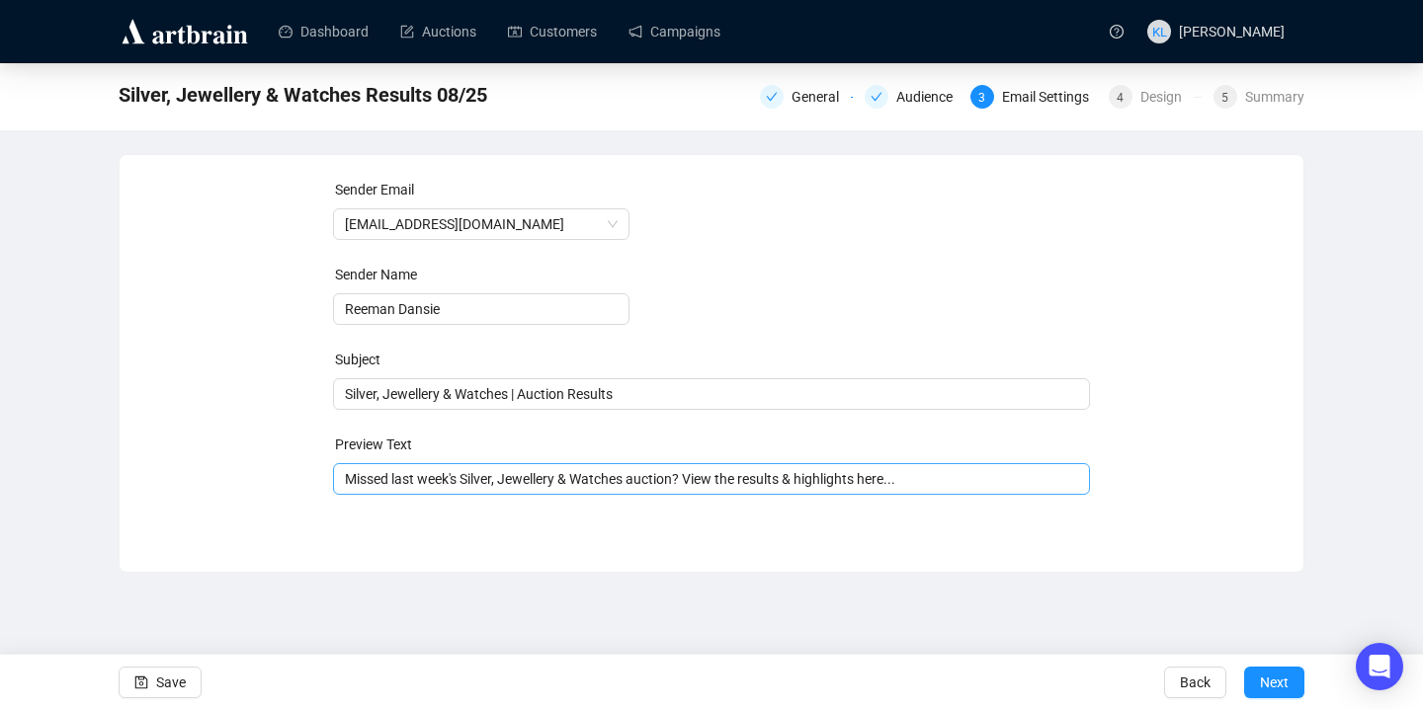
click at [515, 487] on span "Missed last week's Silver, Jewellery & Watches auction? View the results & high…" at bounding box center [712, 479] width 758 height 16
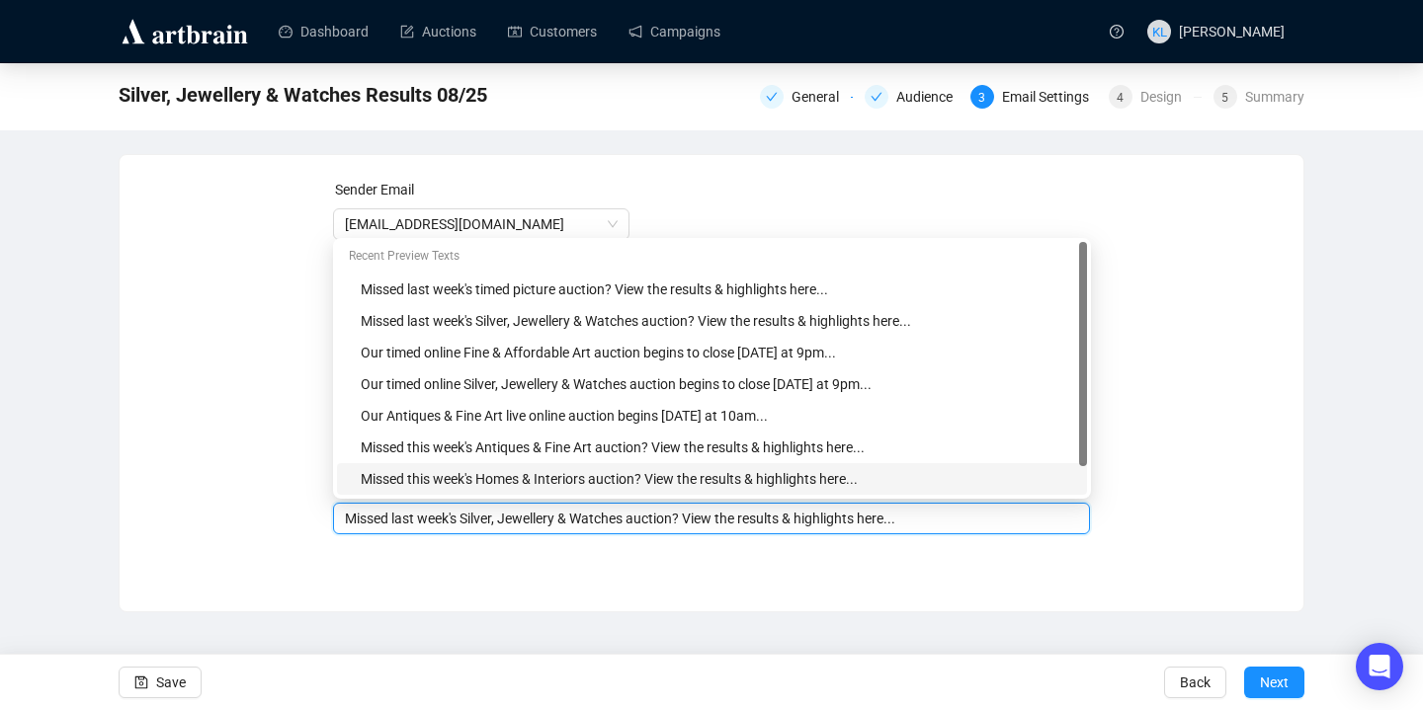
click at [470, 521] on input "Missed last week's Silver, Jewellery & Watches auction? View the results & high…" at bounding box center [712, 519] width 734 height 22
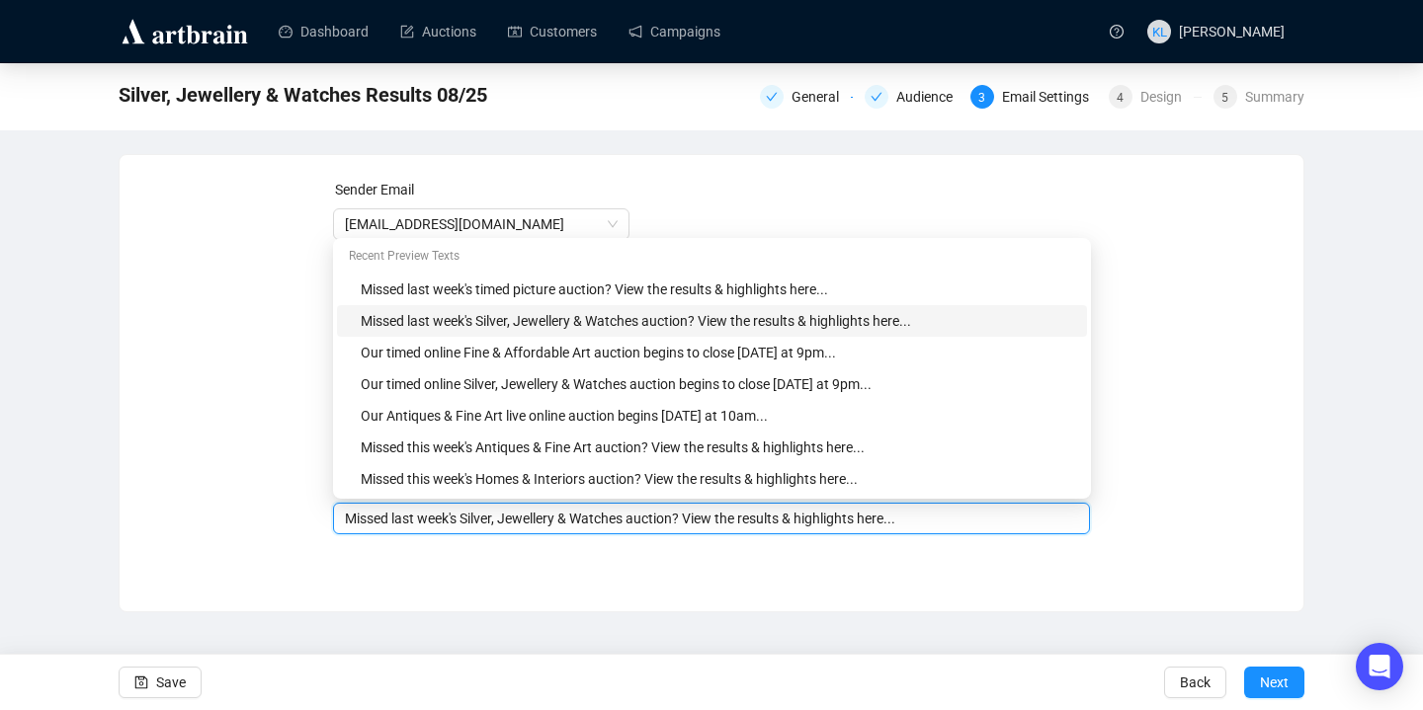
click at [645, 520] on input "Missed last week's Silver, Jewellery & Watches auction? View the results & high…" at bounding box center [712, 519] width 734 height 22
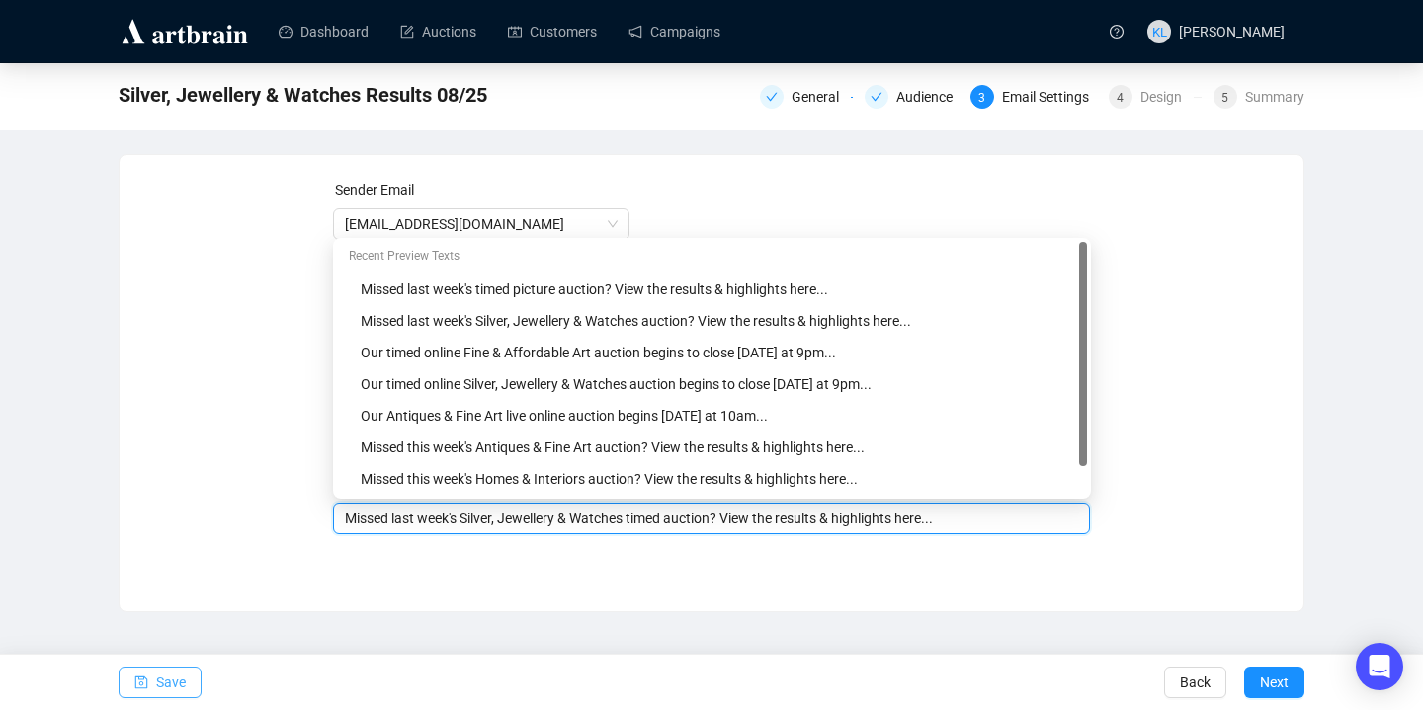
type input "Missed last week's Silver, Jewellery & Watches timed auction? View the results …"
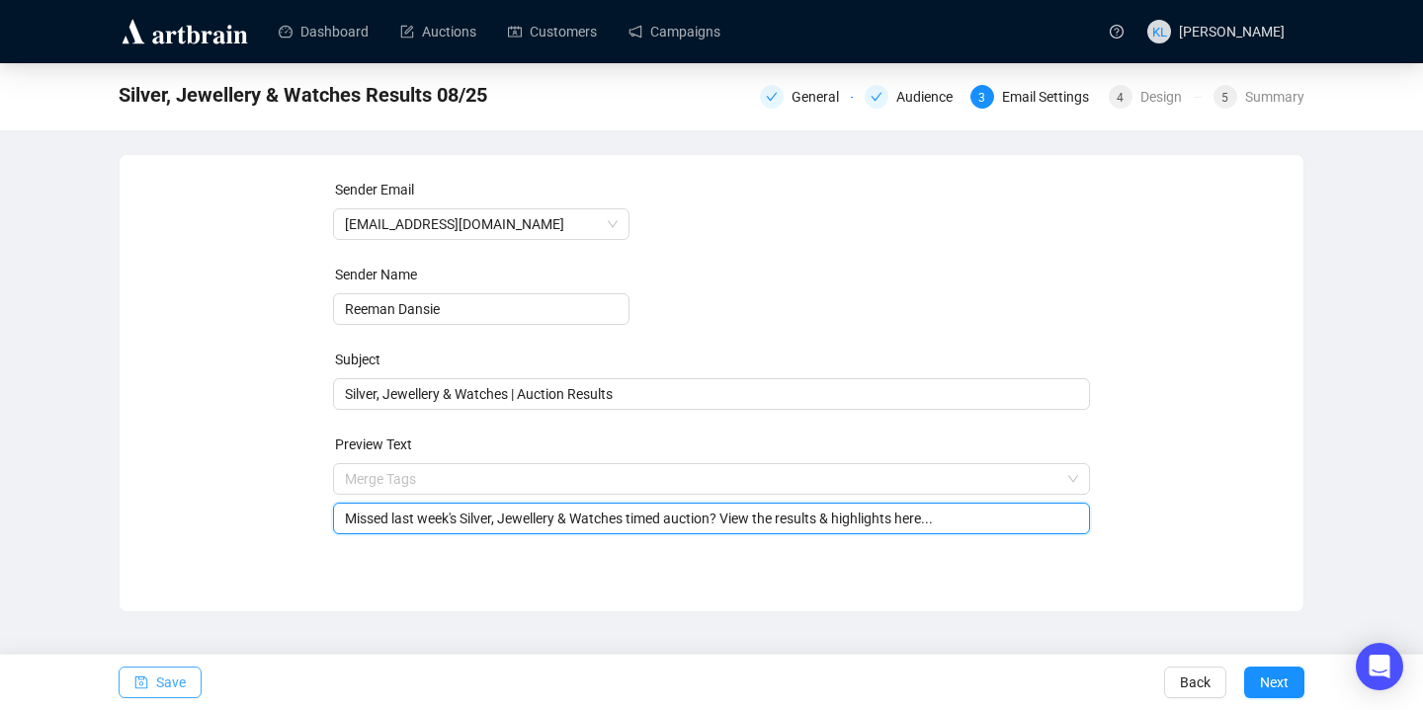
click at [156, 690] on span "Save" at bounding box center [171, 682] width 30 height 55
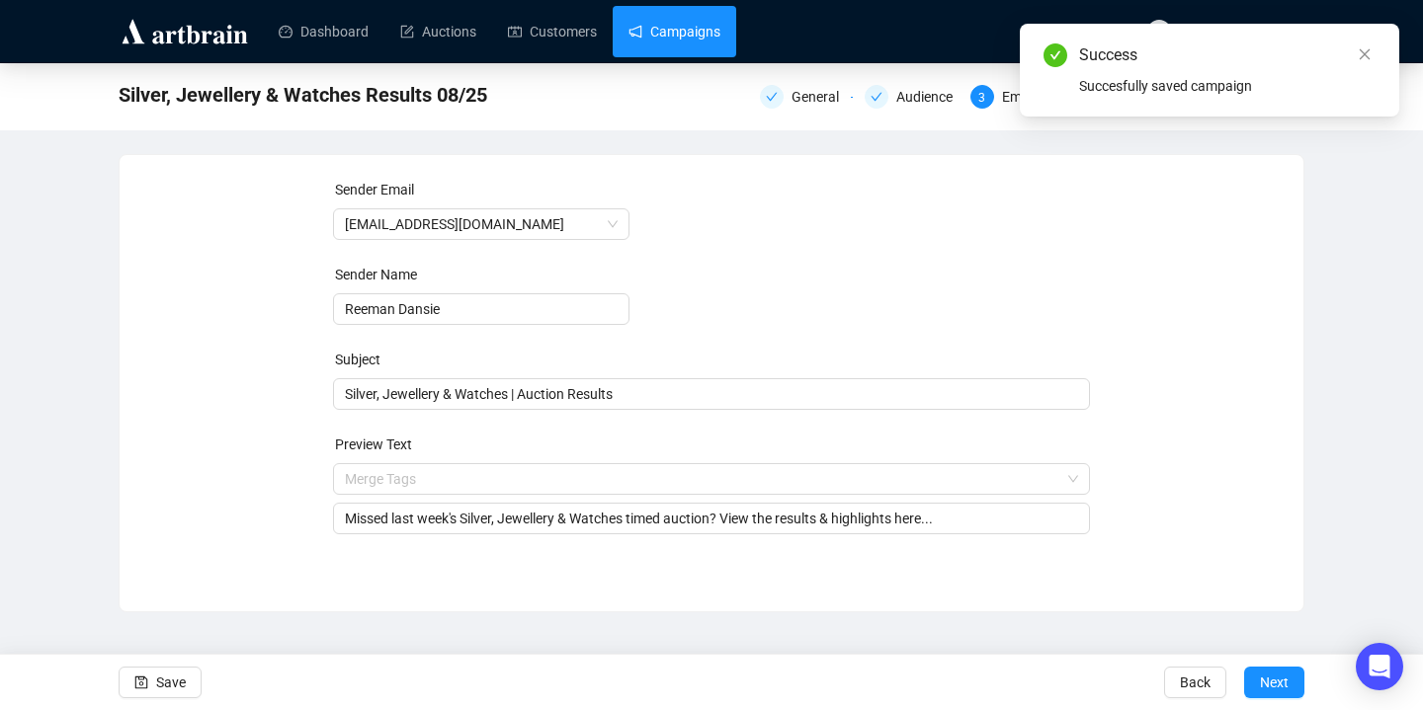
click at [697, 37] on link "Campaigns" at bounding box center [674, 31] width 92 height 51
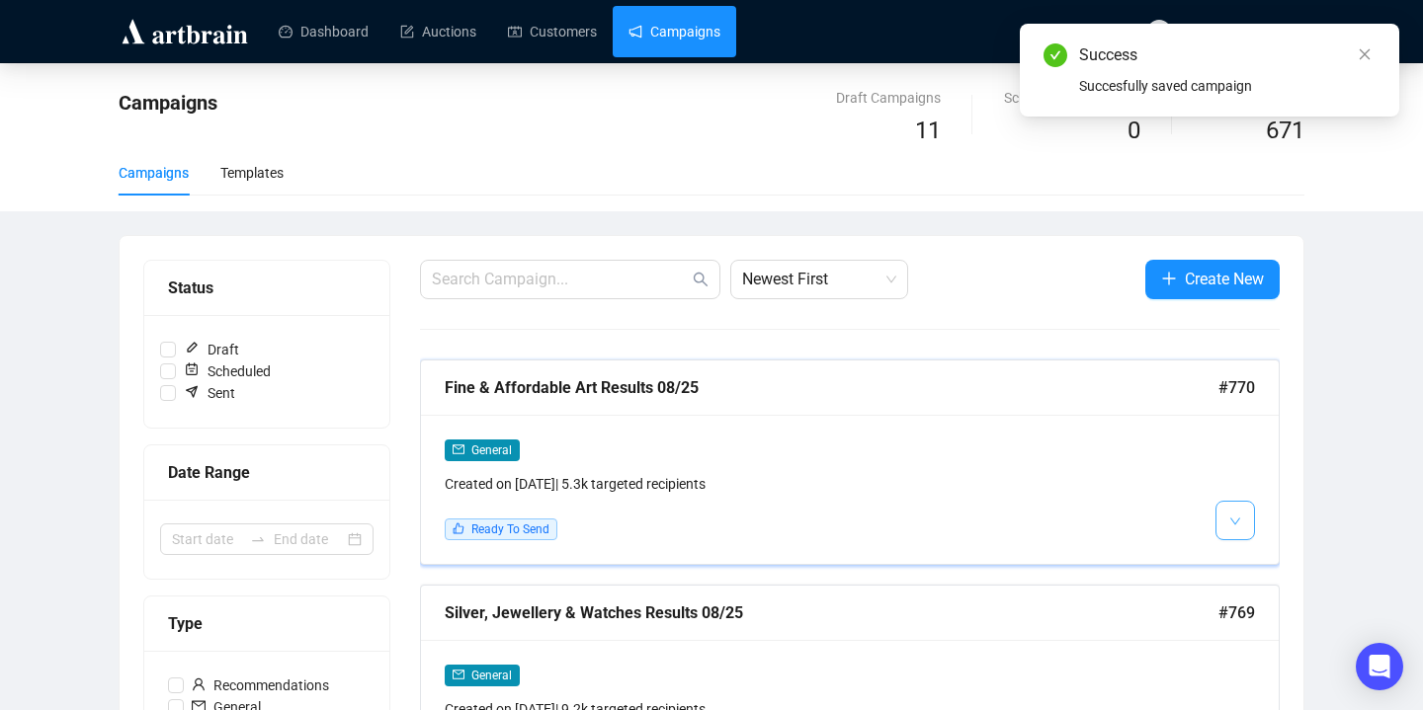
click at [1243, 521] on button "button" at bounding box center [1235, 521] width 40 height 40
click at [1244, 558] on li "Edit" at bounding box center [1271, 563] width 105 height 32
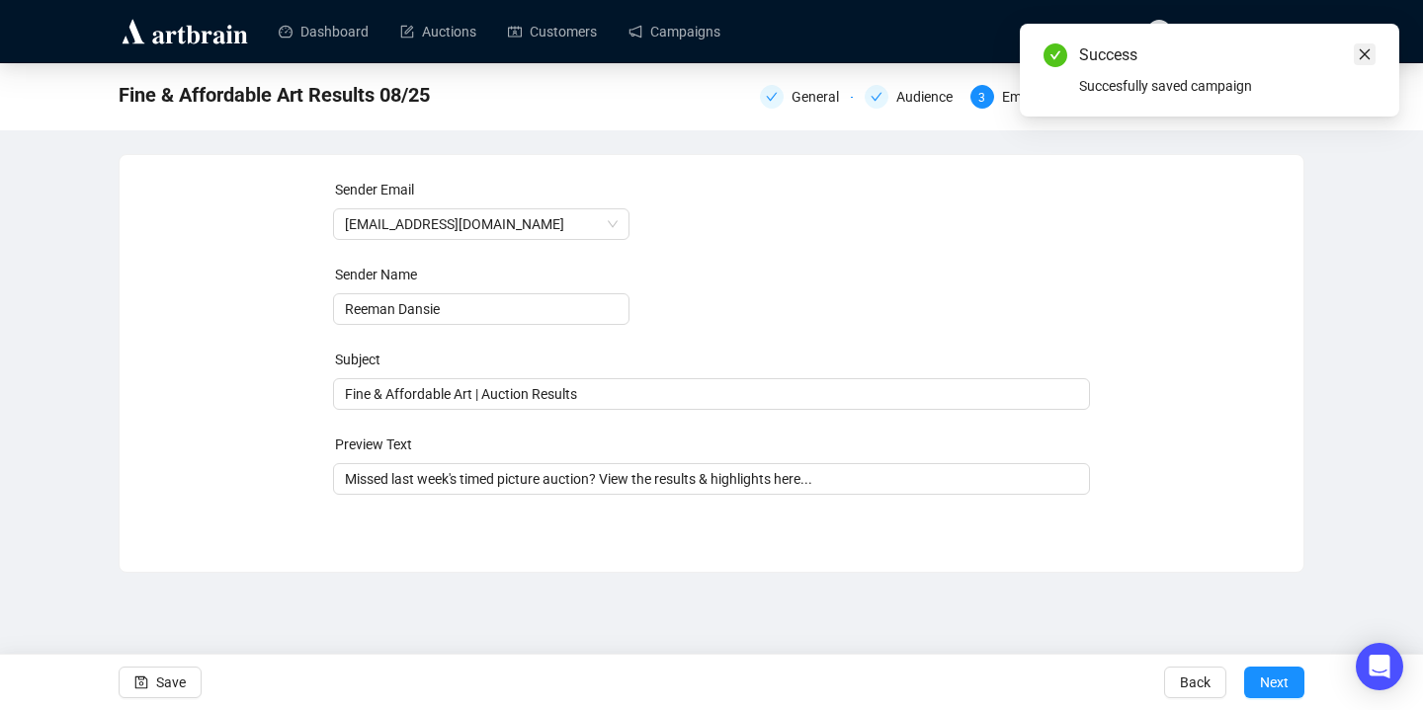
click at [1244, 50] on icon "close" at bounding box center [1365, 54] width 11 height 11
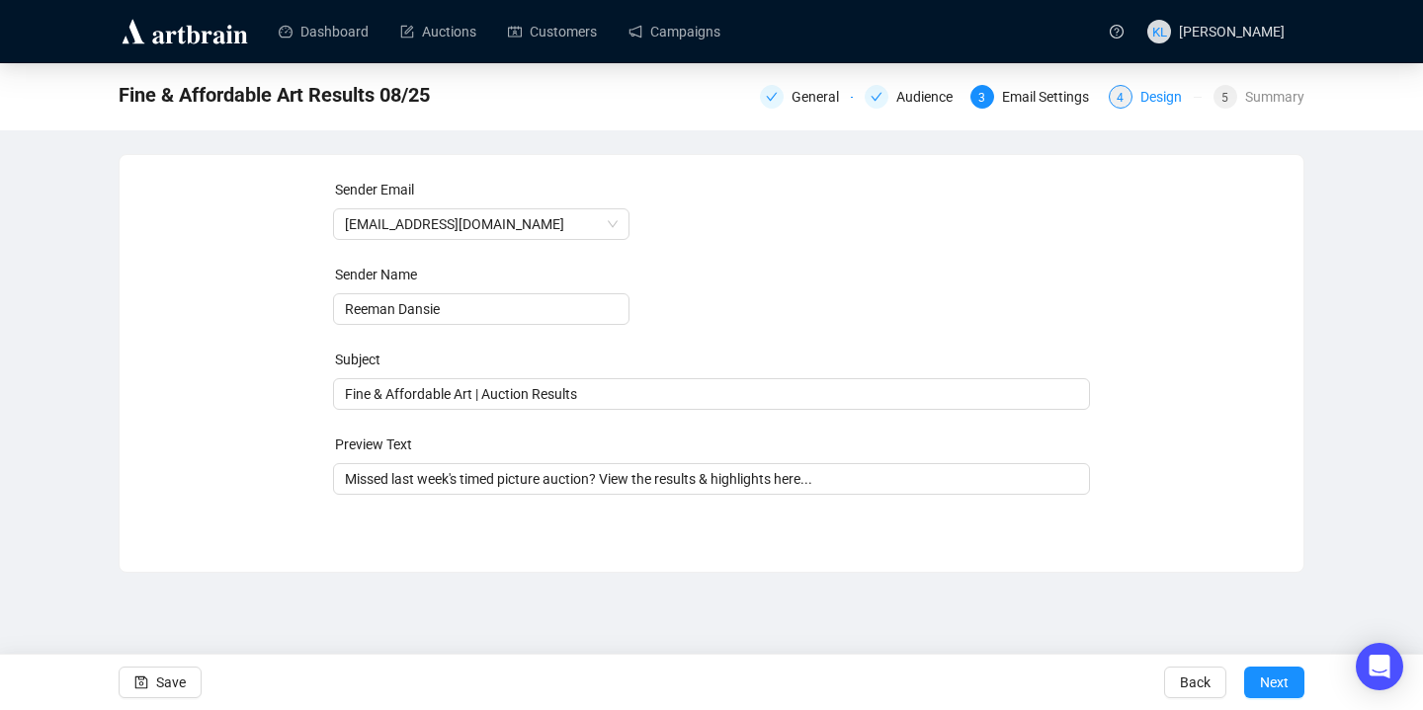
click at [1125, 86] on div "4 Design" at bounding box center [1155, 97] width 93 height 24
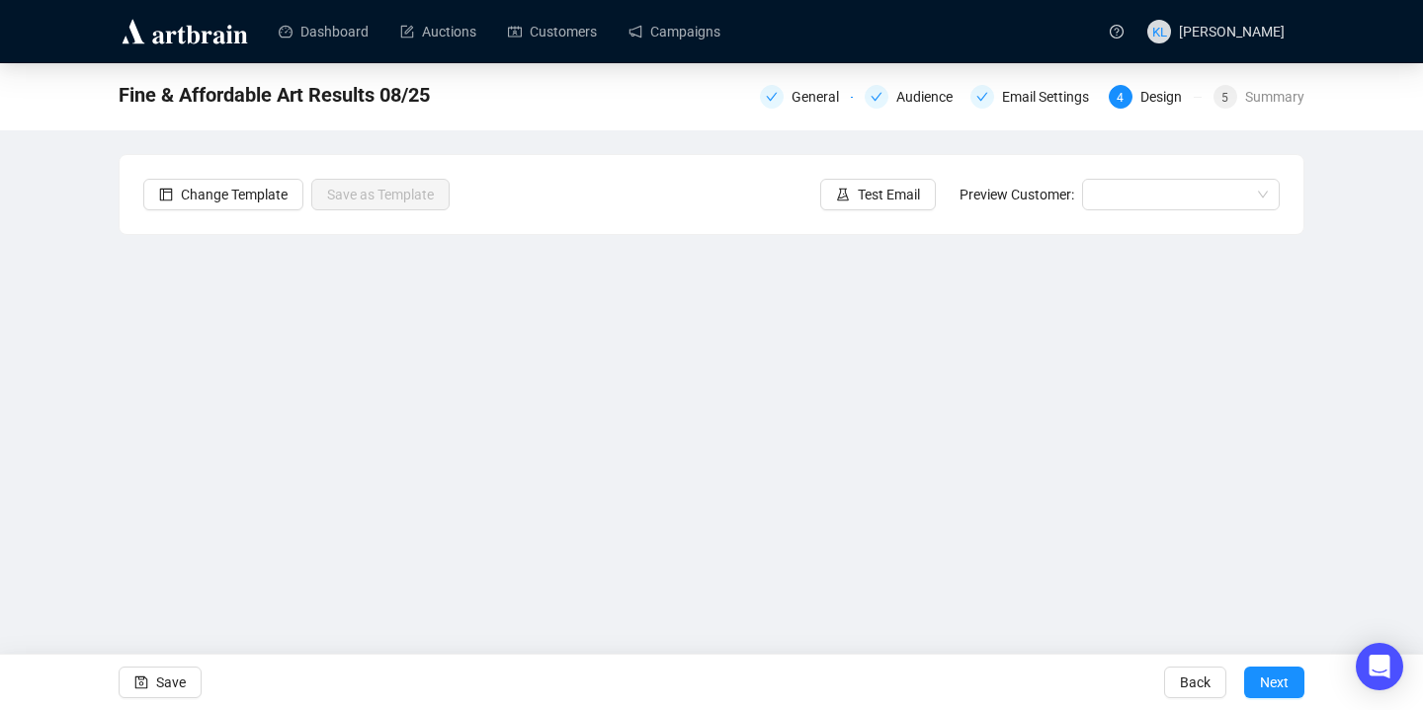
scroll to position [25, 0]
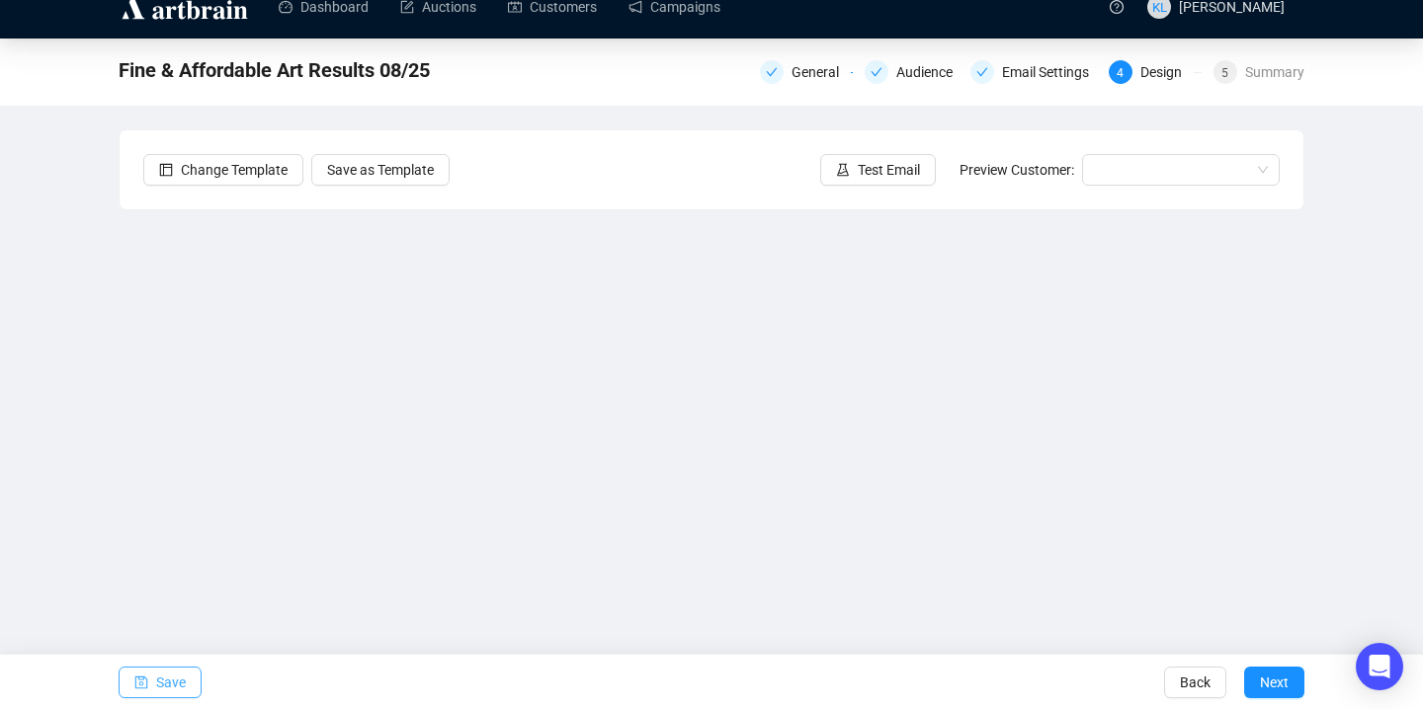
click at [174, 682] on span "Save" at bounding box center [171, 682] width 30 height 55
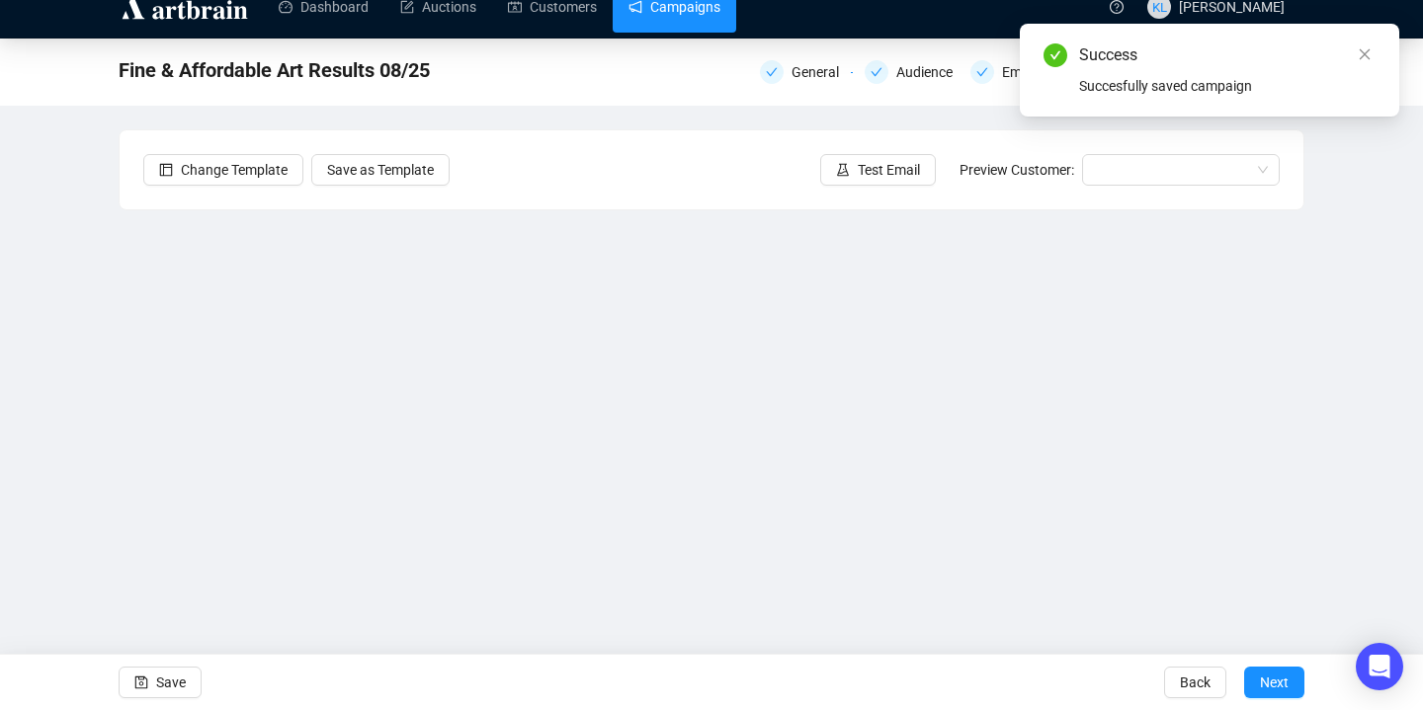
click at [702, 20] on link "Campaigns" at bounding box center [674, 6] width 92 height 51
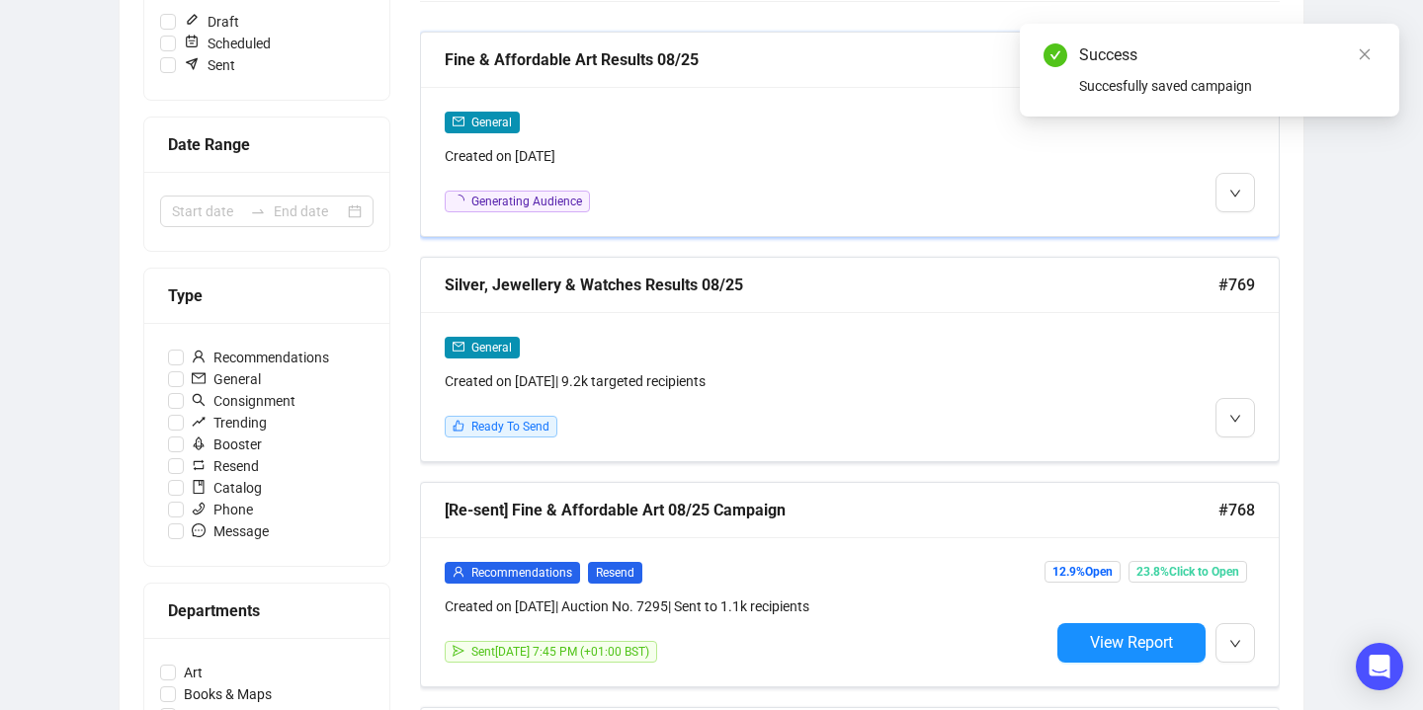
scroll to position [339, 0]
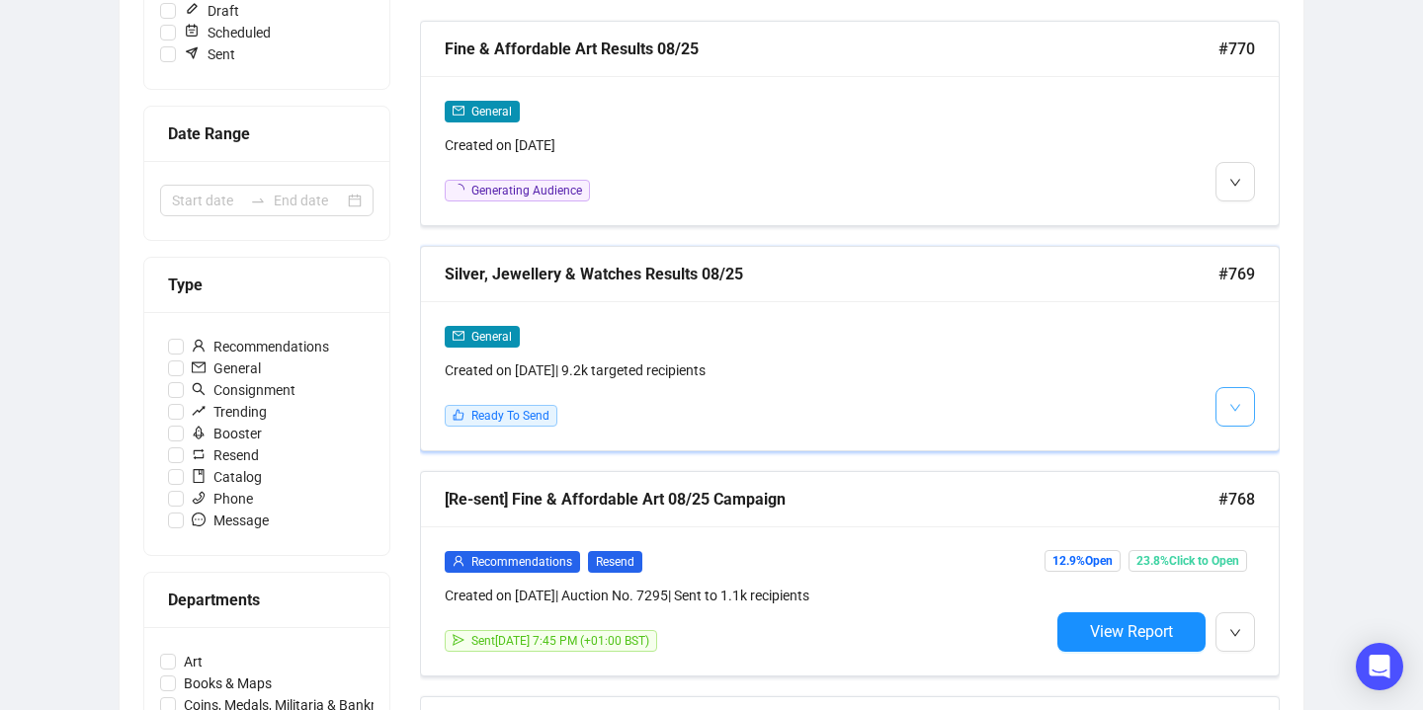
click at [1234, 402] on icon "down" at bounding box center [1235, 408] width 12 height 12
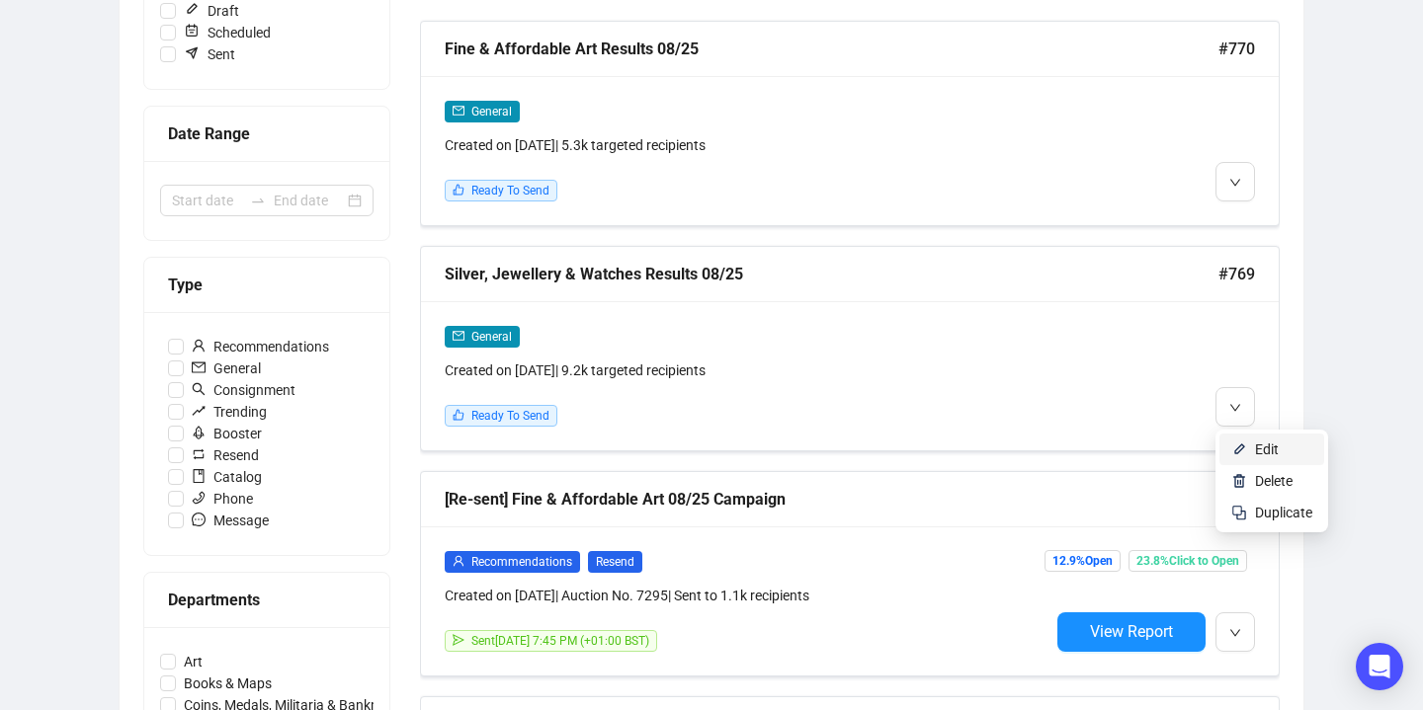
click at [1226, 442] on li "Edit" at bounding box center [1271, 450] width 105 height 32
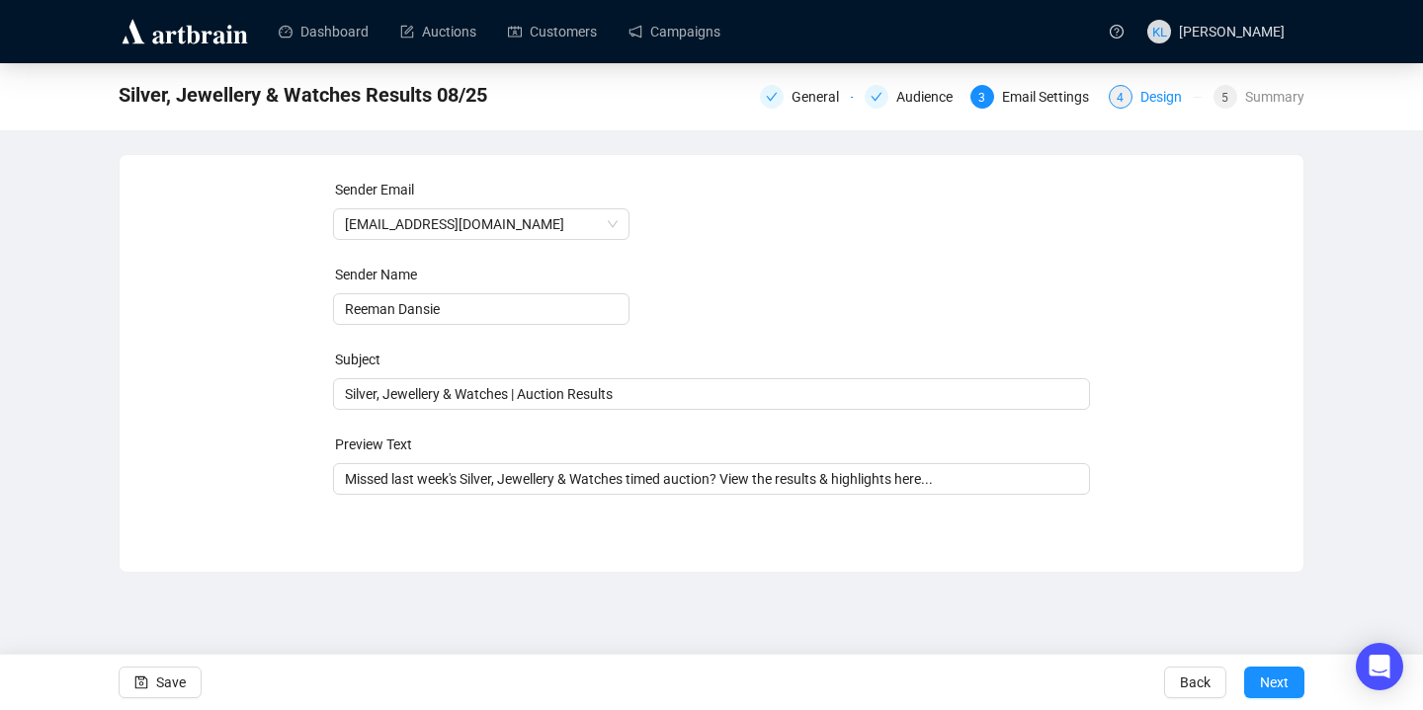
click at [1123, 89] on div "4" at bounding box center [1121, 97] width 24 height 24
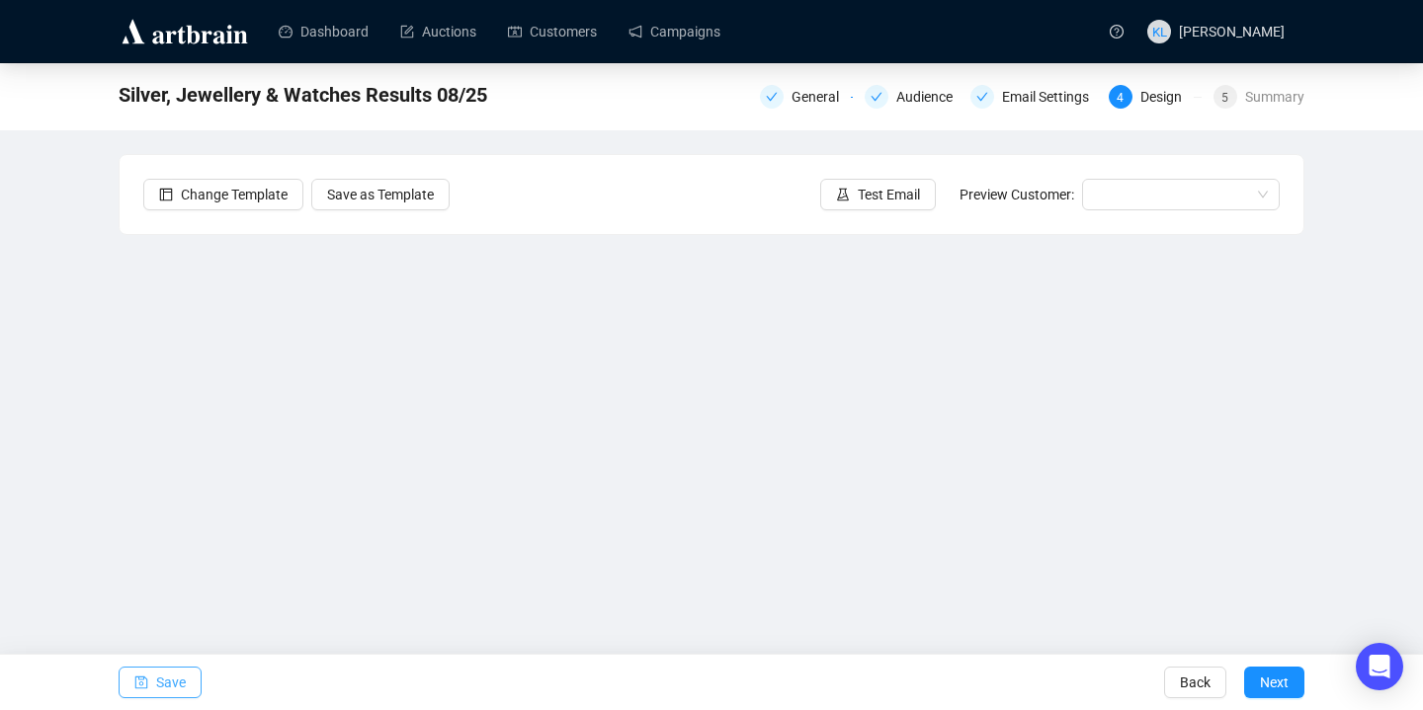
click at [179, 681] on span "Save" at bounding box center [171, 682] width 30 height 55
click at [146, 671] on span "button" at bounding box center [141, 682] width 14 height 55
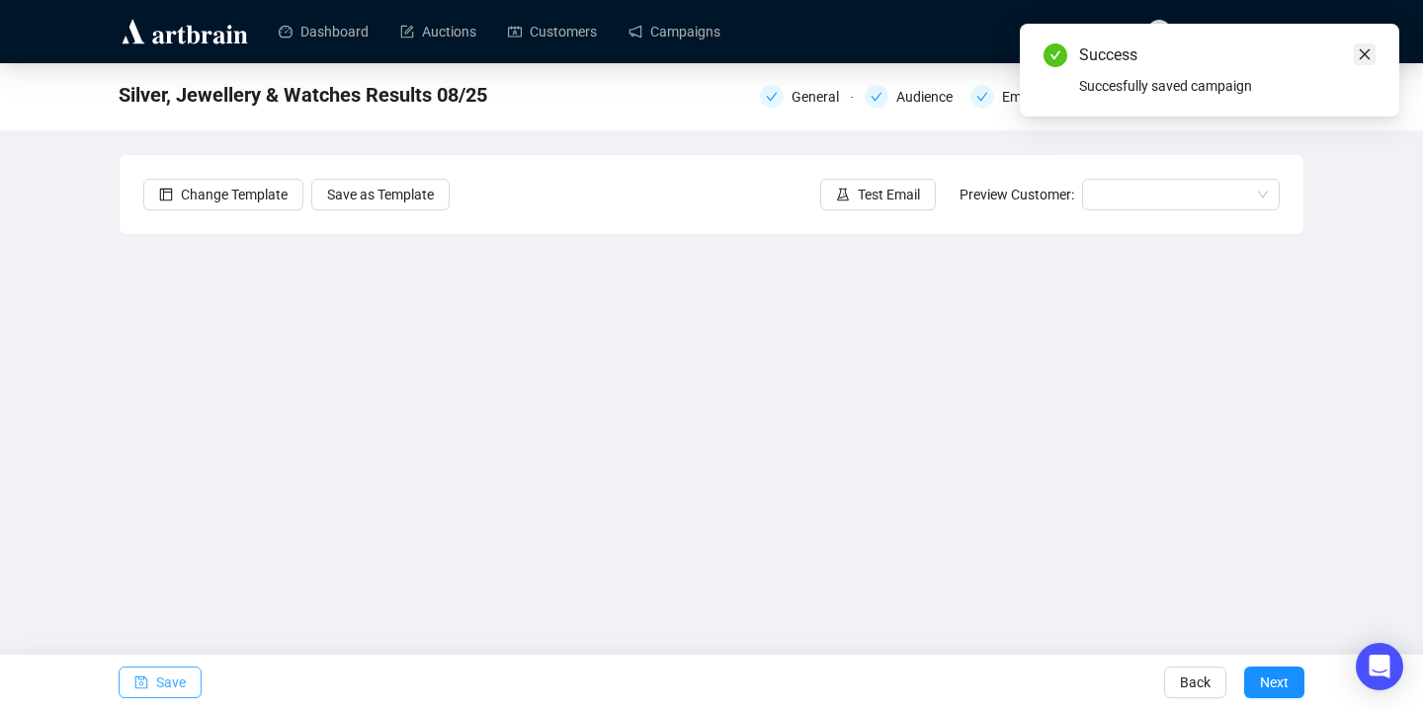
click at [1244, 50] on icon "close" at bounding box center [1365, 54] width 14 height 14
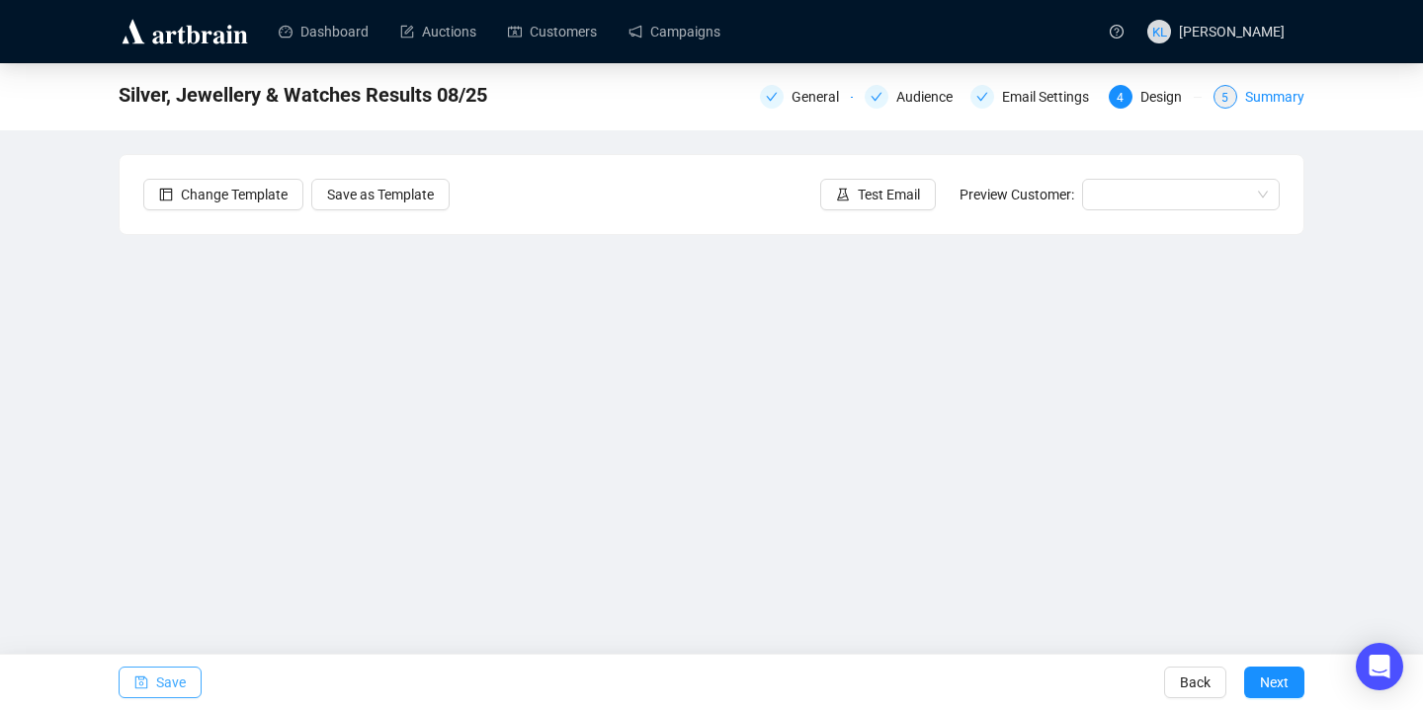
click at [1240, 95] on div "5 Summary" at bounding box center [1258, 97] width 91 height 24
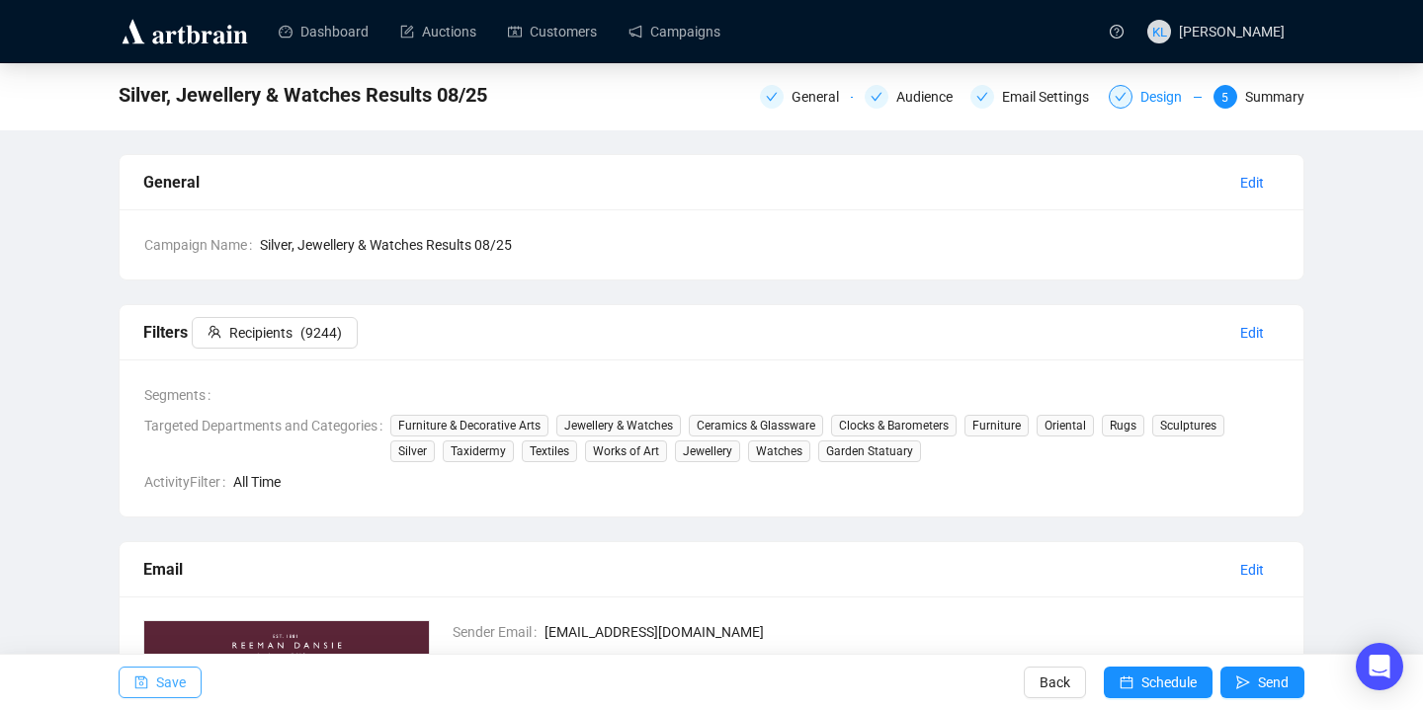
click at [1141, 99] on div "Design" at bounding box center [1166, 97] width 53 height 24
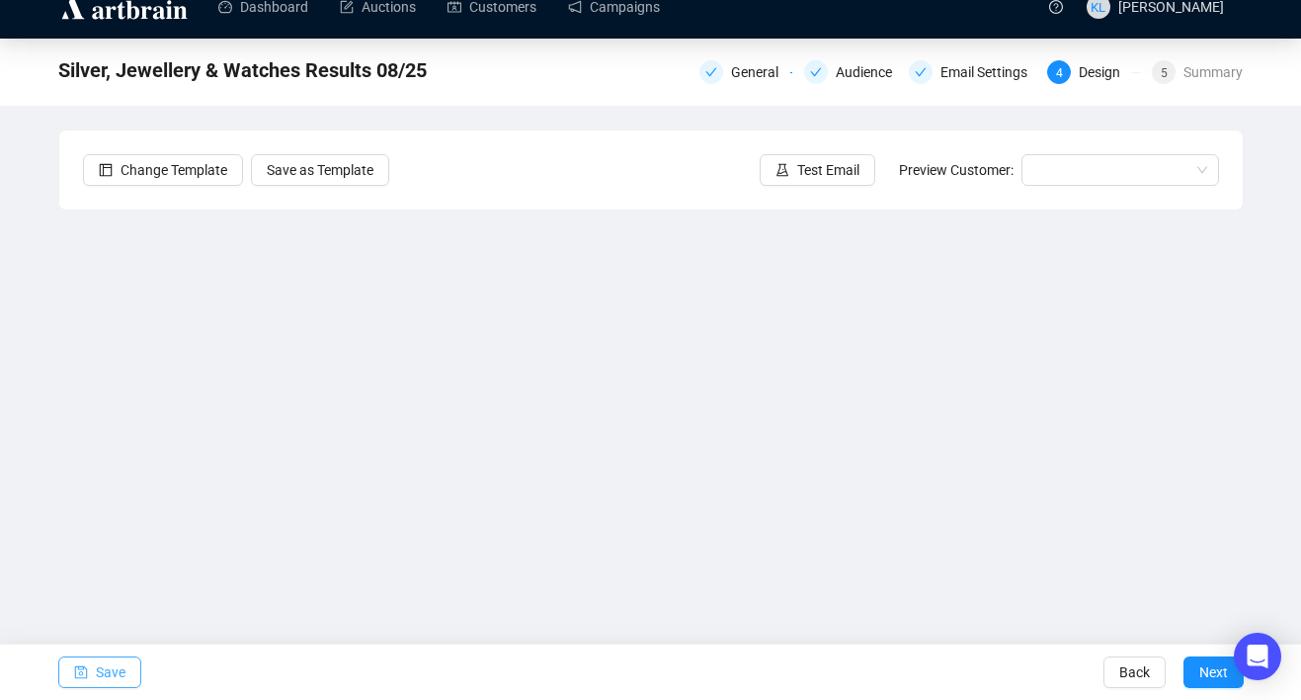
scroll to position [36, 0]
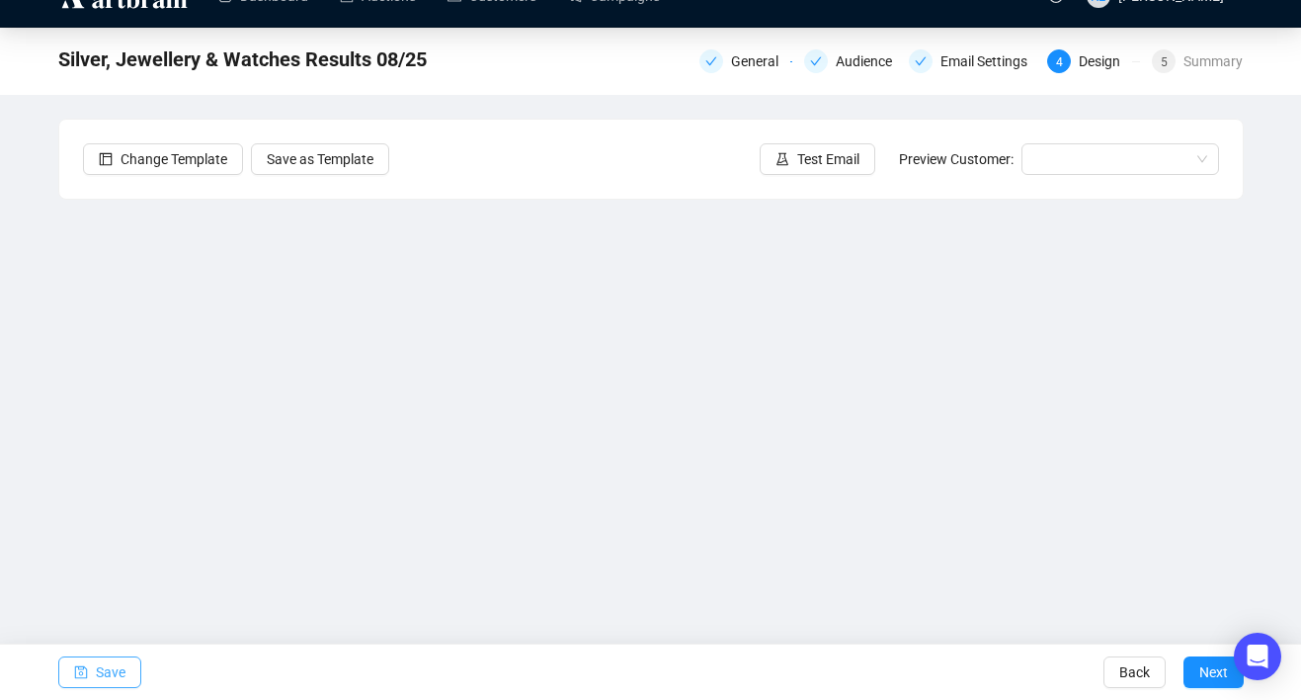
click at [112, 672] on span "Save" at bounding box center [111, 671] width 30 height 55
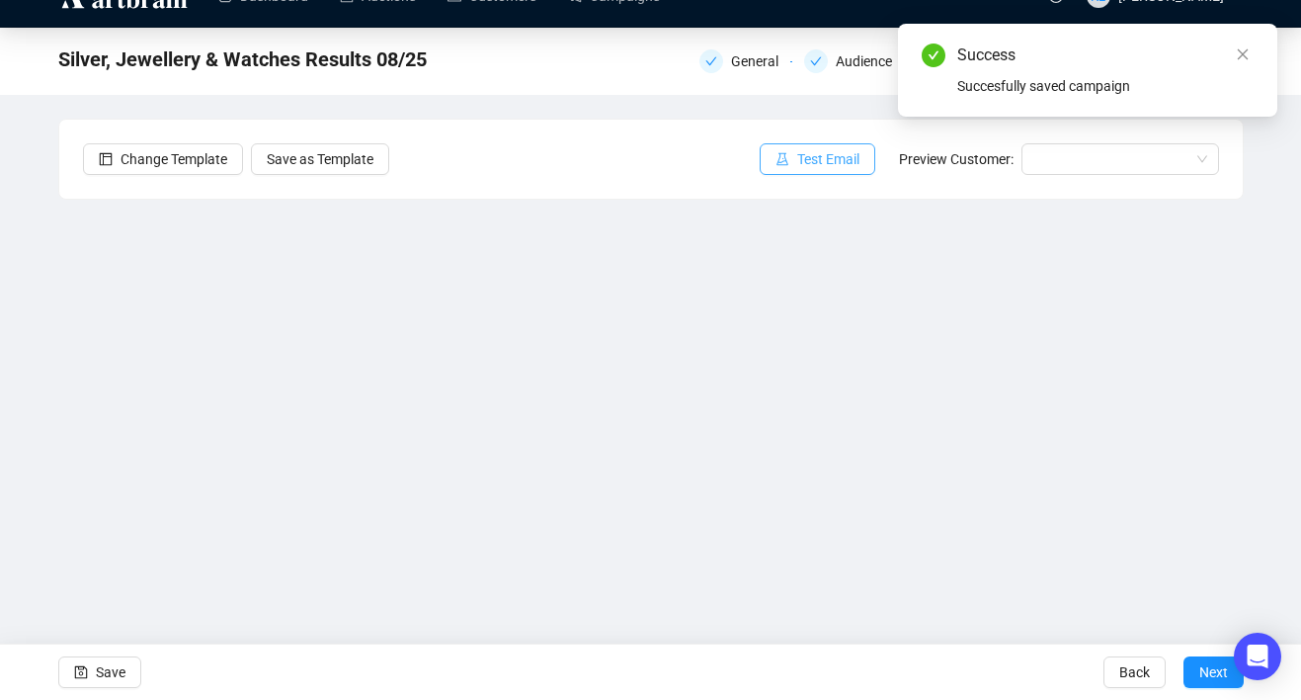
click at [821, 161] on span "Test Email" at bounding box center [828, 159] width 62 height 22
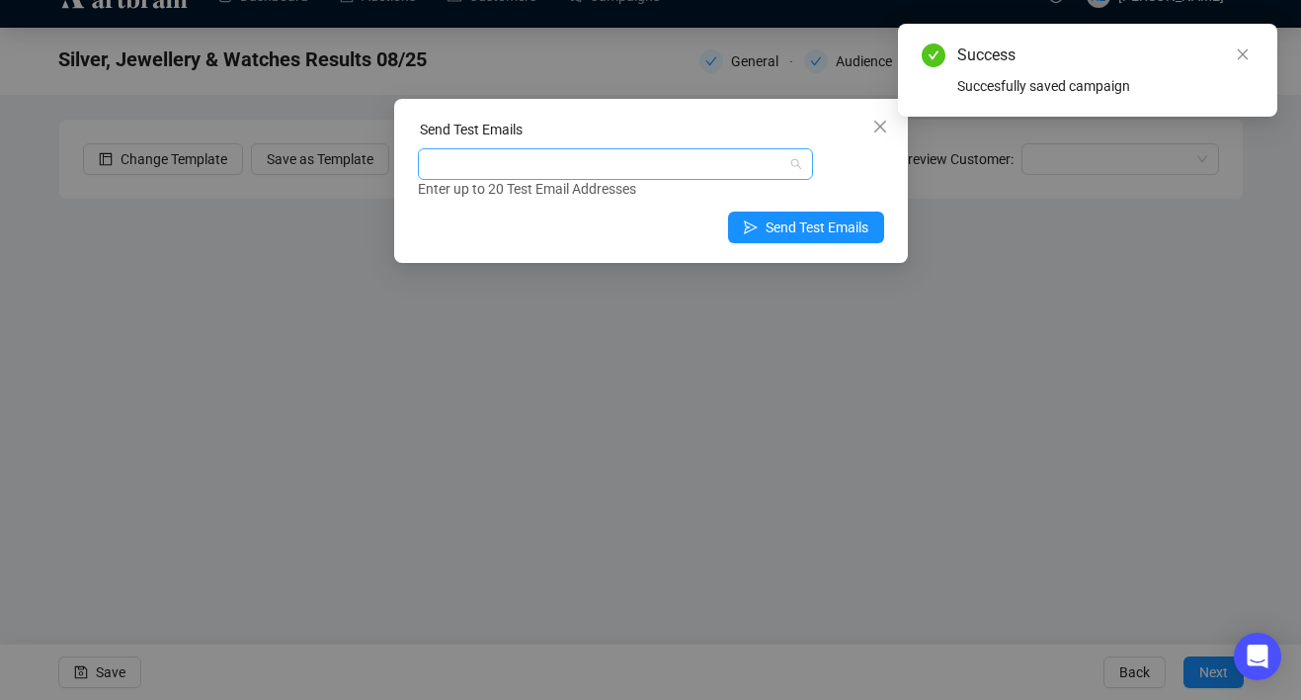
click at [751, 173] on div at bounding box center [605, 164] width 367 height 28
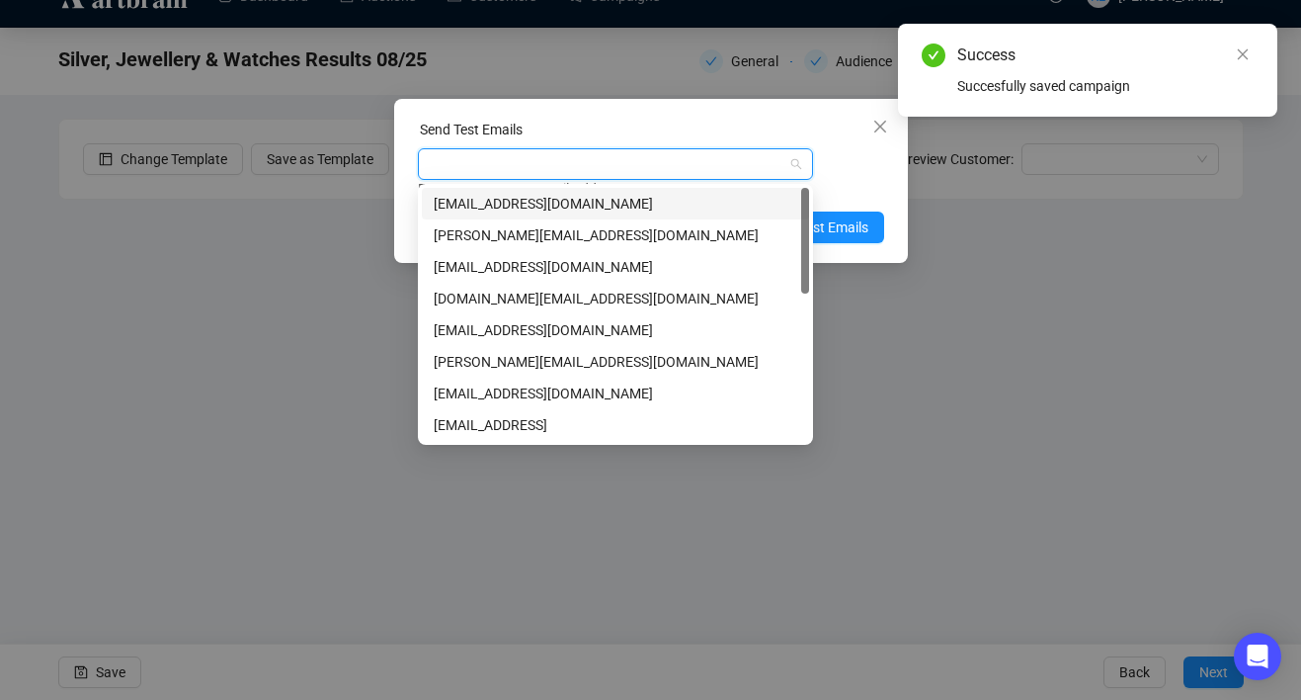
click at [762, 210] on div "[EMAIL_ADDRESS][DOMAIN_NAME]" at bounding box center [616, 204] width 364 height 22
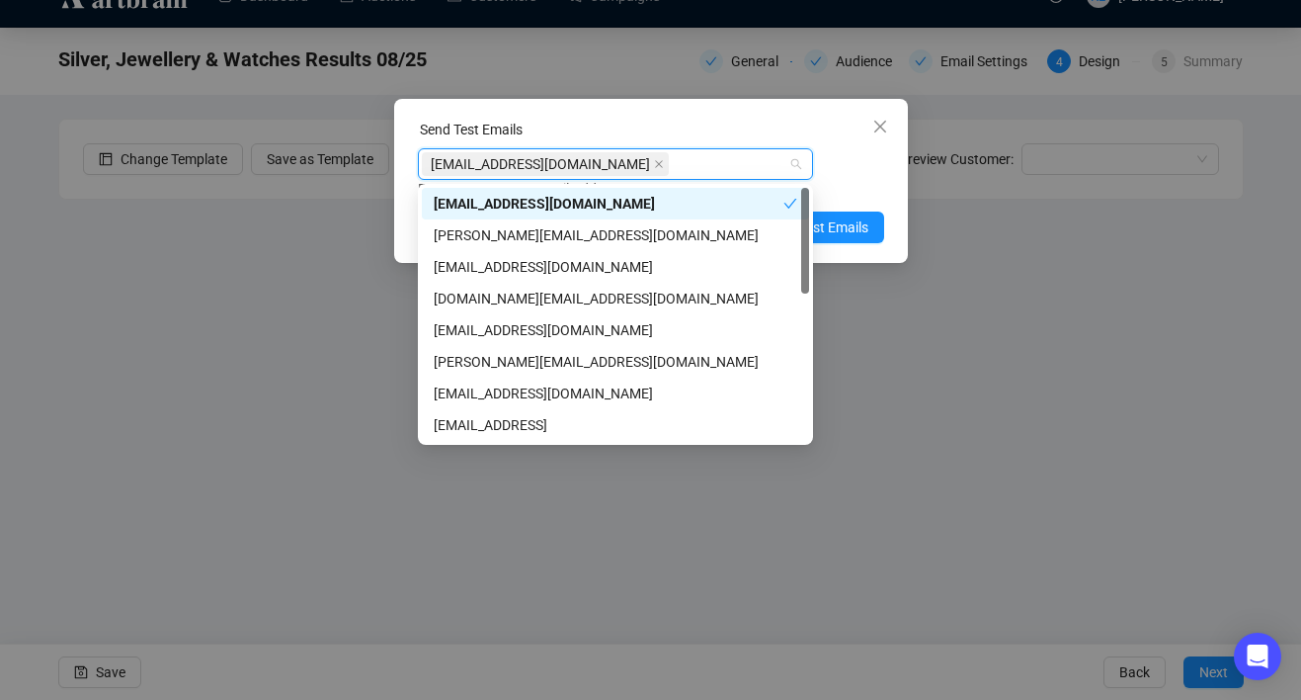
click at [873, 179] on div "Enter up to 20 Test Email Addresses" at bounding box center [651, 189] width 466 height 23
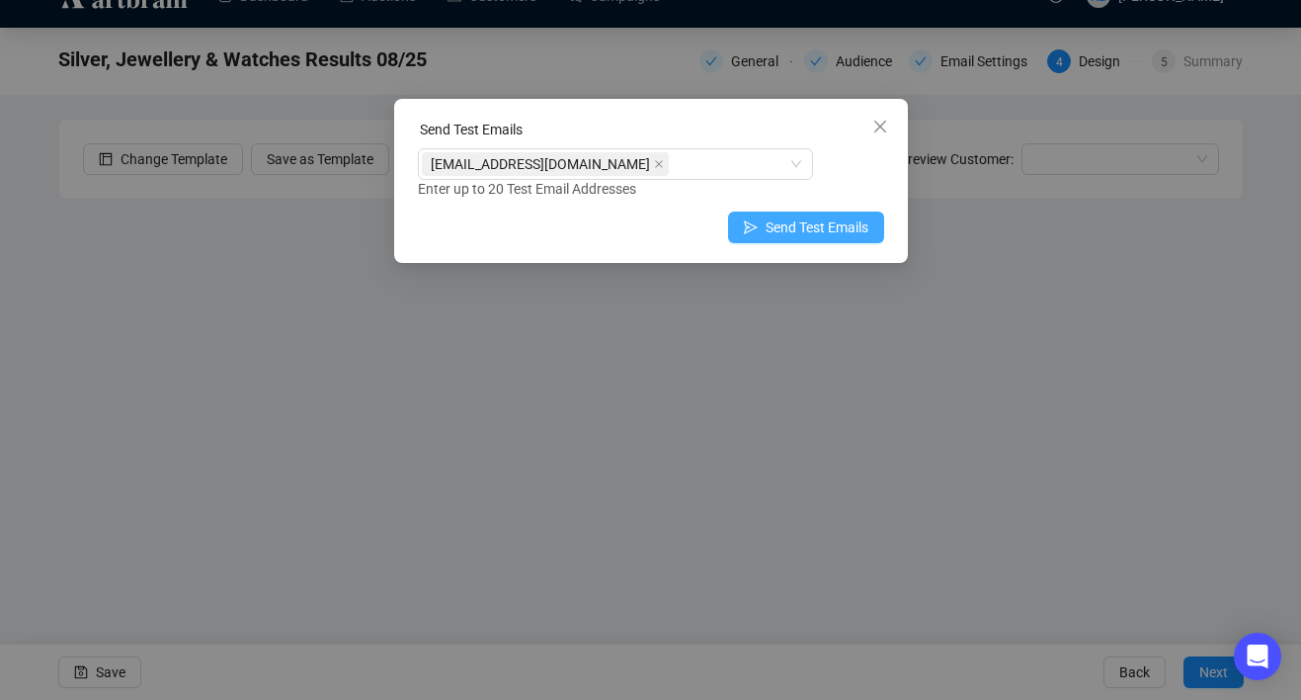
click at [838, 234] on span "Send Test Emails" at bounding box center [817, 227] width 103 height 22
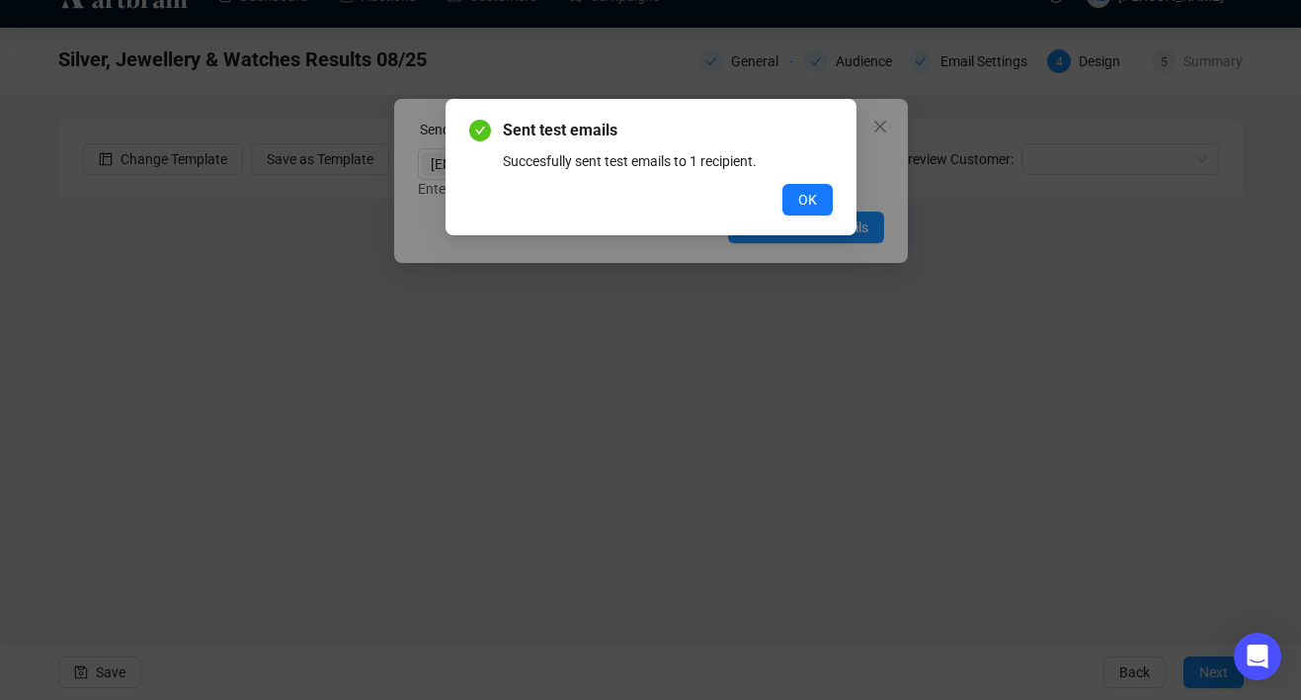
click at [817, 182] on div "Sent test emails Succesfully sent test emails to 1 recipient. OK" at bounding box center [651, 167] width 364 height 97
click at [822, 198] on button "OK" at bounding box center [808, 200] width 50 height 32
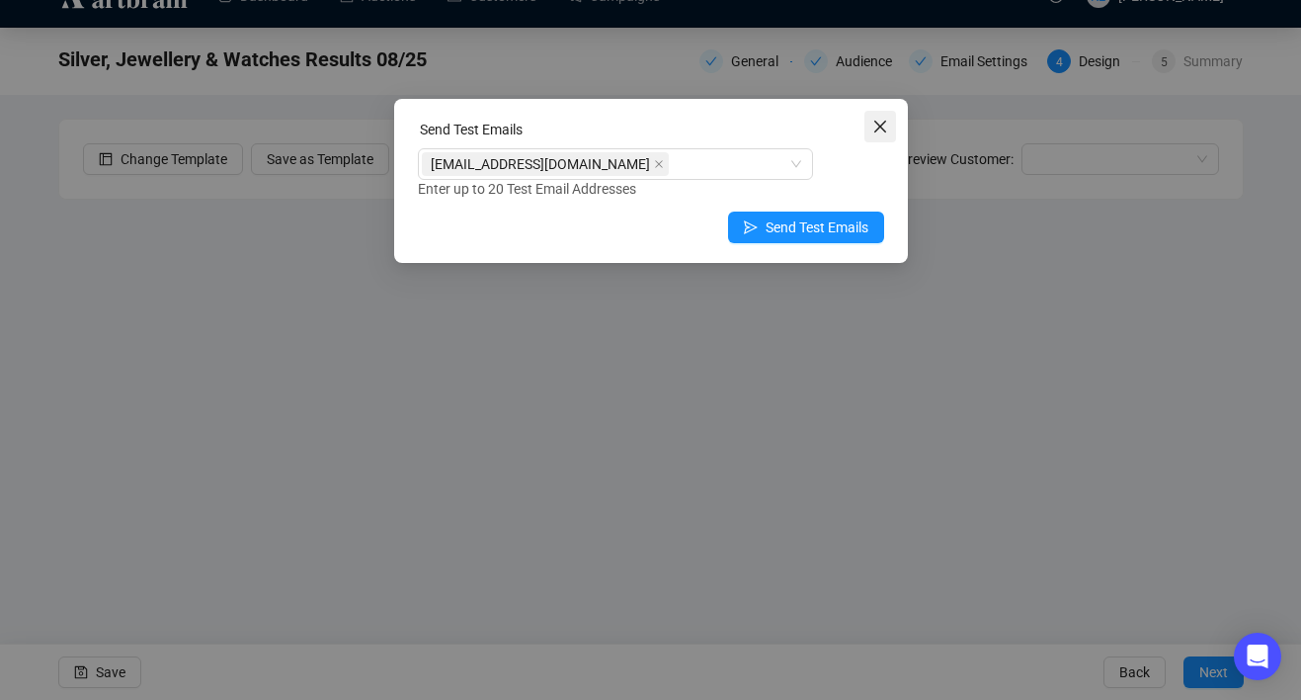
click at [890, 119] on span "Close" at bounding box center [881, 127] width 32 height 16
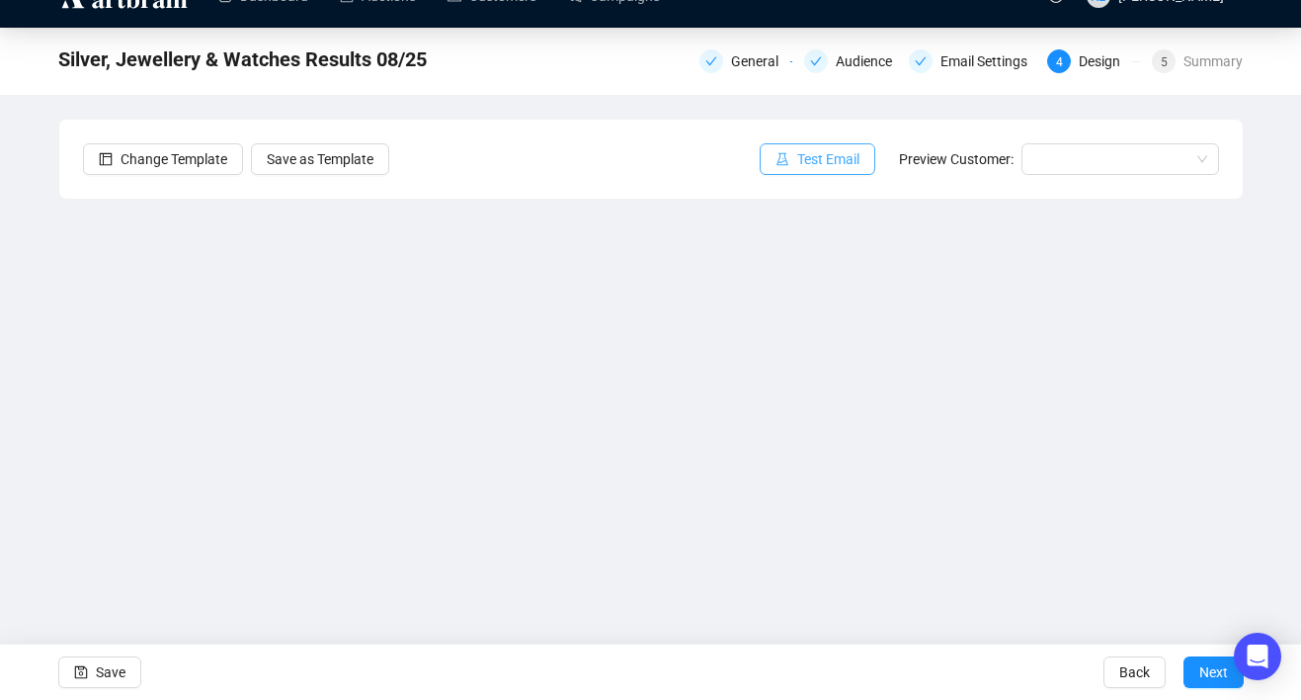
scroll to position [0, 0]
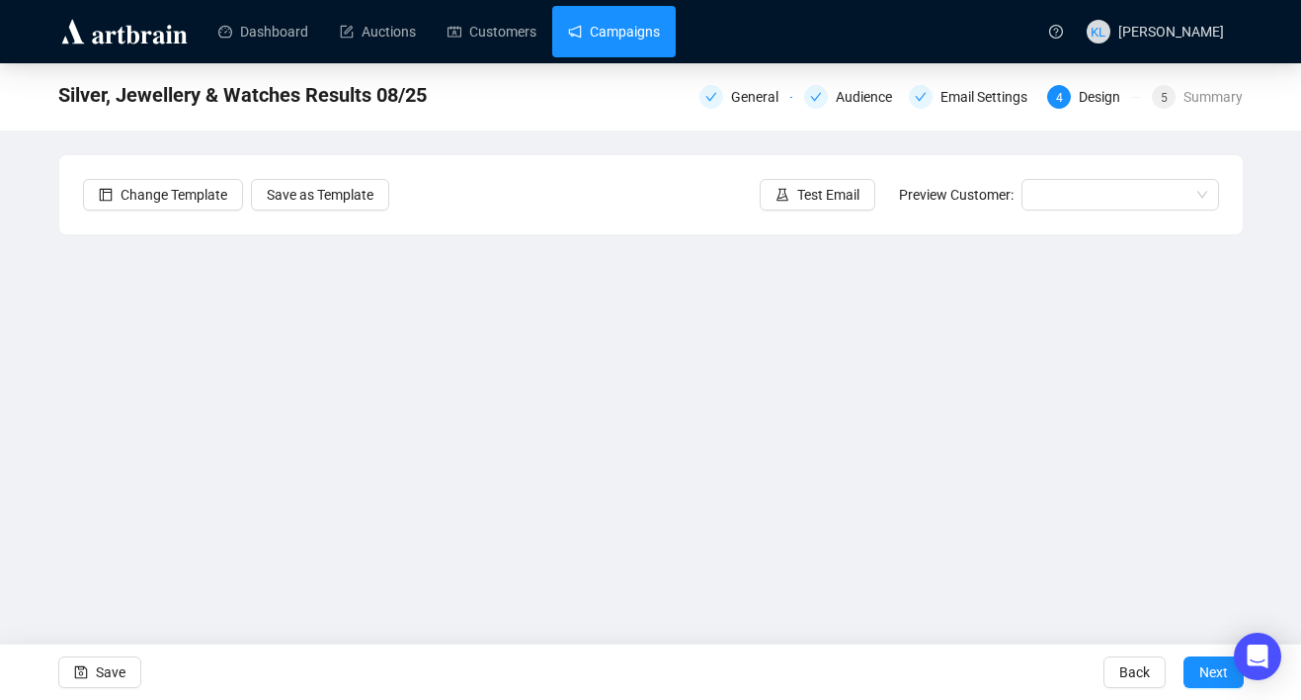
click at [639, 46] on link "Campaigns" at bounding box center [614, 31] width 92 height 51
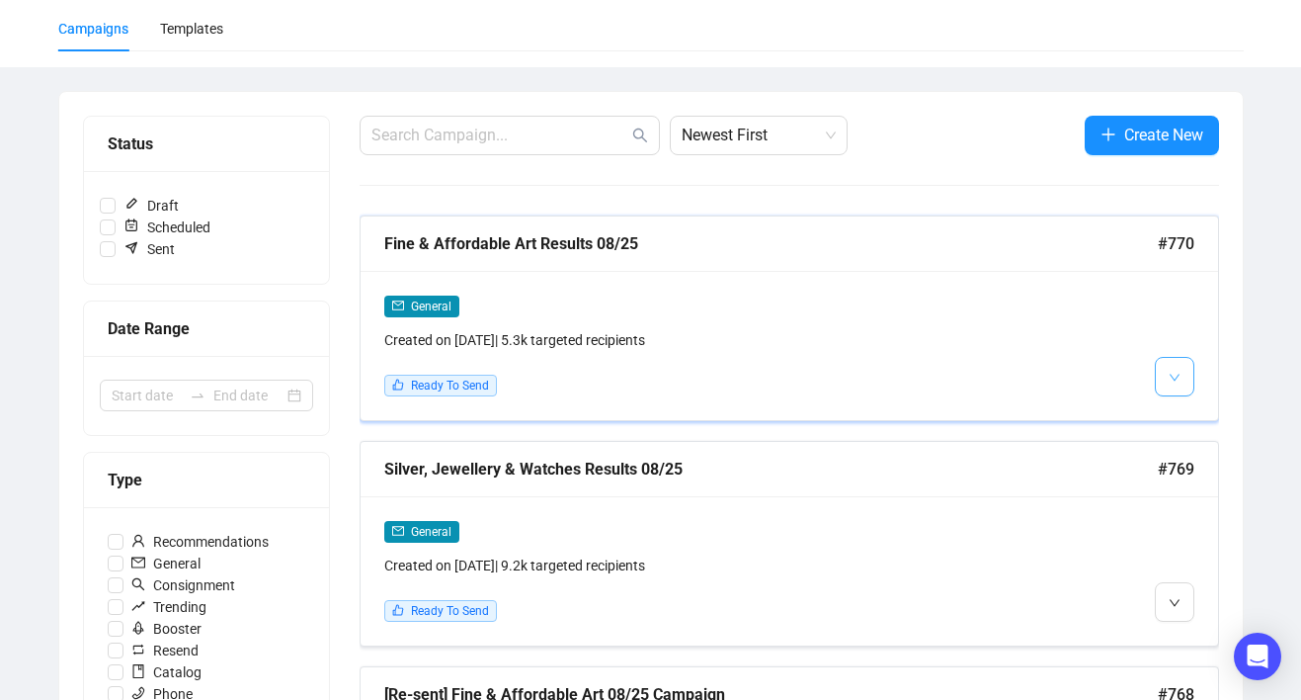
click at [1172, 384] on span "button" at bounding box center [1175, 376] width 12 height 25
click at [1181, 411] on img at bounding box center [1179, 419] width 16 height 16
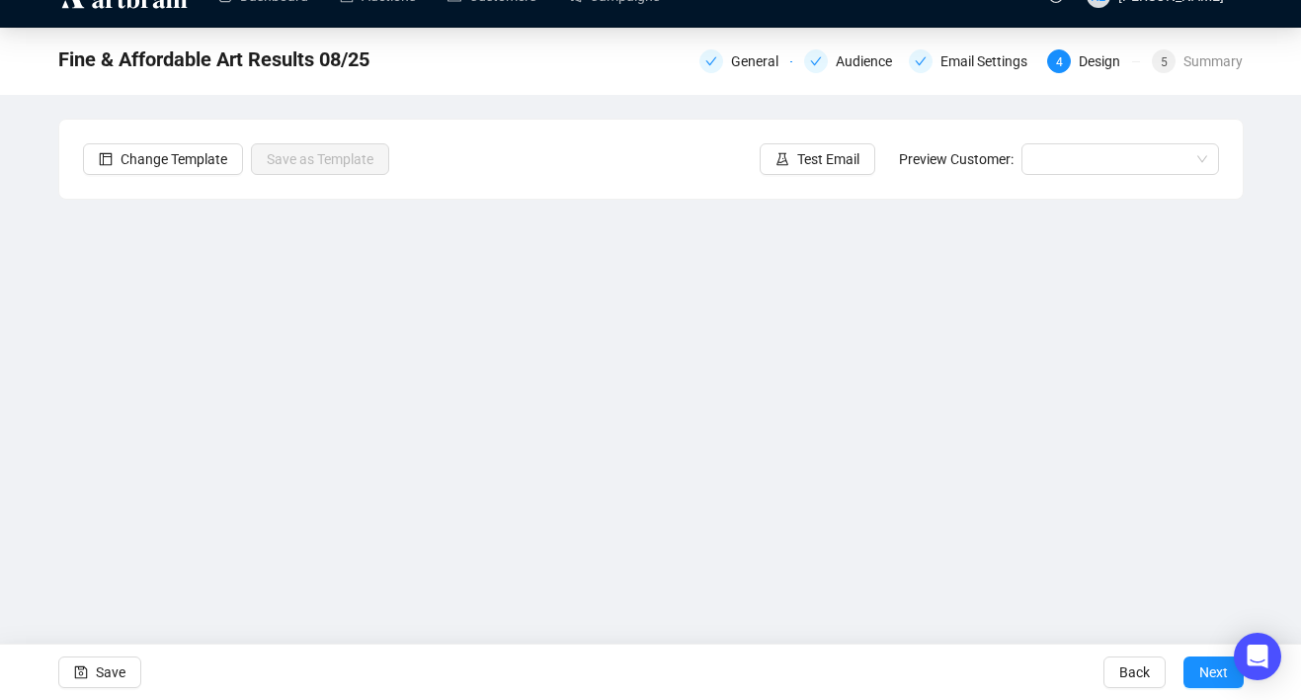
scroll to position [36, 0]
click at [111, 672] on span "Save" at bounding box center [111, 671] width 30 height 55
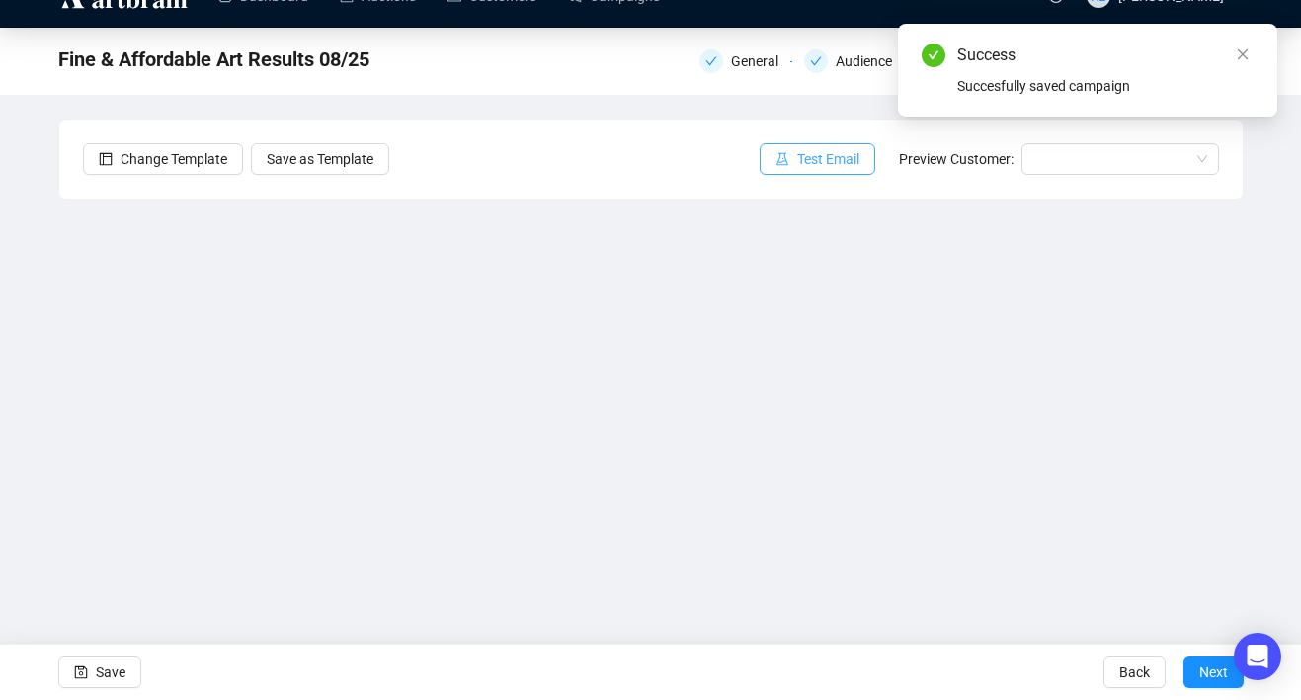
click at [797, 159] on span "Test Email" at bounding box center [828, 159] width 62 height 22
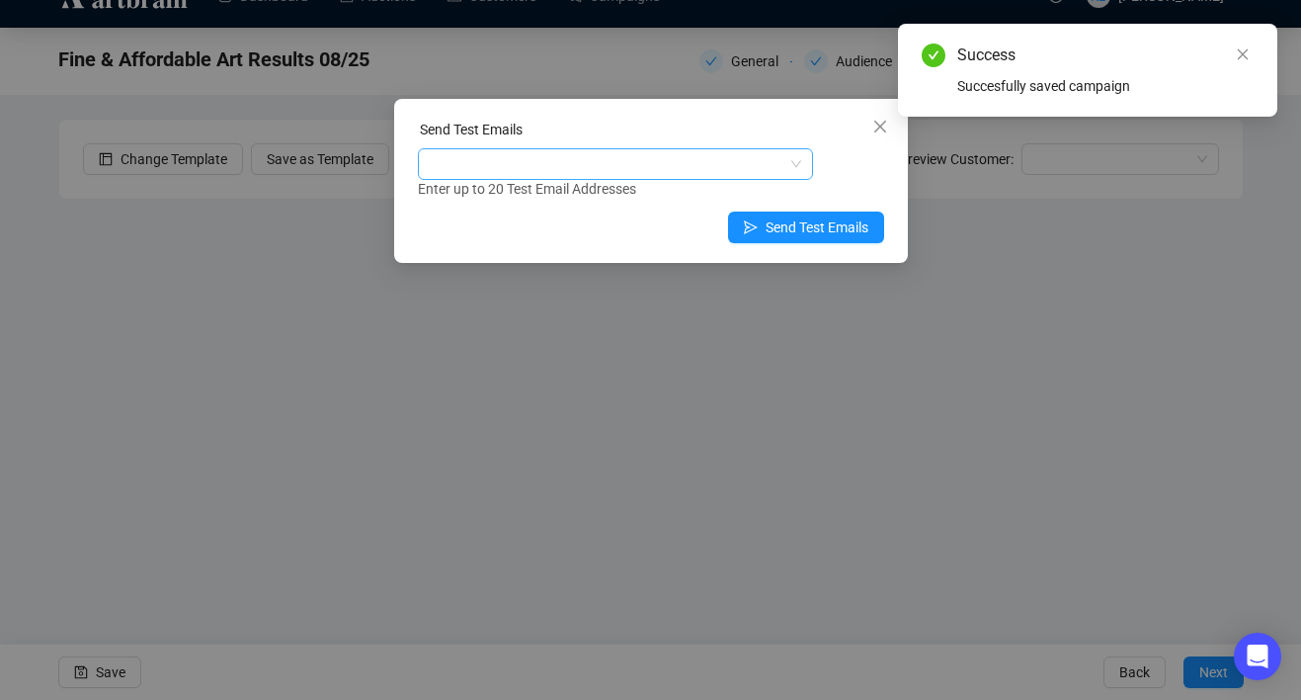
click at [684, 160] on div at bounding box center [605, 164] width 367 height 28
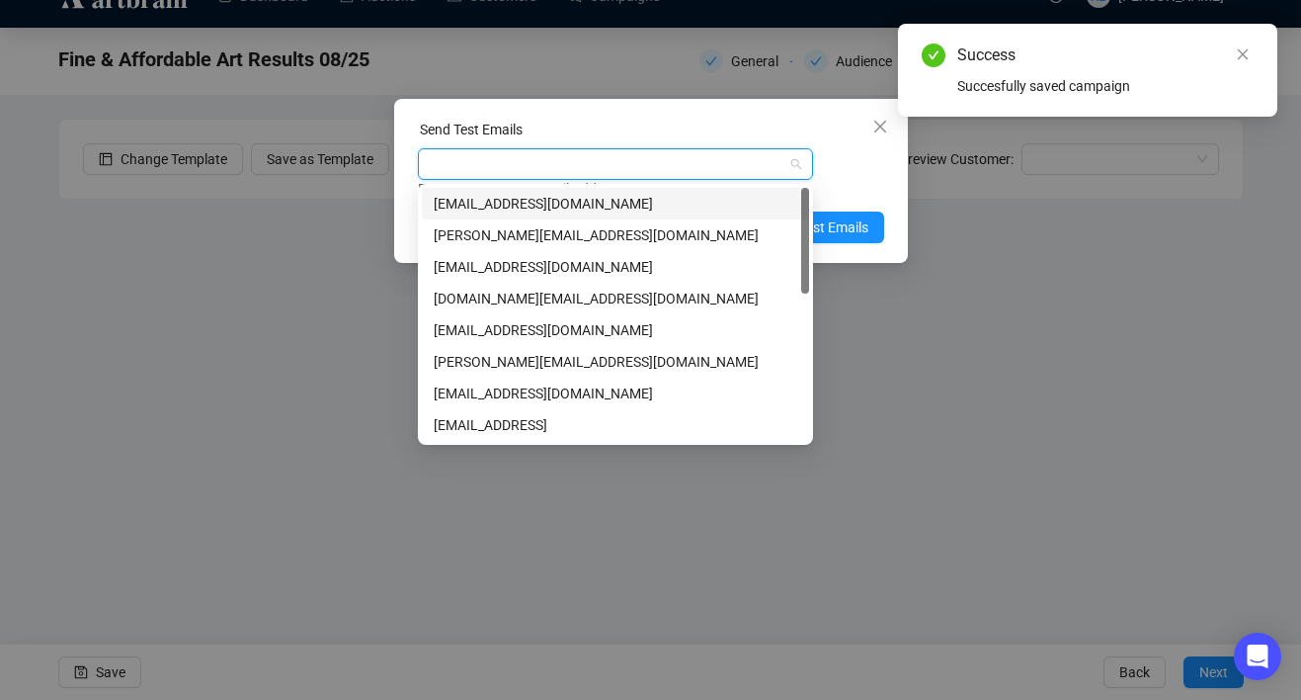
click at [682, 191] on div "[EMAIL_ADDRESS][DOMAIN_NAME]" at bounding box center [615, 204] width 387 height 32
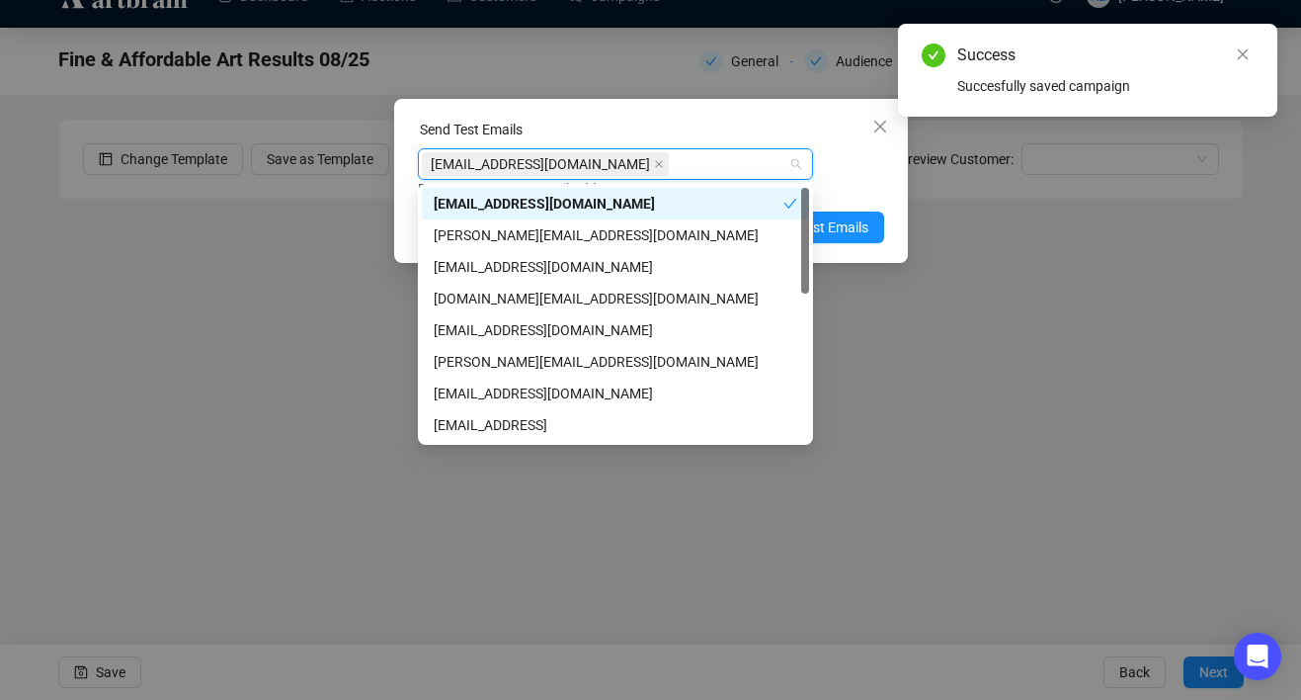
click at [872, 188] on div "Enter up to 20 Test Email Addresses" at bounding box center [651, 189] width 466 height 23
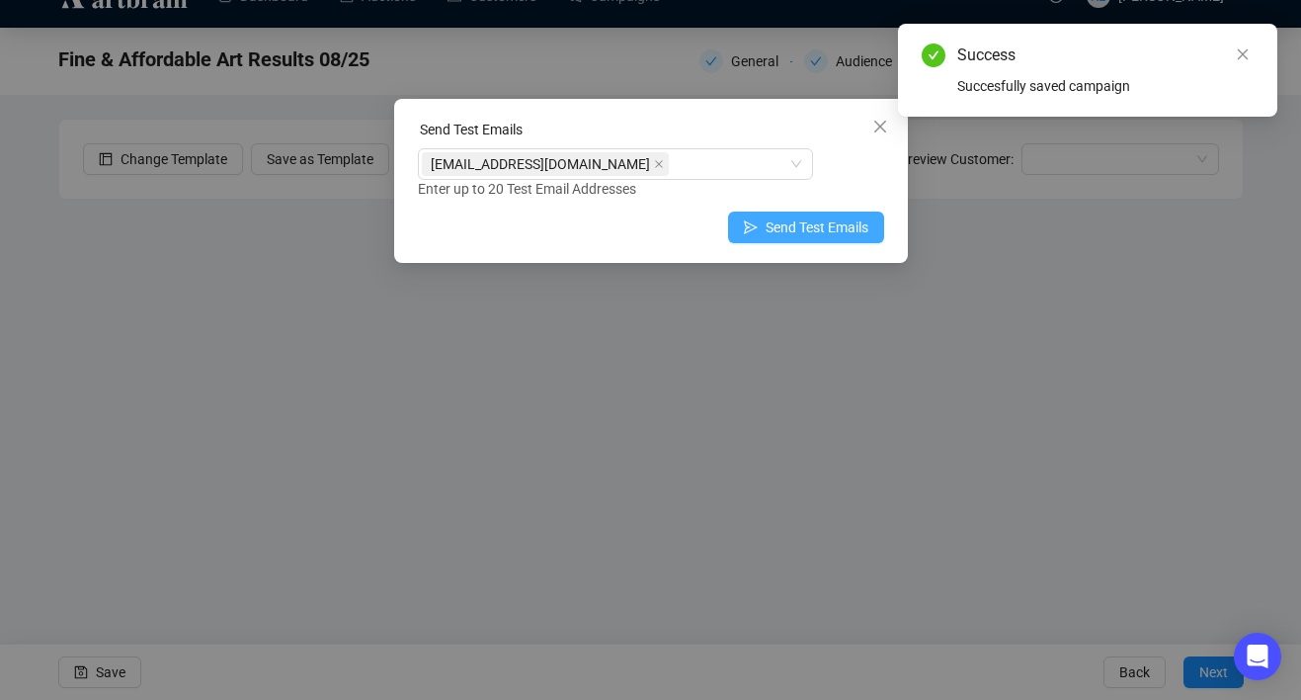
click at [856, 242] on button "Send Test Emails" at bounding box center [806, 227] width 156 height 32
